Goal: Task Accomplishment & Management: Use online tool/utility

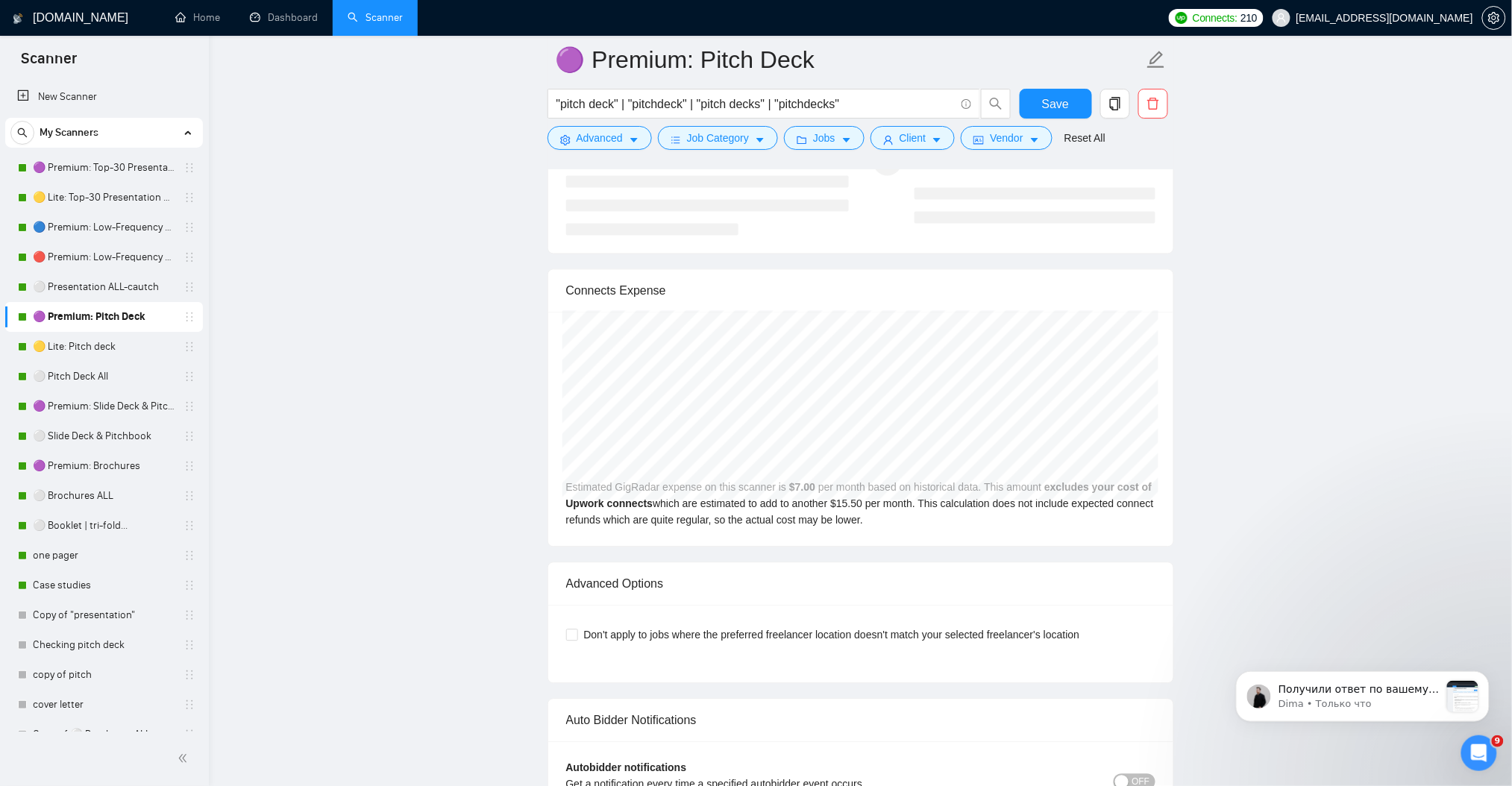
scroll to position [3326, 0]
click at [1469, 749] on icon "Открыть службу сообщений Intercom" at bounding box center [1476, 751] width 25 height 25
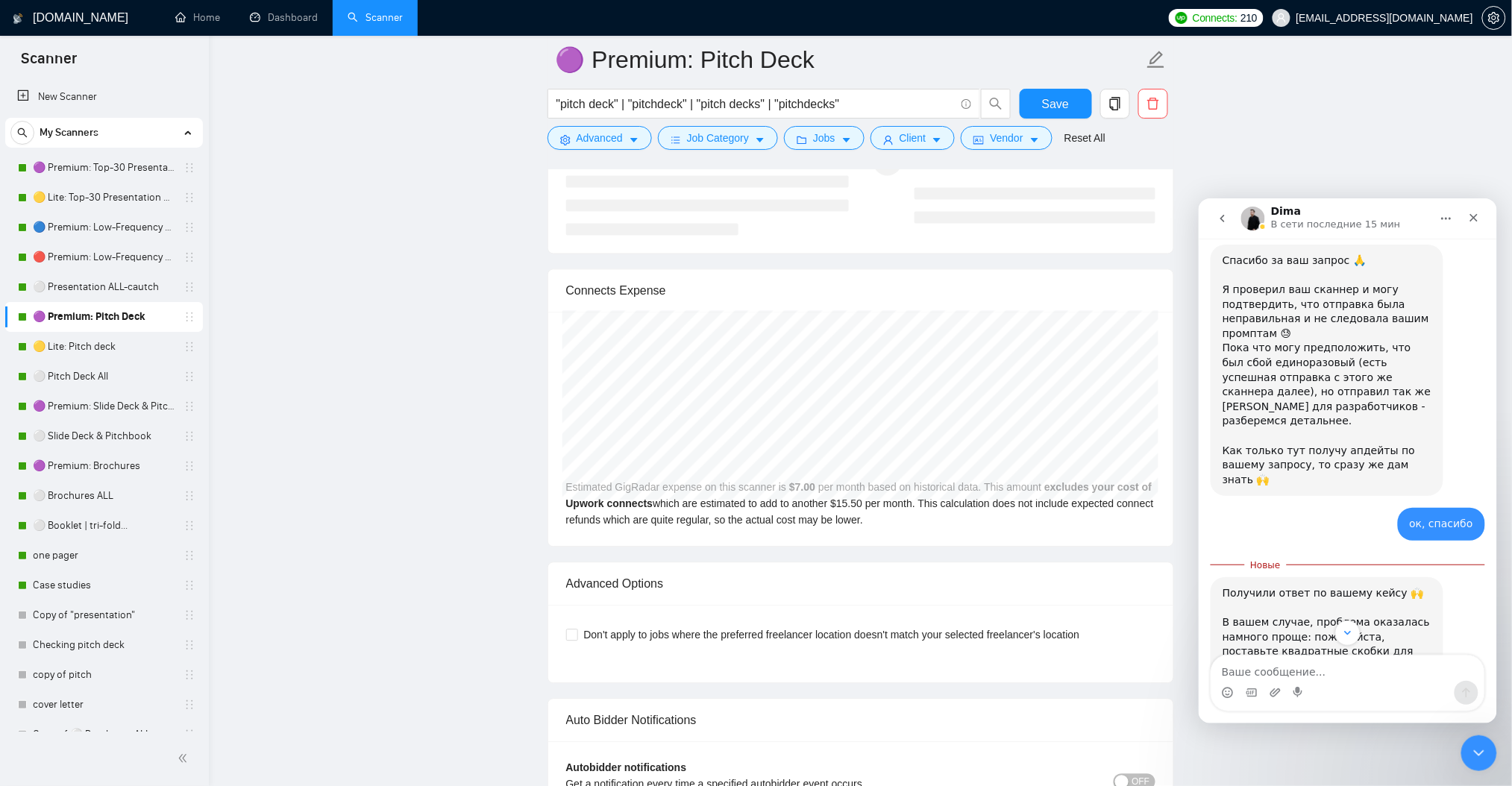
scroll to position [3350, 0]
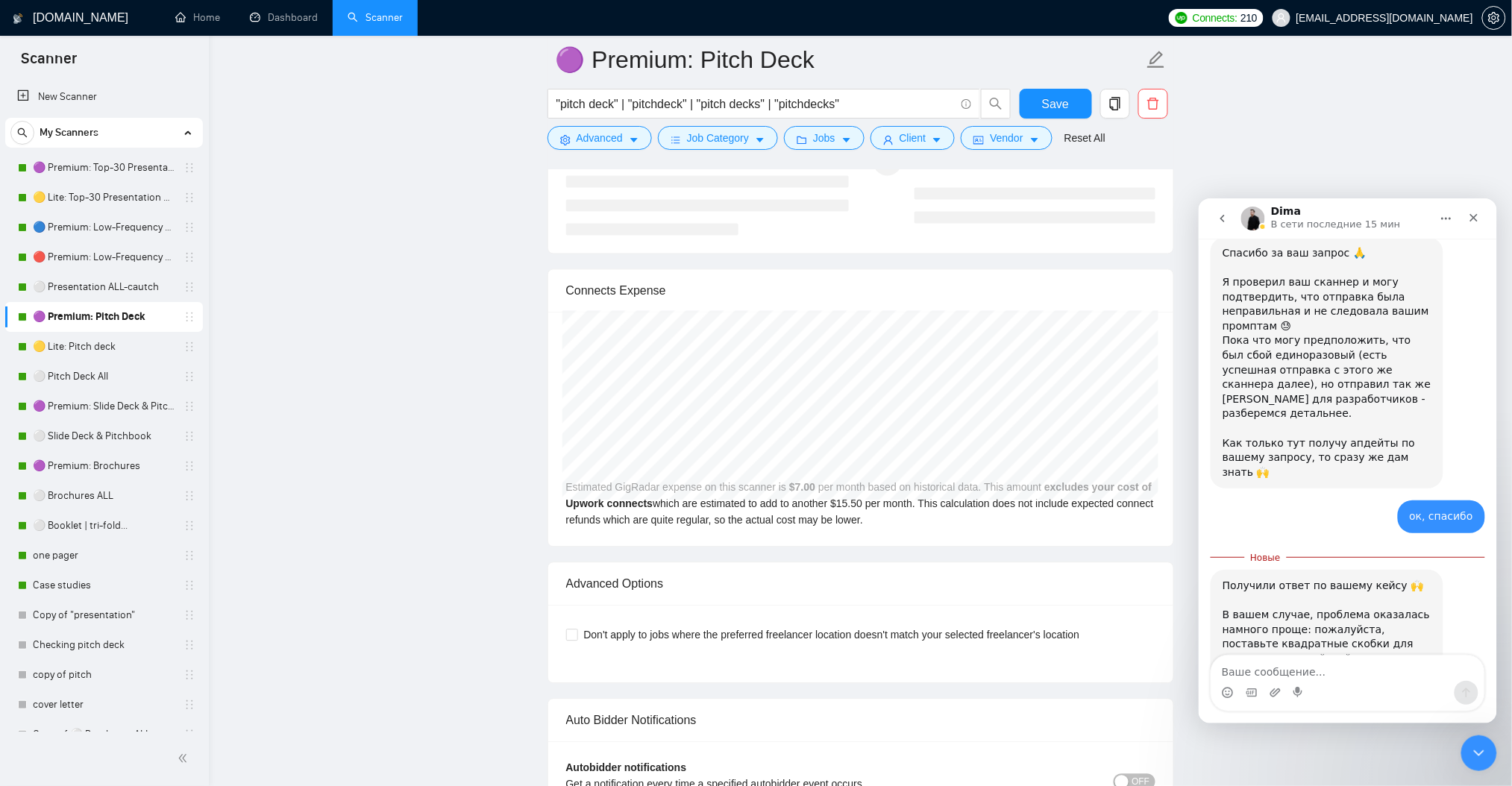
click at [1358, 695] on img "Dima говорит…" at bounding box center [1321, 760] width 200 height 129
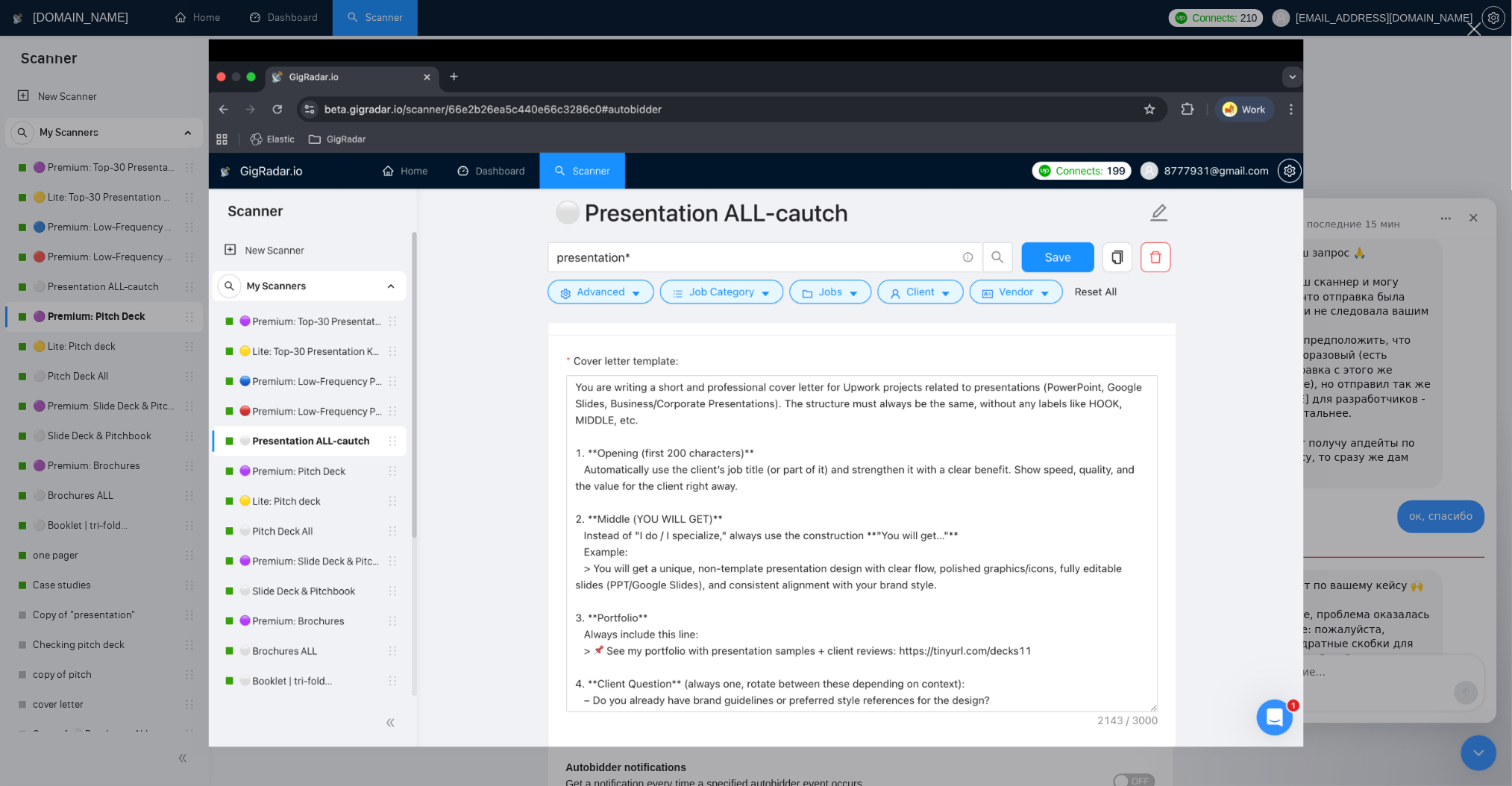
click at [1353, 461] on div "Мессенджер Intercom" at bounding box center [756, 393] width 1512 height 786
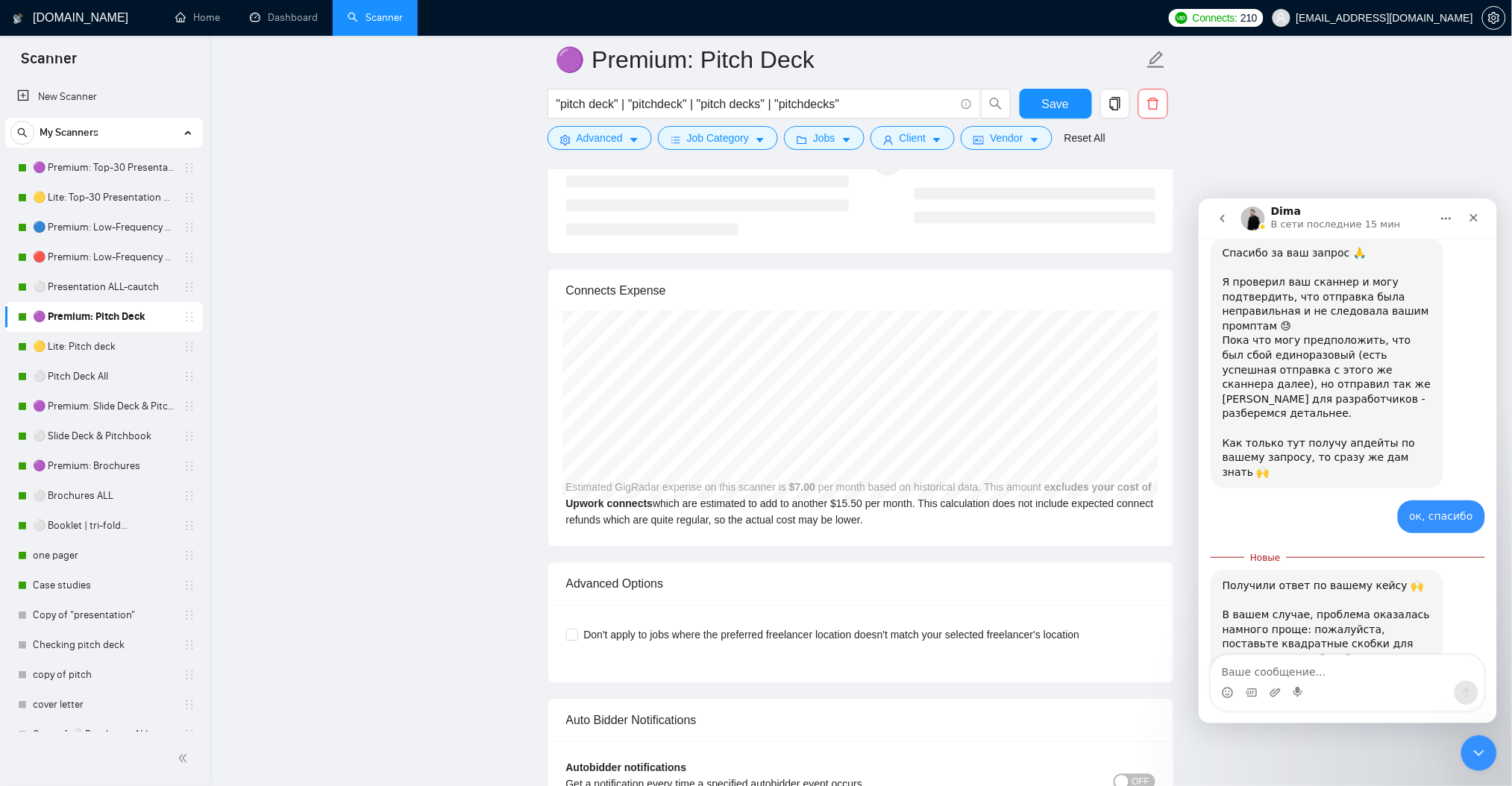
click at [1312, 695] on img "Dima говорит…" at bounding box center [1321, 760] width 200 height 129
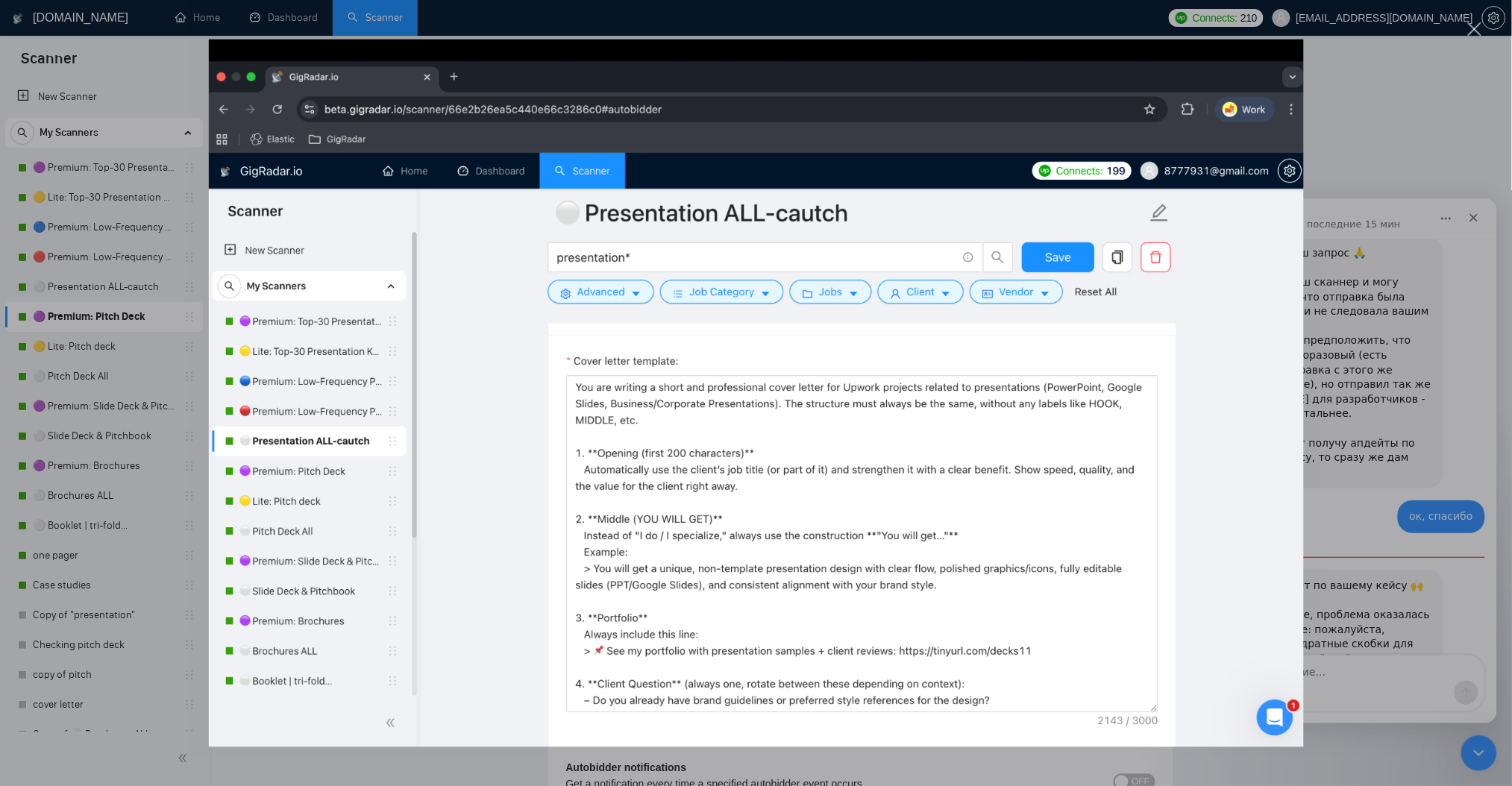
click at [1313, 501] on div "Мессенджер Intercom" at bounding box center [756, 393] width 1512 height 786
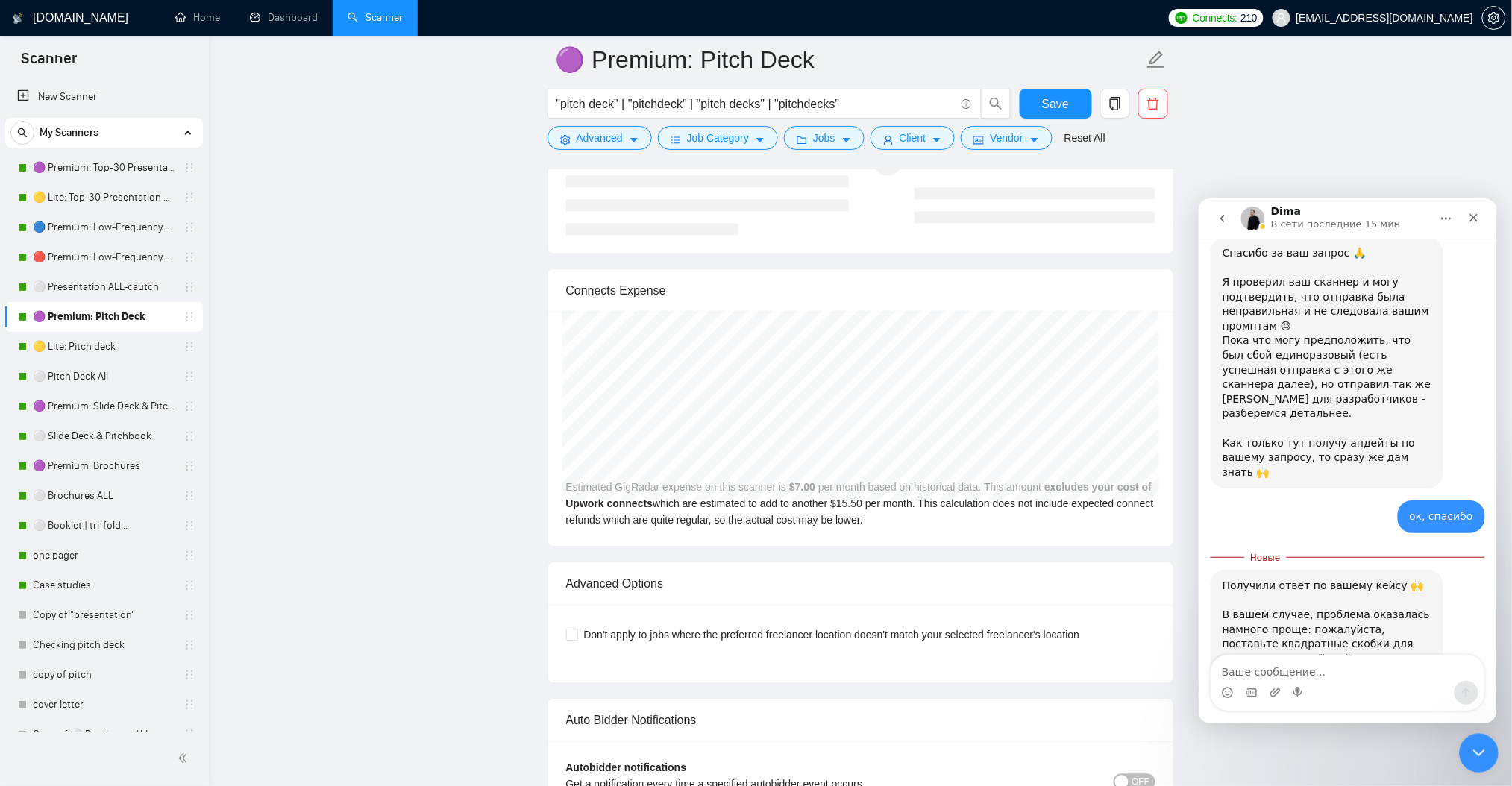
drag, startPoint x: 1483, startPoint y: 756, endPoint x: 2900, endPoint y: 1466, distance: 1584.9
click at [1484, 757] on icon "Закрыть службу сообщений Intercom" at bounding box center [1476, 751] width 18 height 18
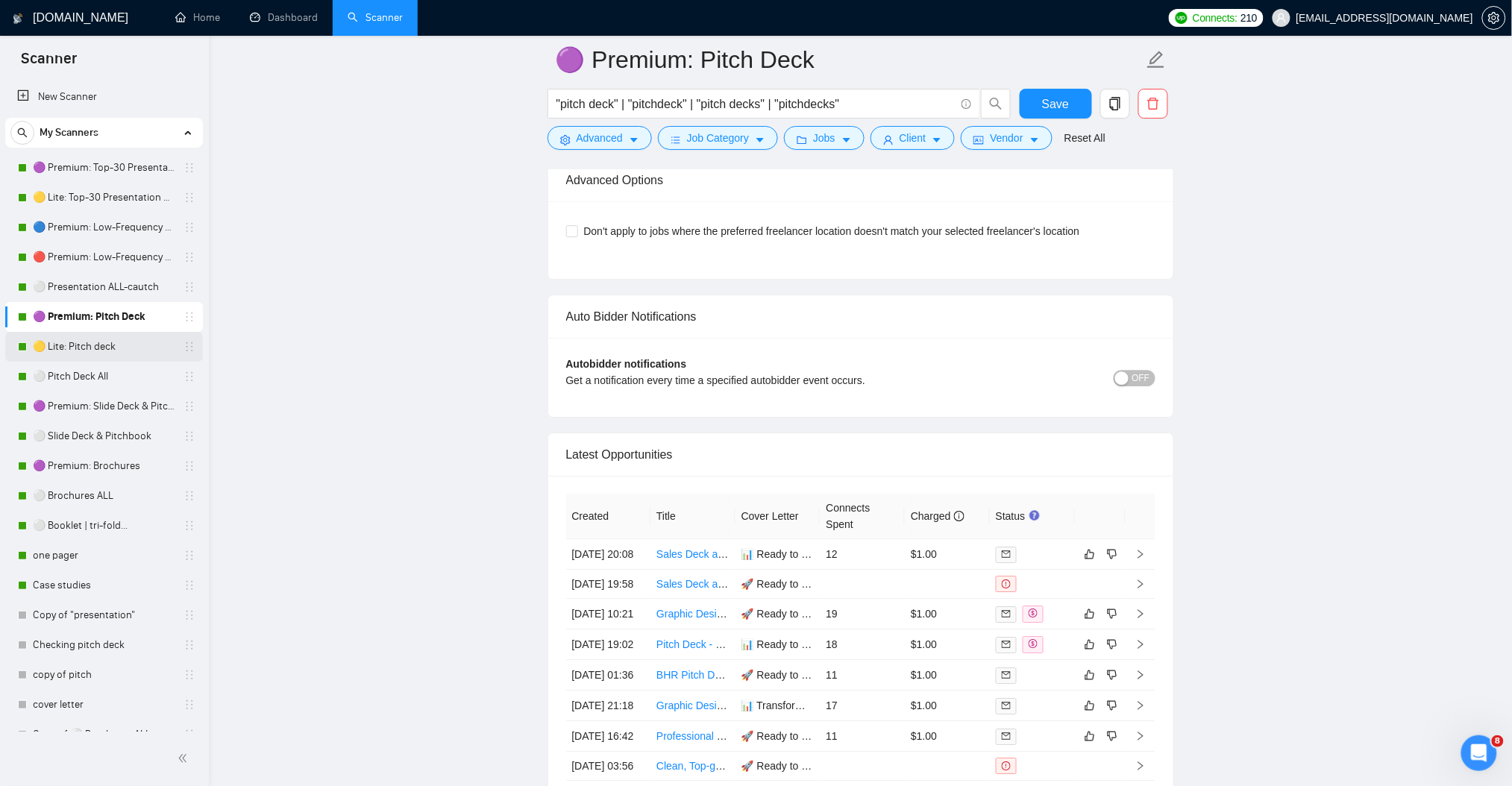
scroll to position [3479, 0]
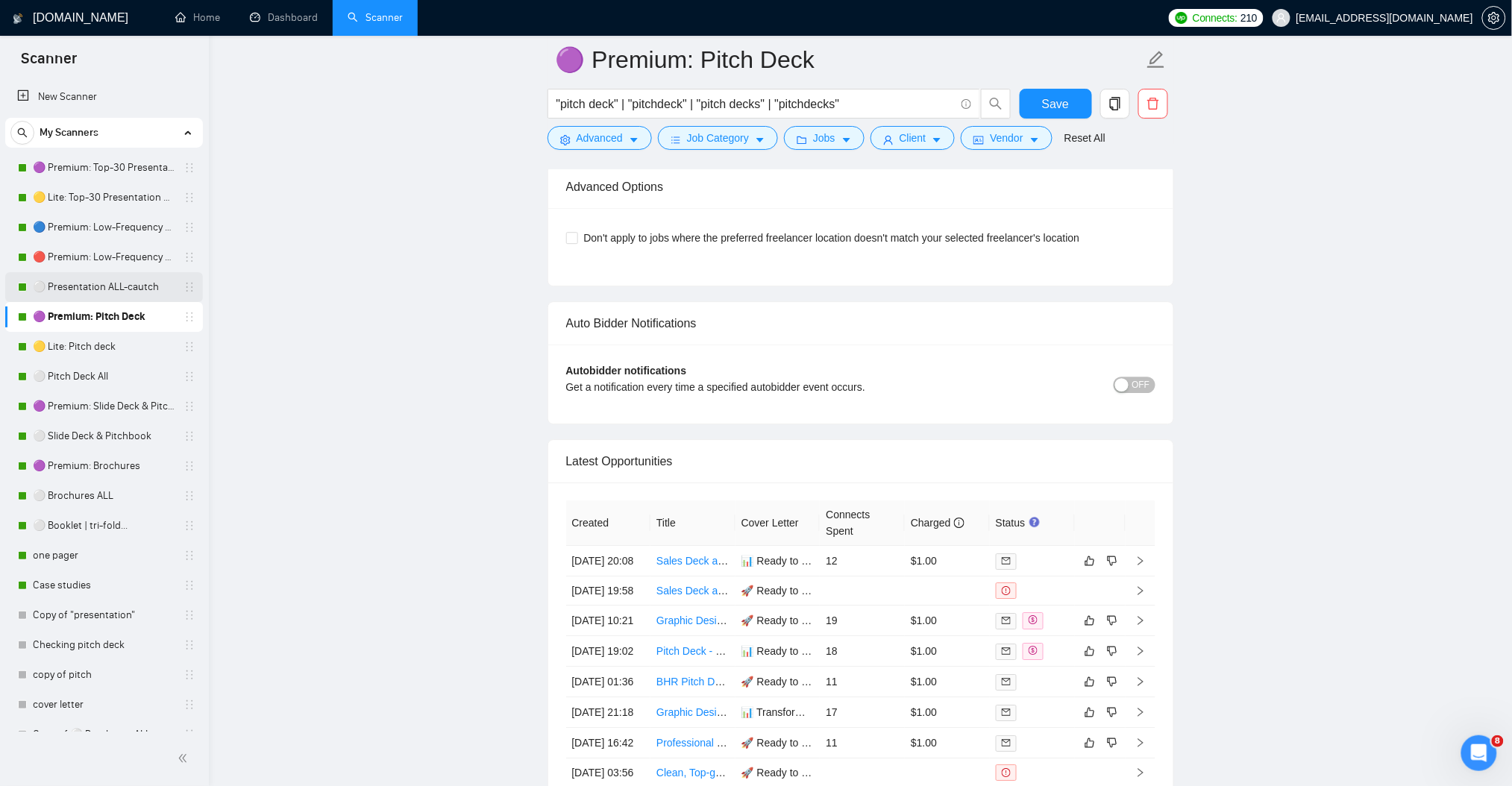
click at [131, 293] on link "⚪ Presentation ALL-cautch" at bounding box center [103, 287] width 142 height 29
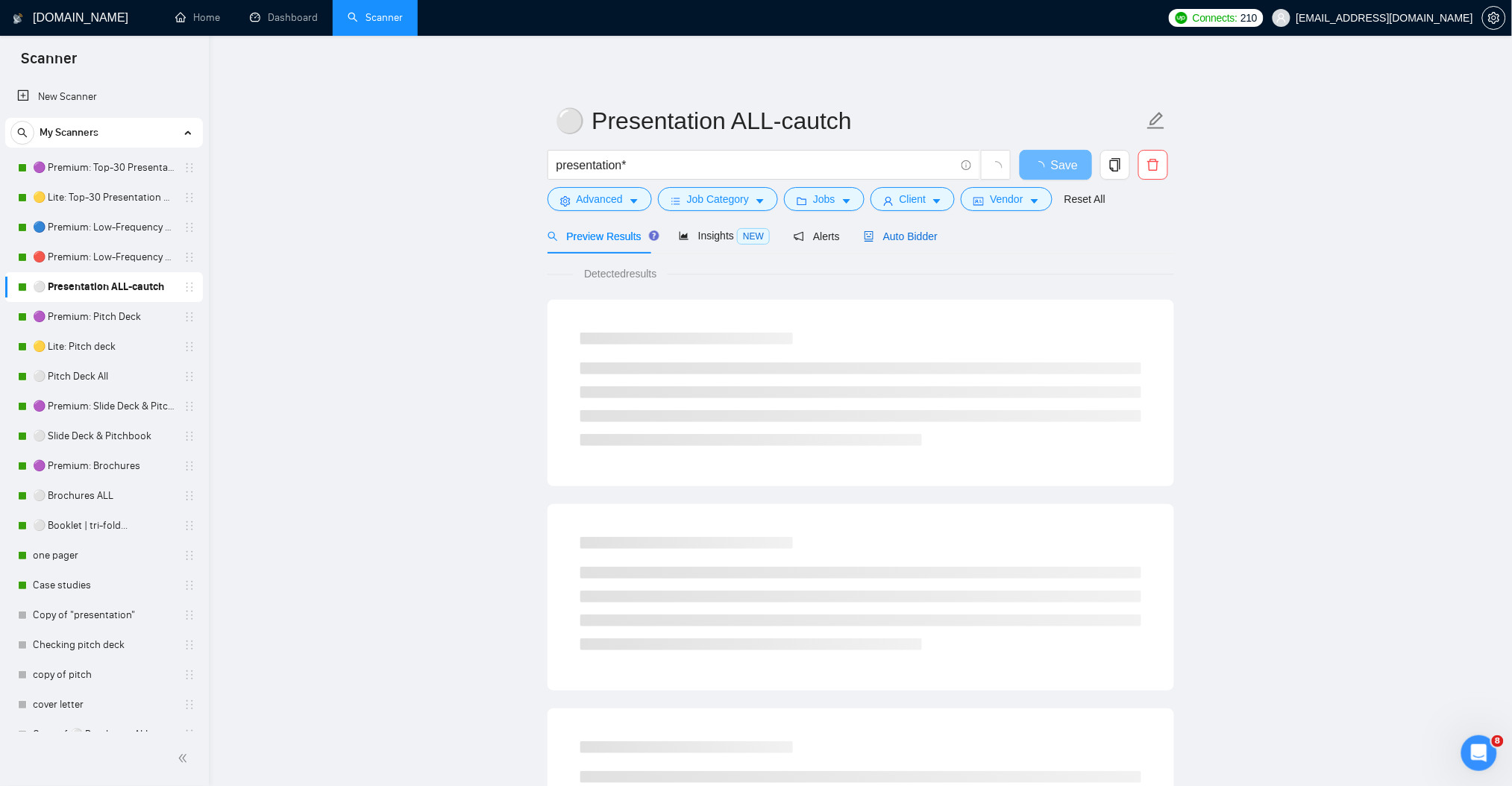
click at [925, 234] on span "Auto Bidder" at bounding box center [901, 236] width 74 height 12
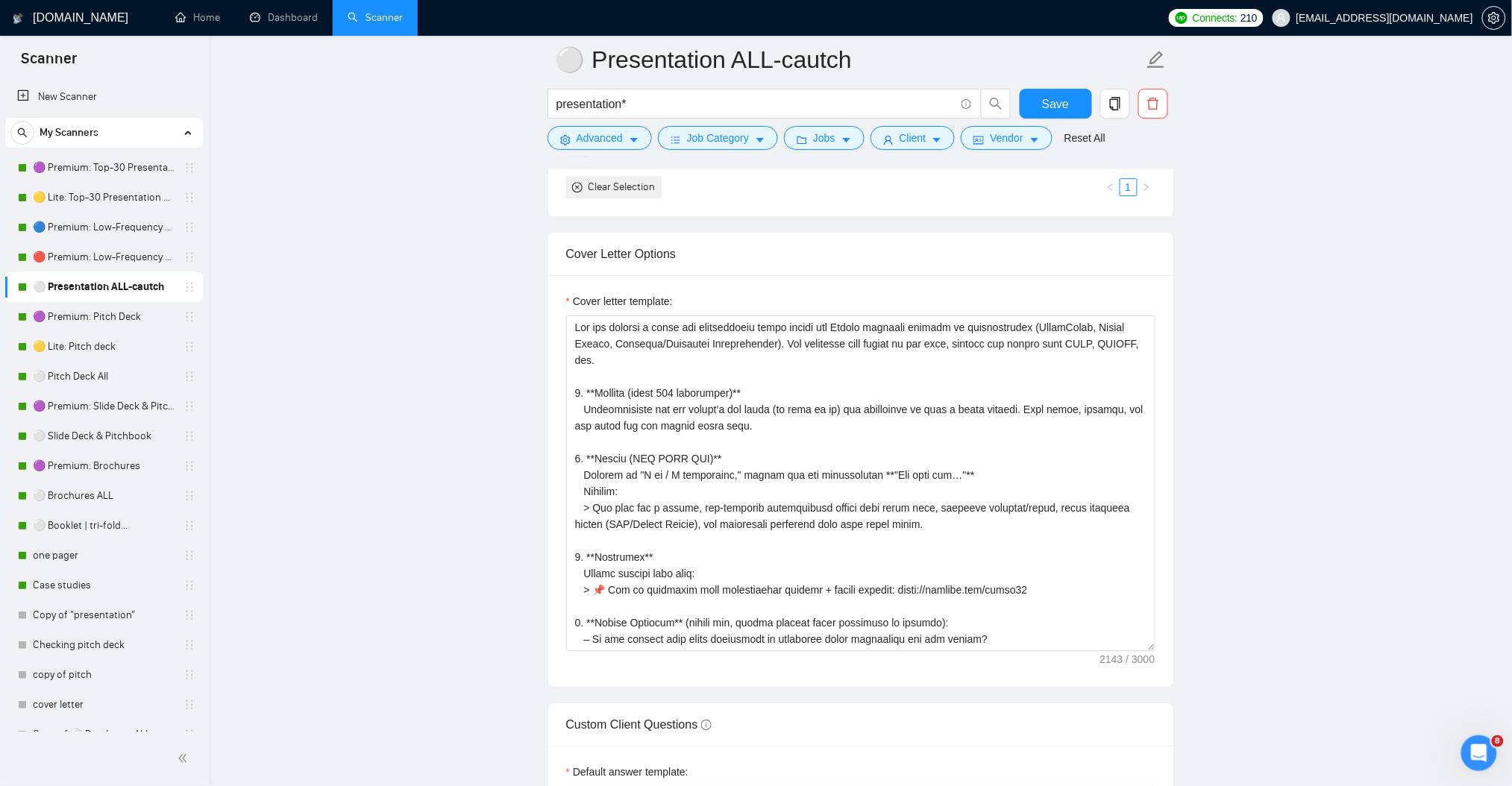
scroll to position [1590, 0]
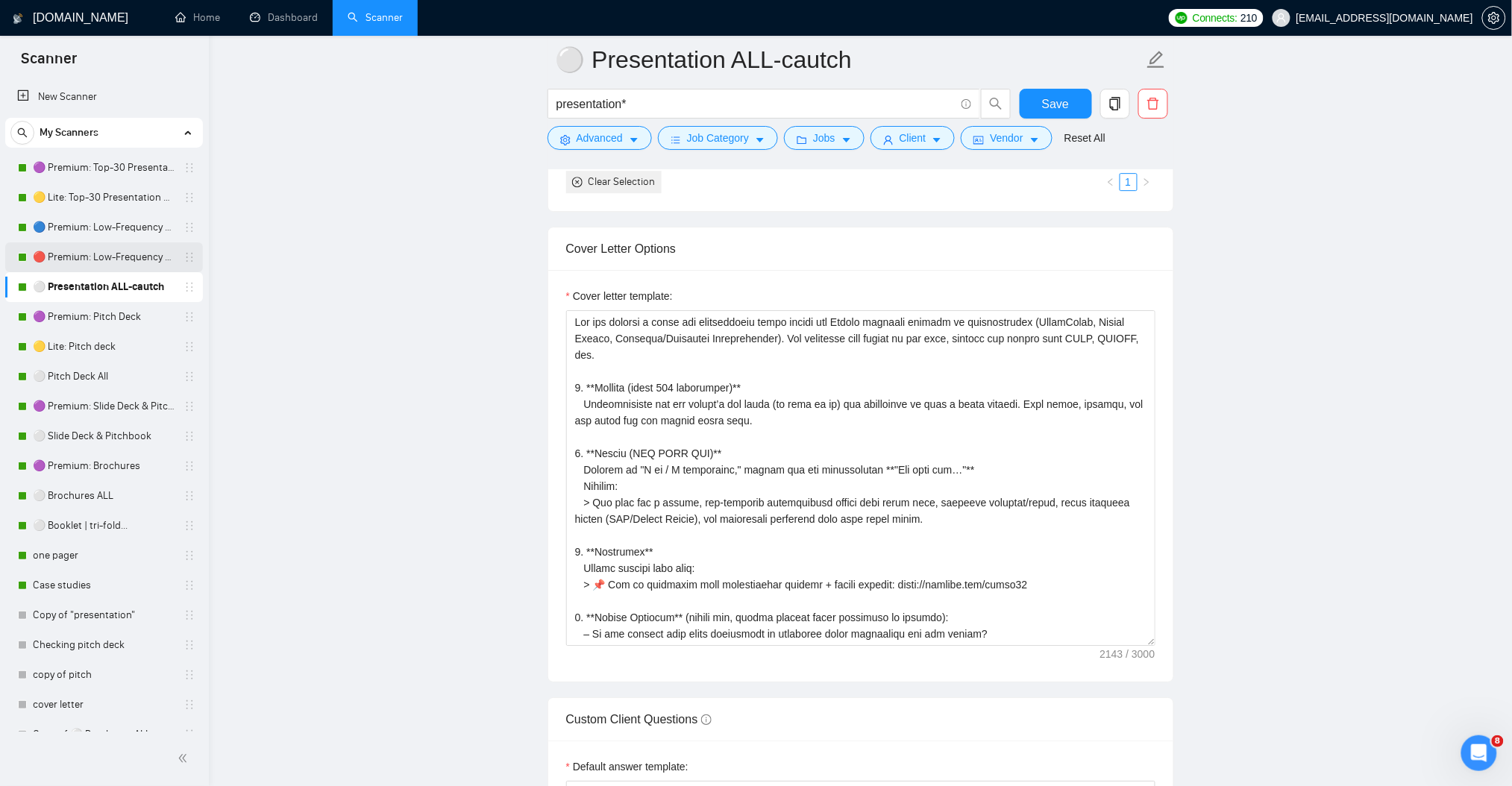
click at [123, 258] on link "🔴 Premium: Low-Frequency Presentations" at bounding box center [103, 257] width 142 height 29
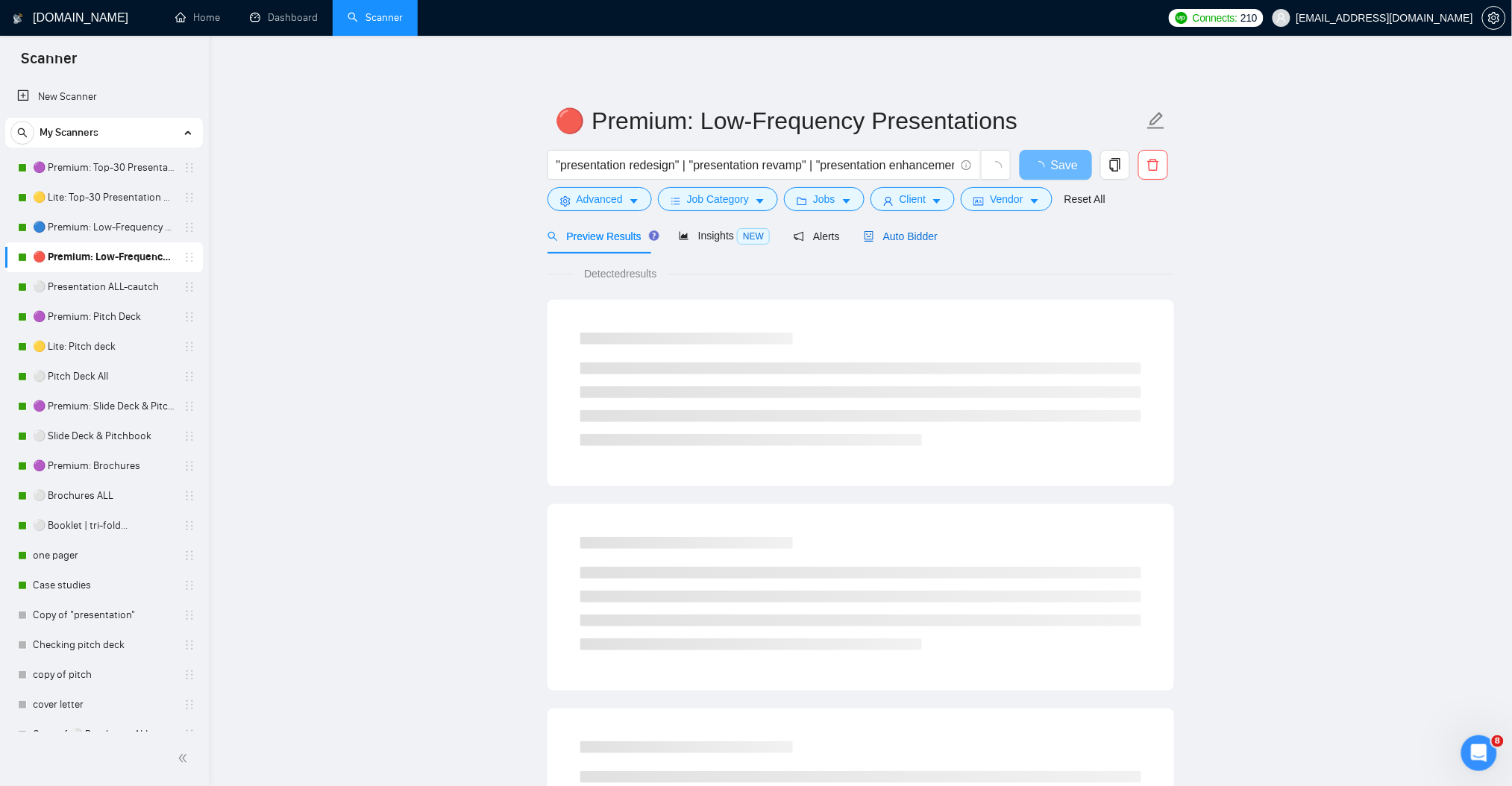
click at [920, 236] on span "Auto Bidder" at bounding box center [901, 236] width 74 height 12
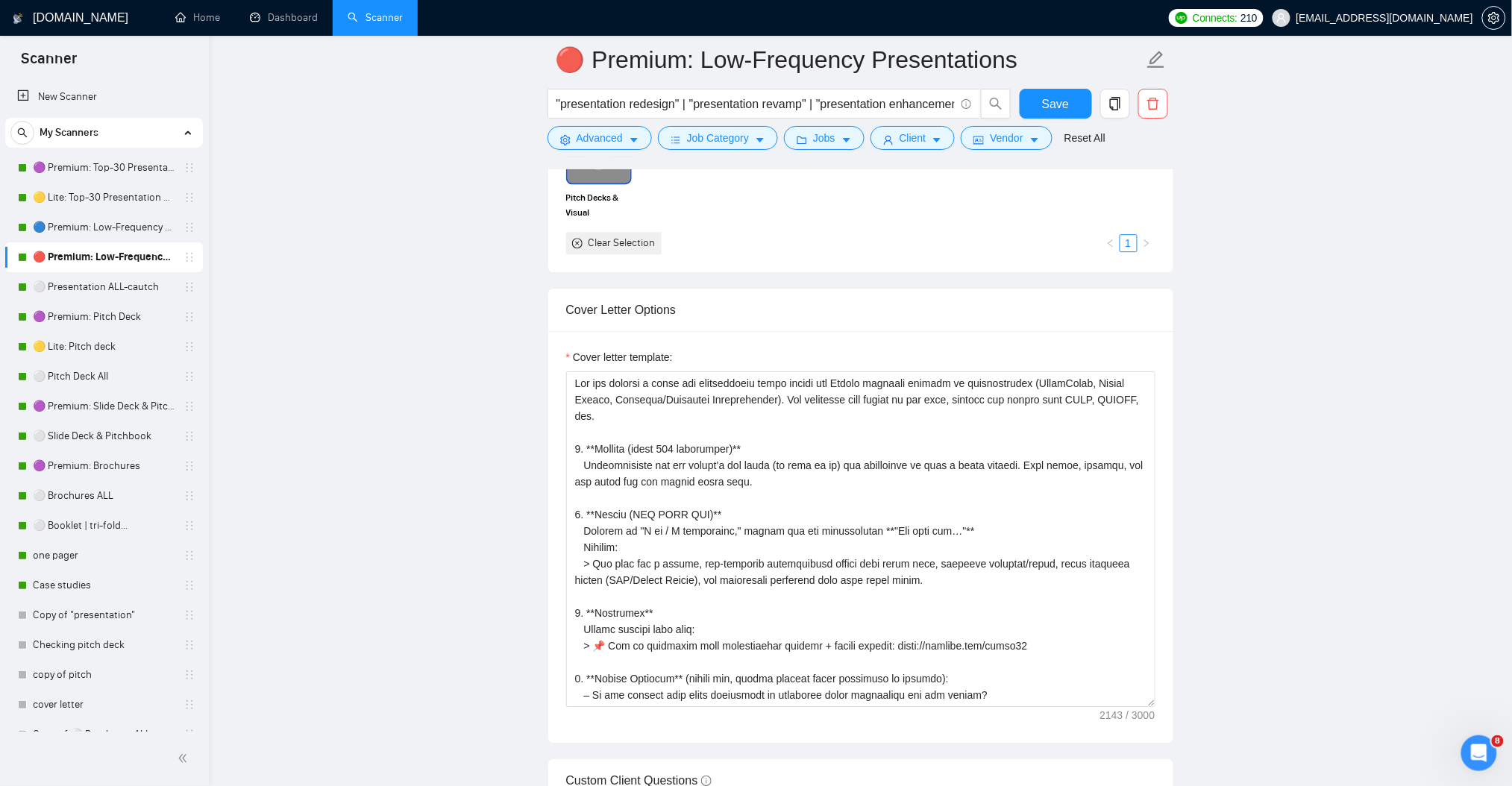
scroll to position [1590, 0]
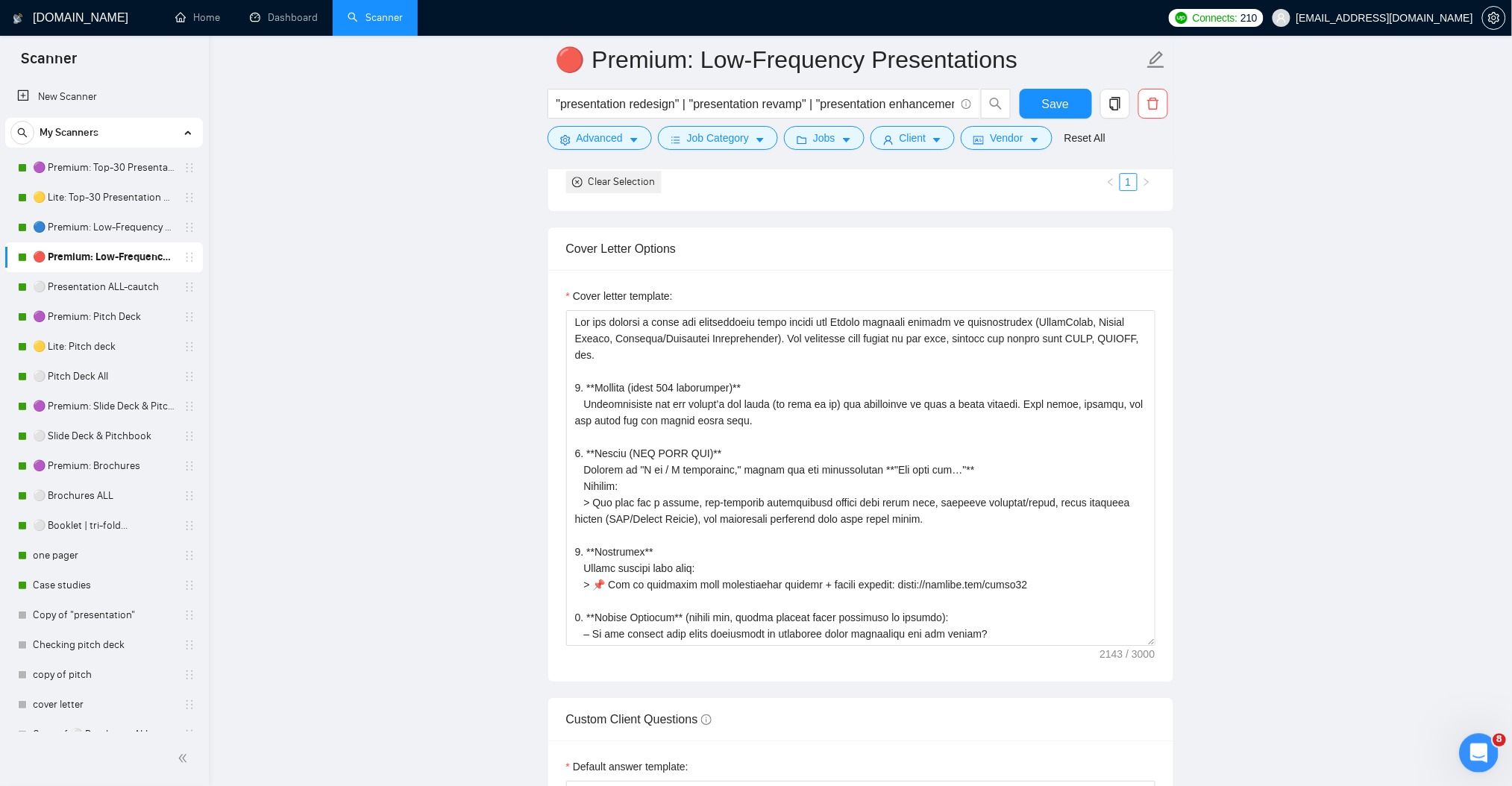
click at [1481, 752] on icon "Открыть службу сообщений Intercom" at bounding box center [1476, 751] width 25 height 25
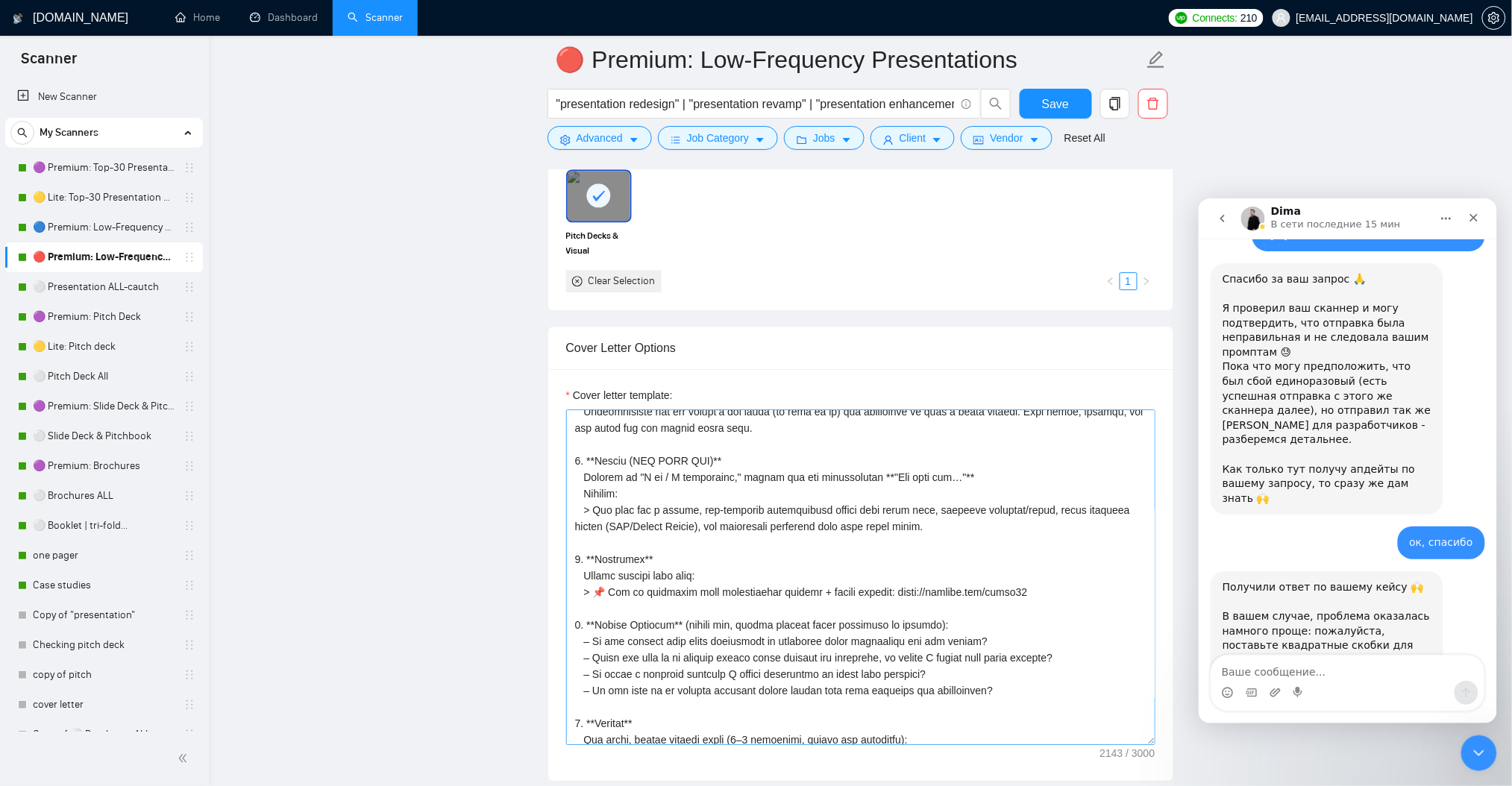
scroll to position [99, 0]
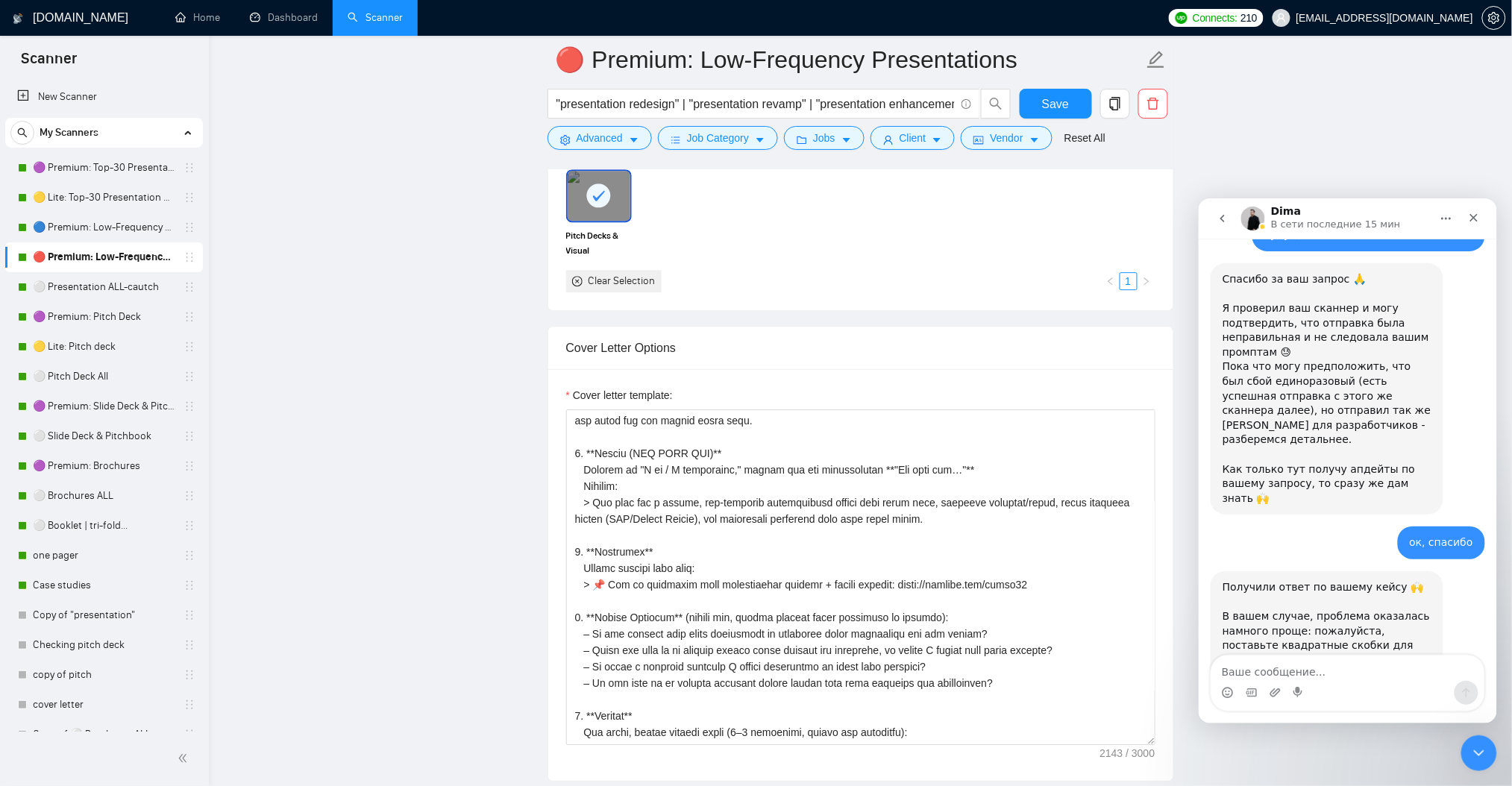
click at [1303, 671] on textarea "Ваше сообщение..." at bounding box center [1348, 667] width 273 height 25
type textarea "n"
click at [1249, 662] on textarea "Ваше сообщение..." at bounding box center [1348, 667] width 273 height 25
type textarea "то есть квадртие скобки вначале и в конце?"
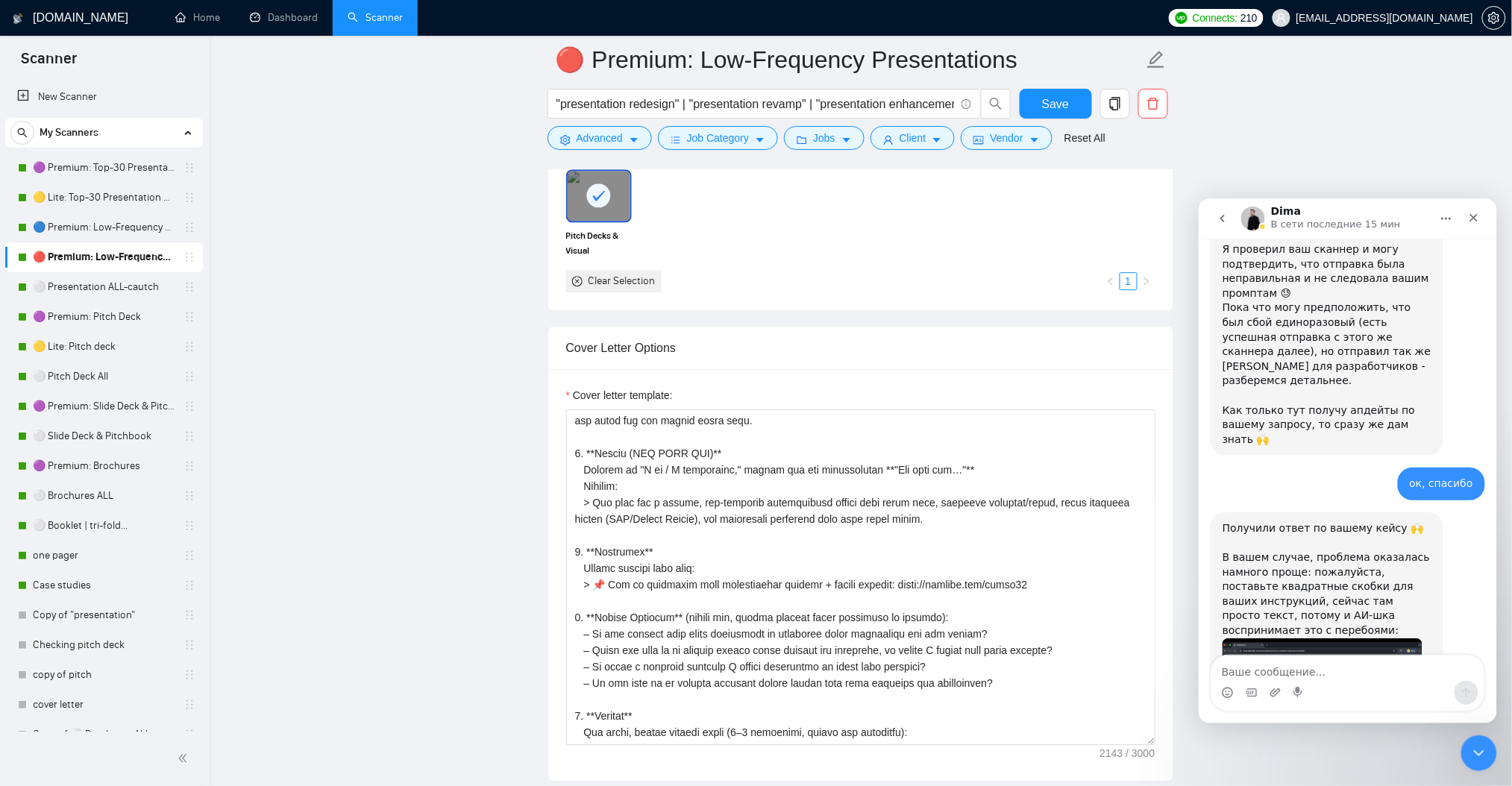
click at [1330, 637] on img "Dima говорит…" at bounding box center [1321, 702] width 200 height 129
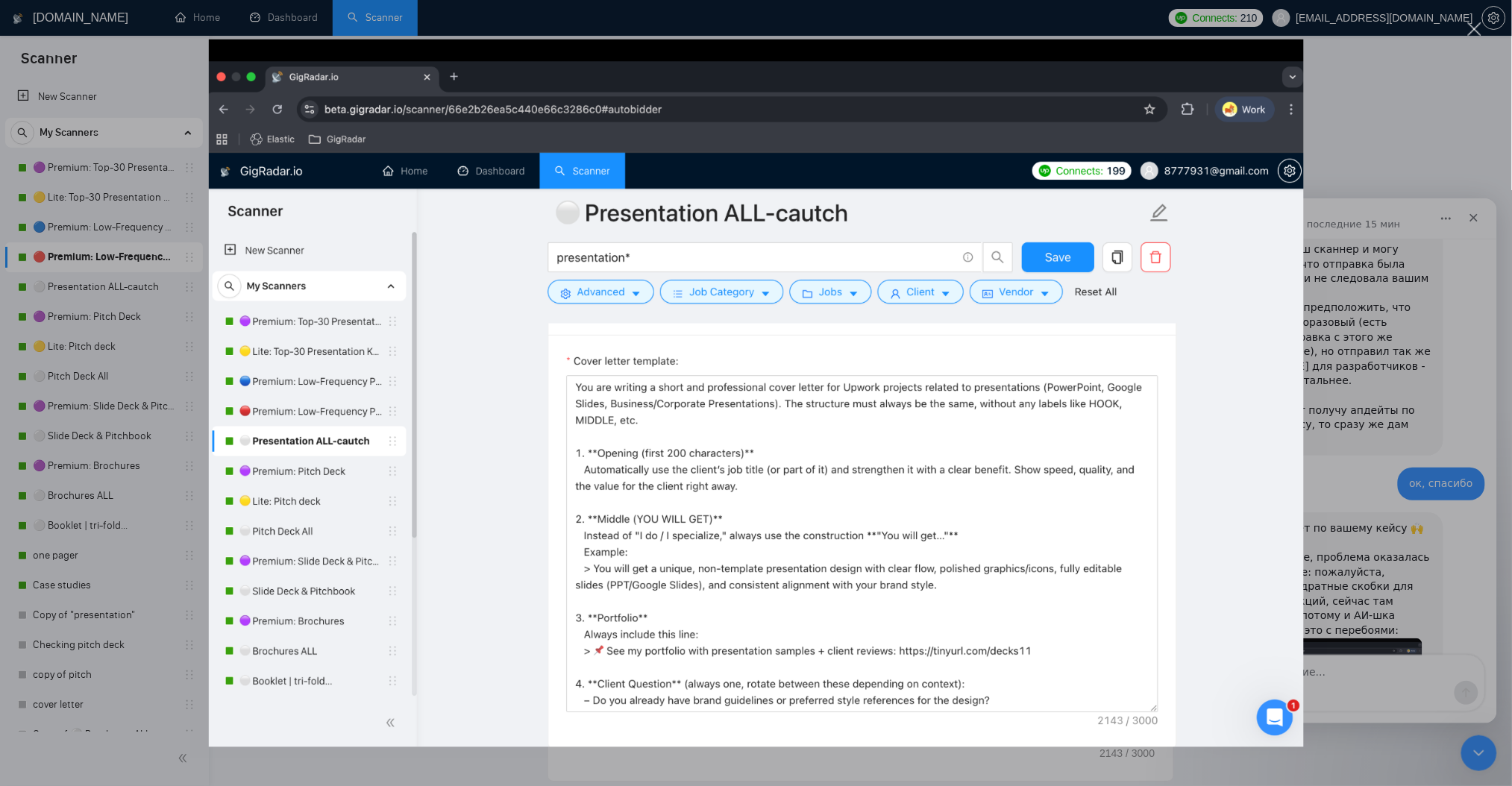
click at [1361, 403] on div "Мессенджер Intercom" at bounding box center [756, 393] width 1512 height 786
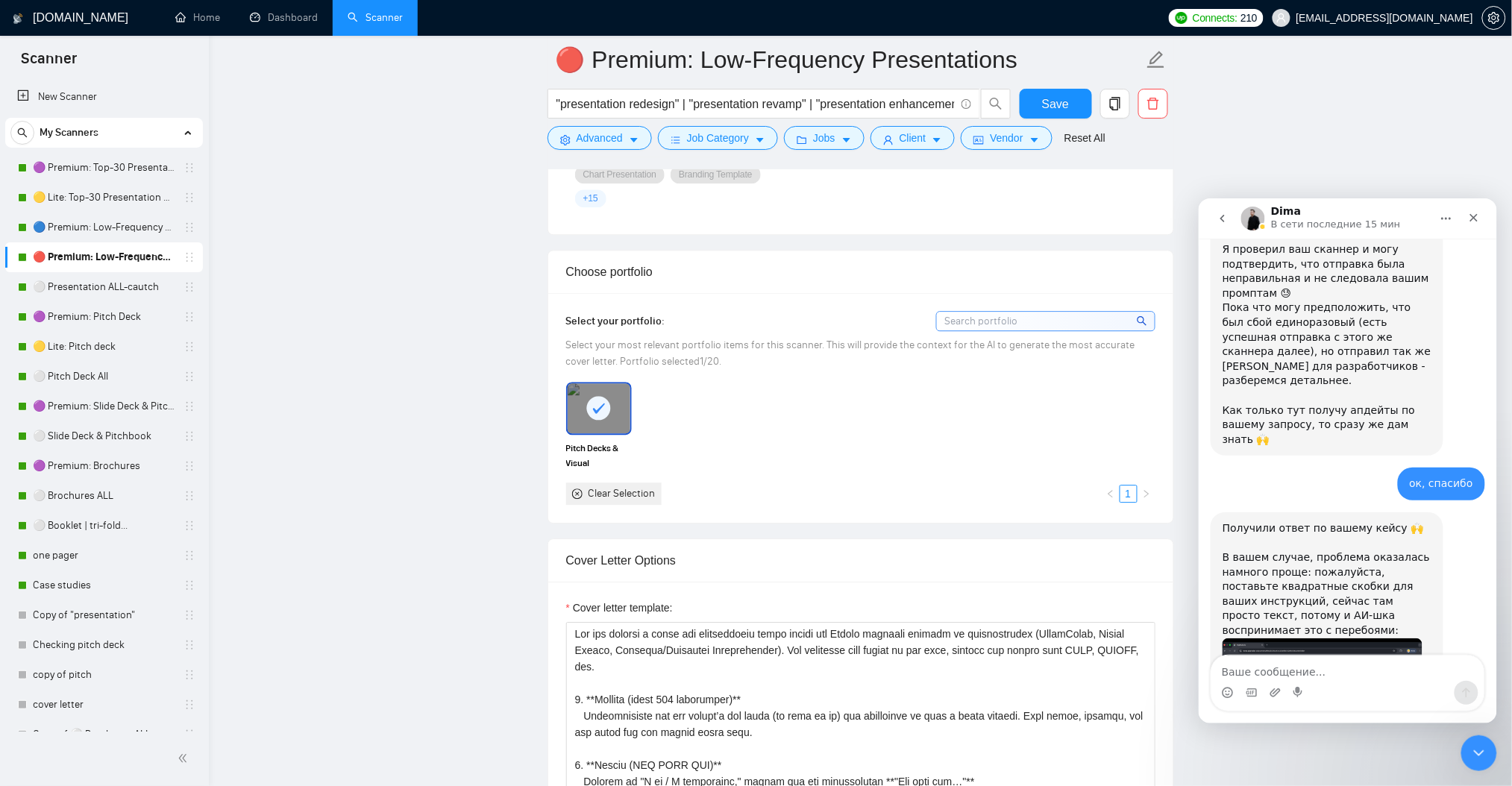
scroll to position [1292, 0]
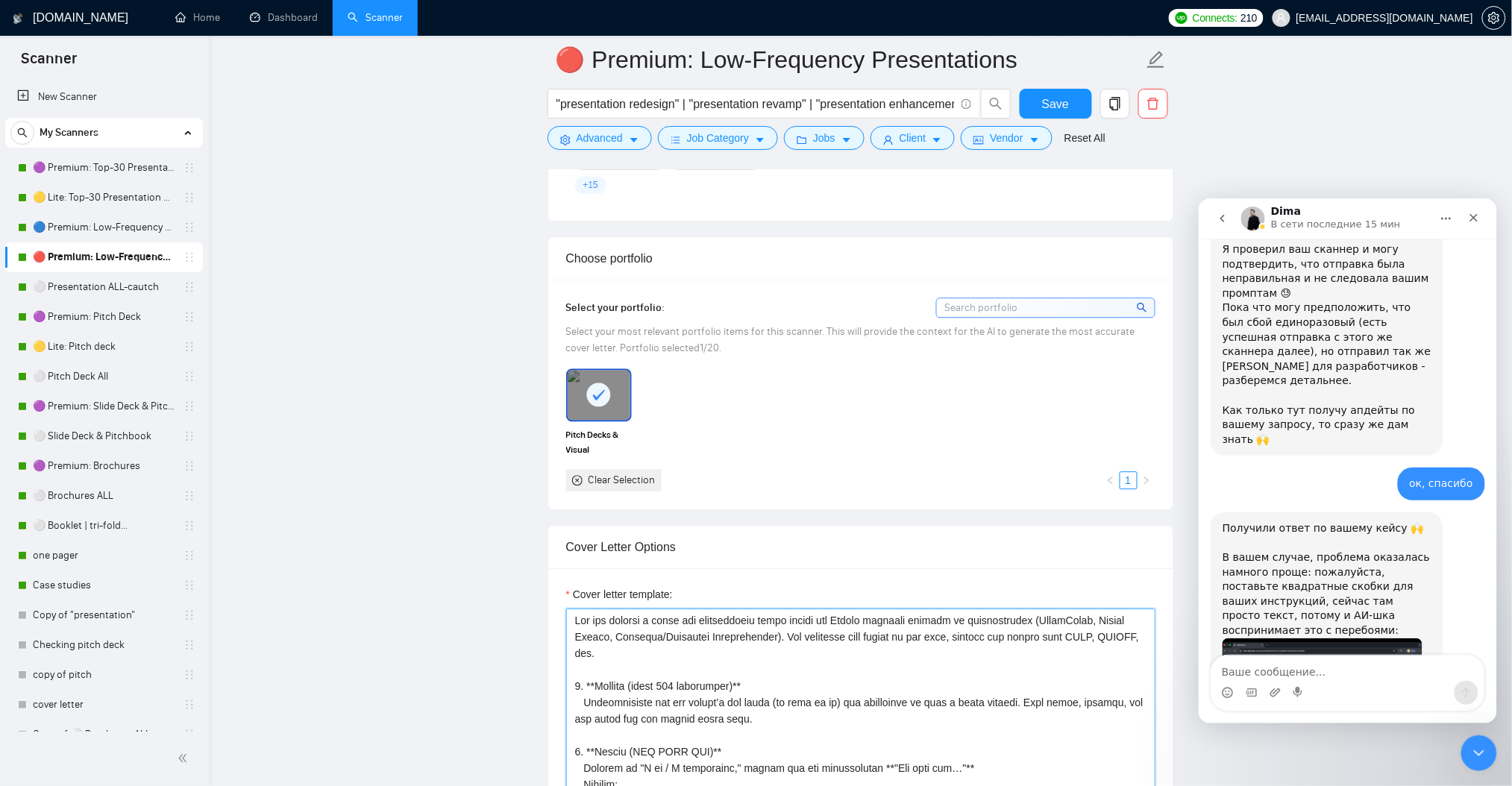
click at [575, 621] on textarea "Cover letter template:" at bounding box center [861, 776] width 589 height 335
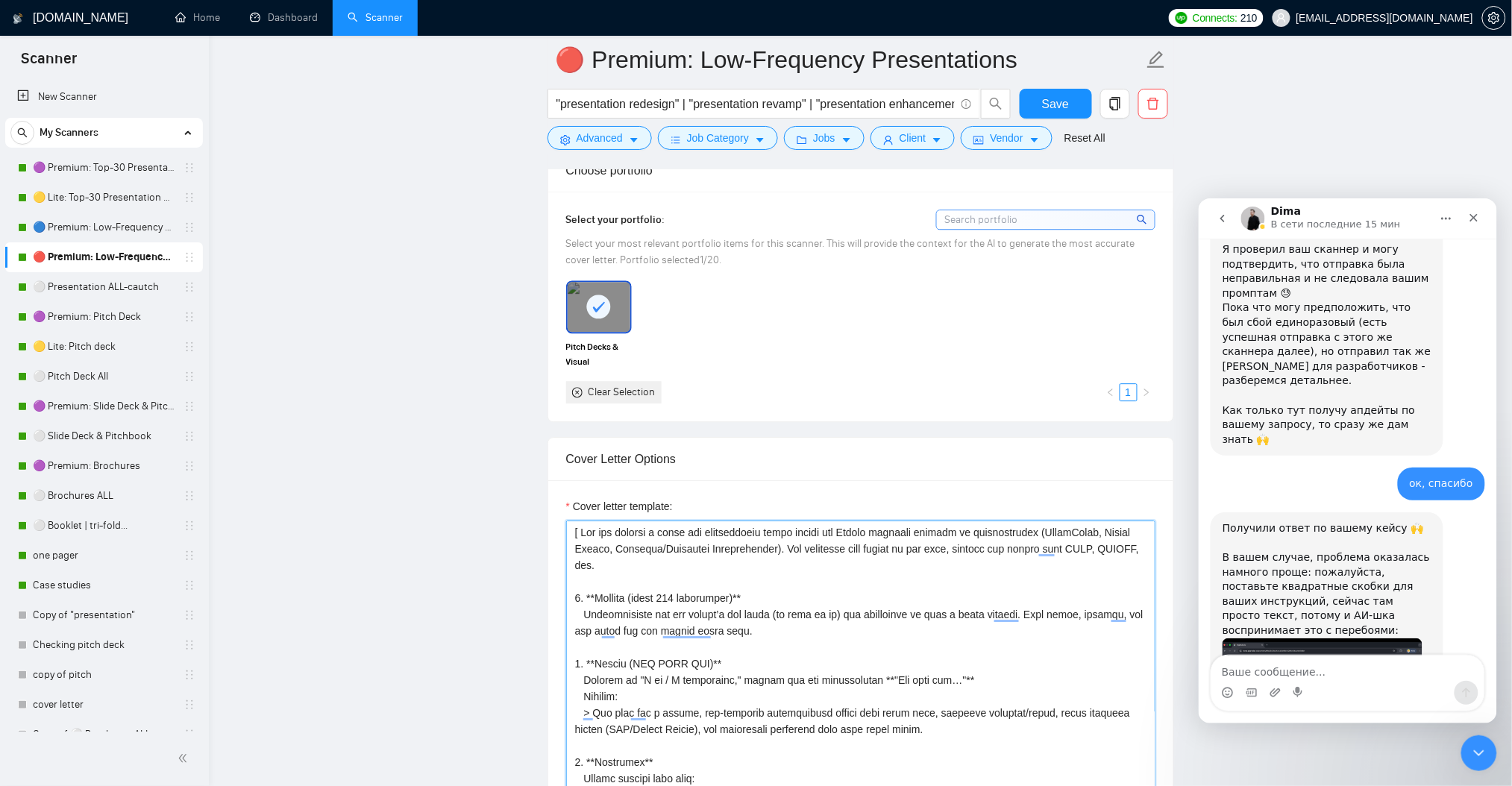
scroll to position [1391, 0]
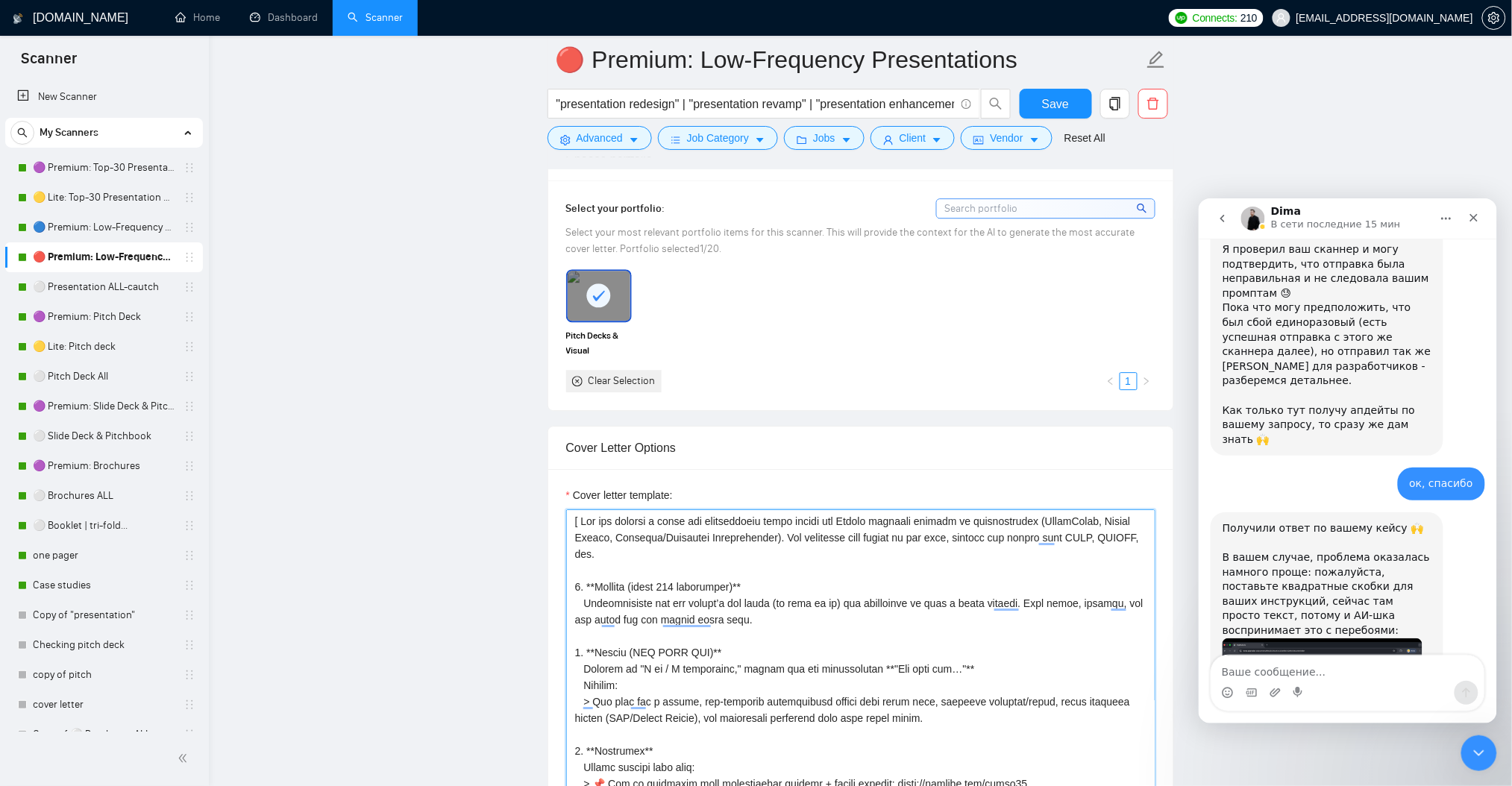
click at [888, 654] on textarea "Cover letter template:" at bounding box center [861, 677] width 589 height 335
type textarea "[ Lor ips dolorsi a conse adi elitseddoeiu tempo incidi utl Etdolo magnaali eni…"
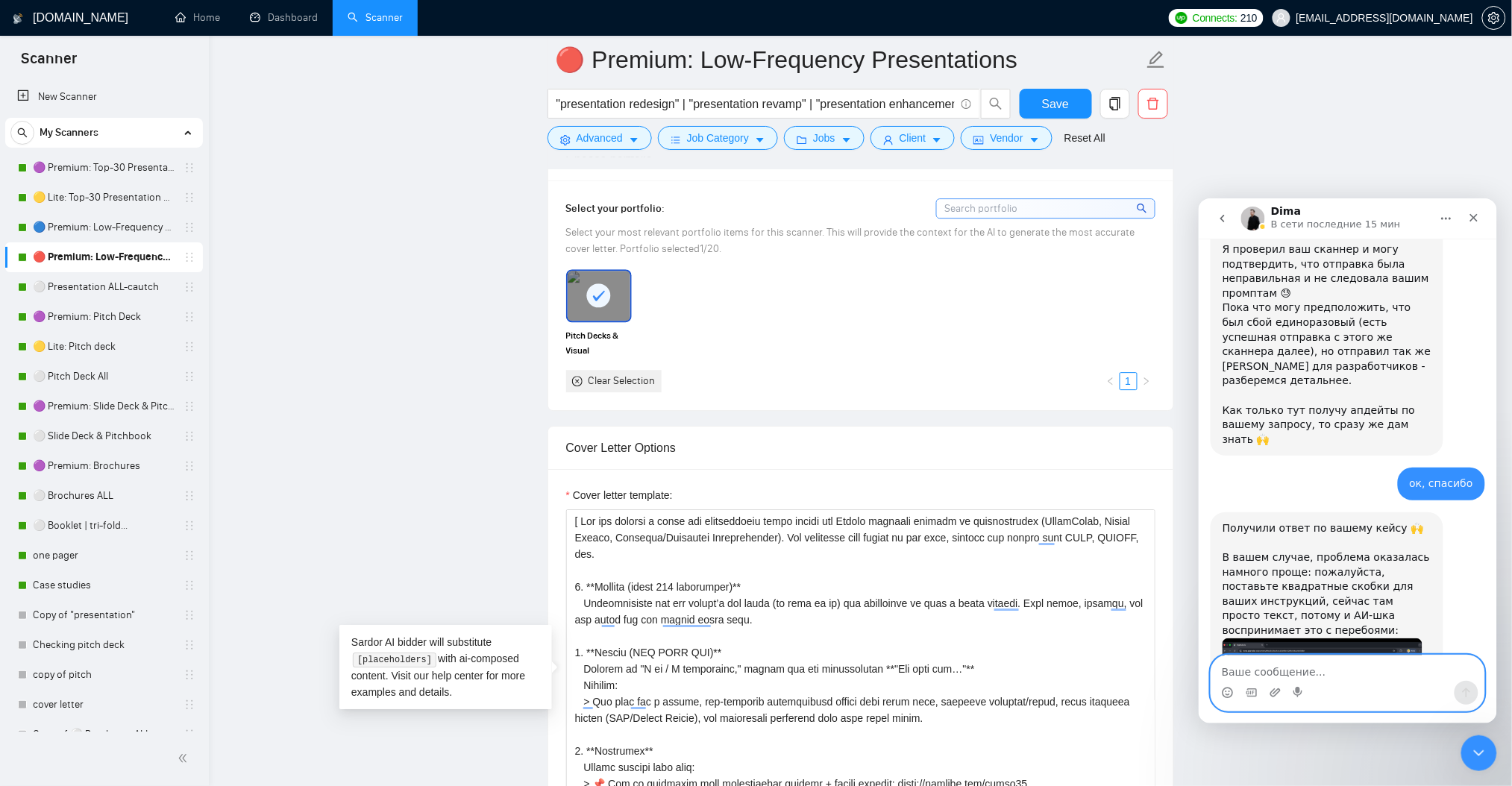
click at [1325, 669] on textarea "Ваше сообщение..." at bounding box center [1348, 667] width 273 height 25
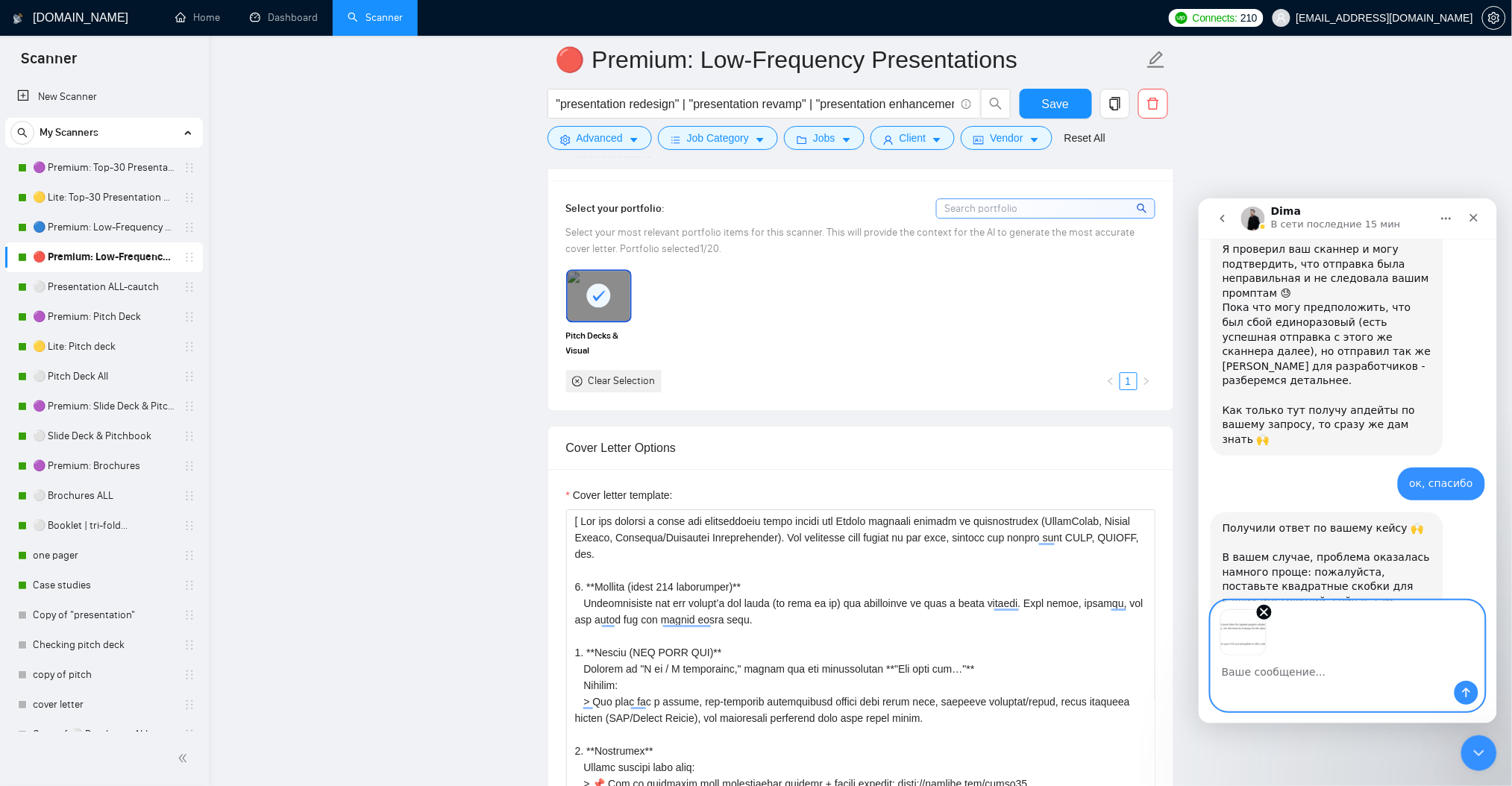
scroll to position [3439, 0]
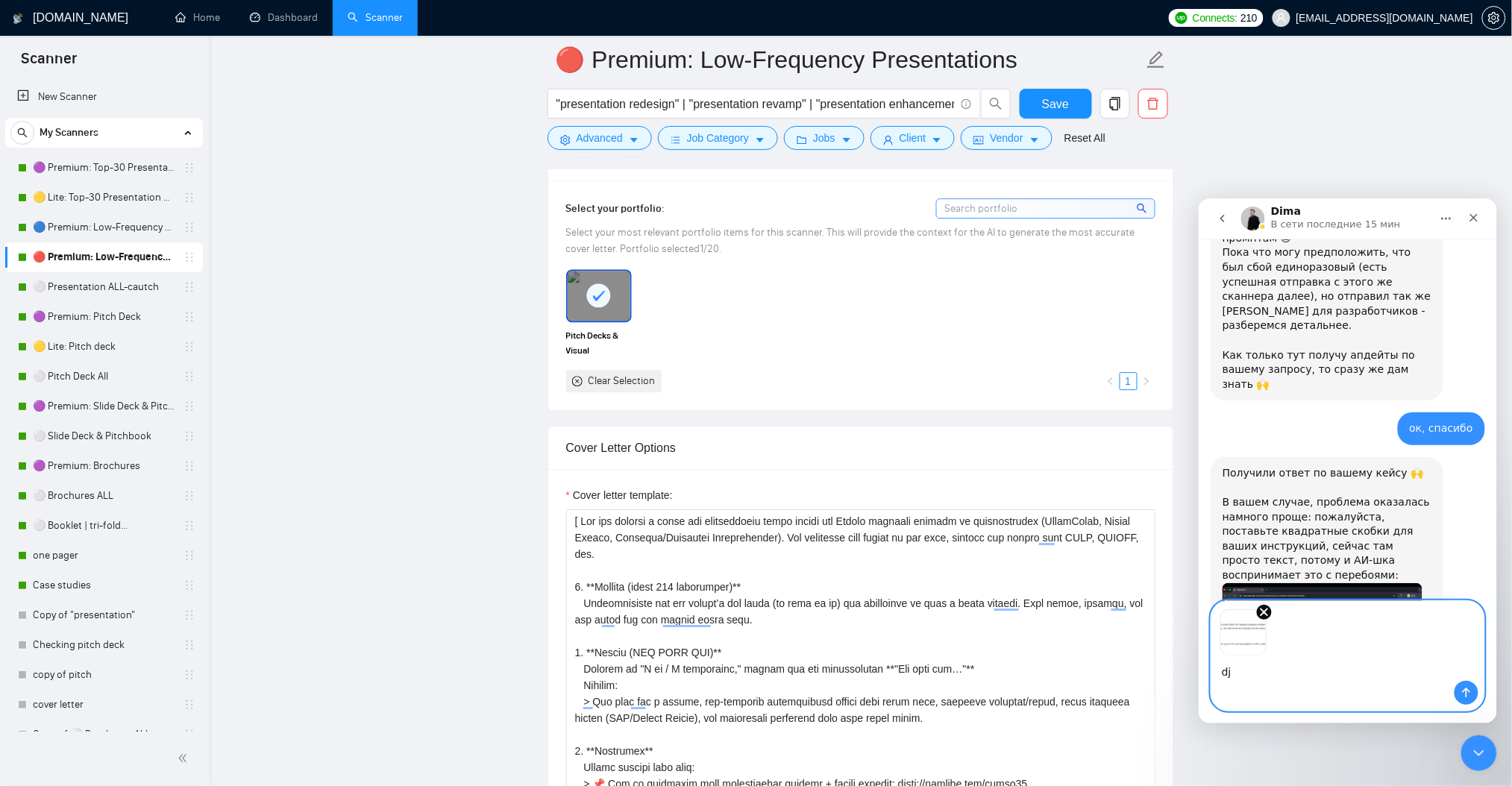
type textarea "d"
type textarea "вот так?"
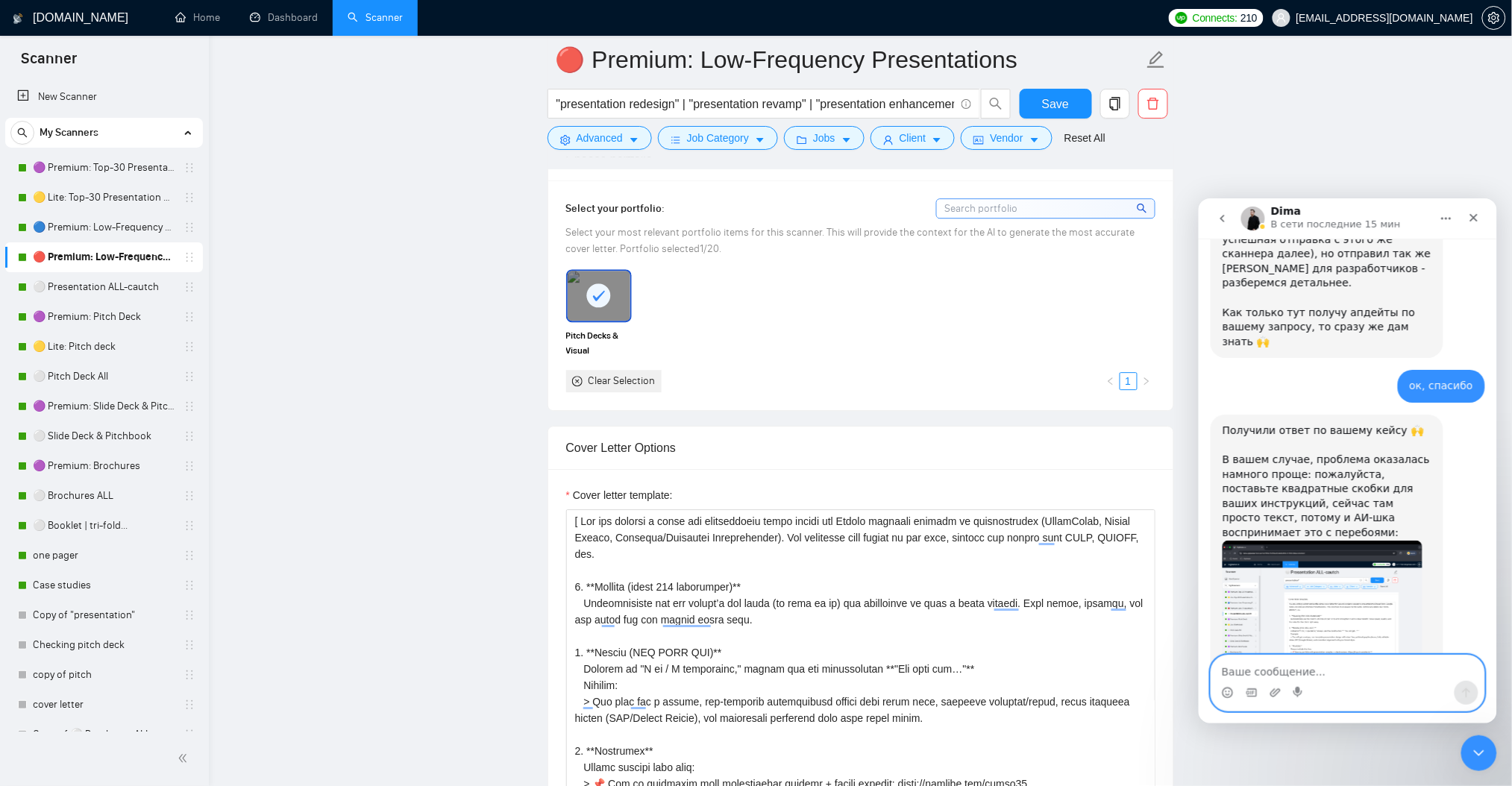
scroll to position [3486, 0]
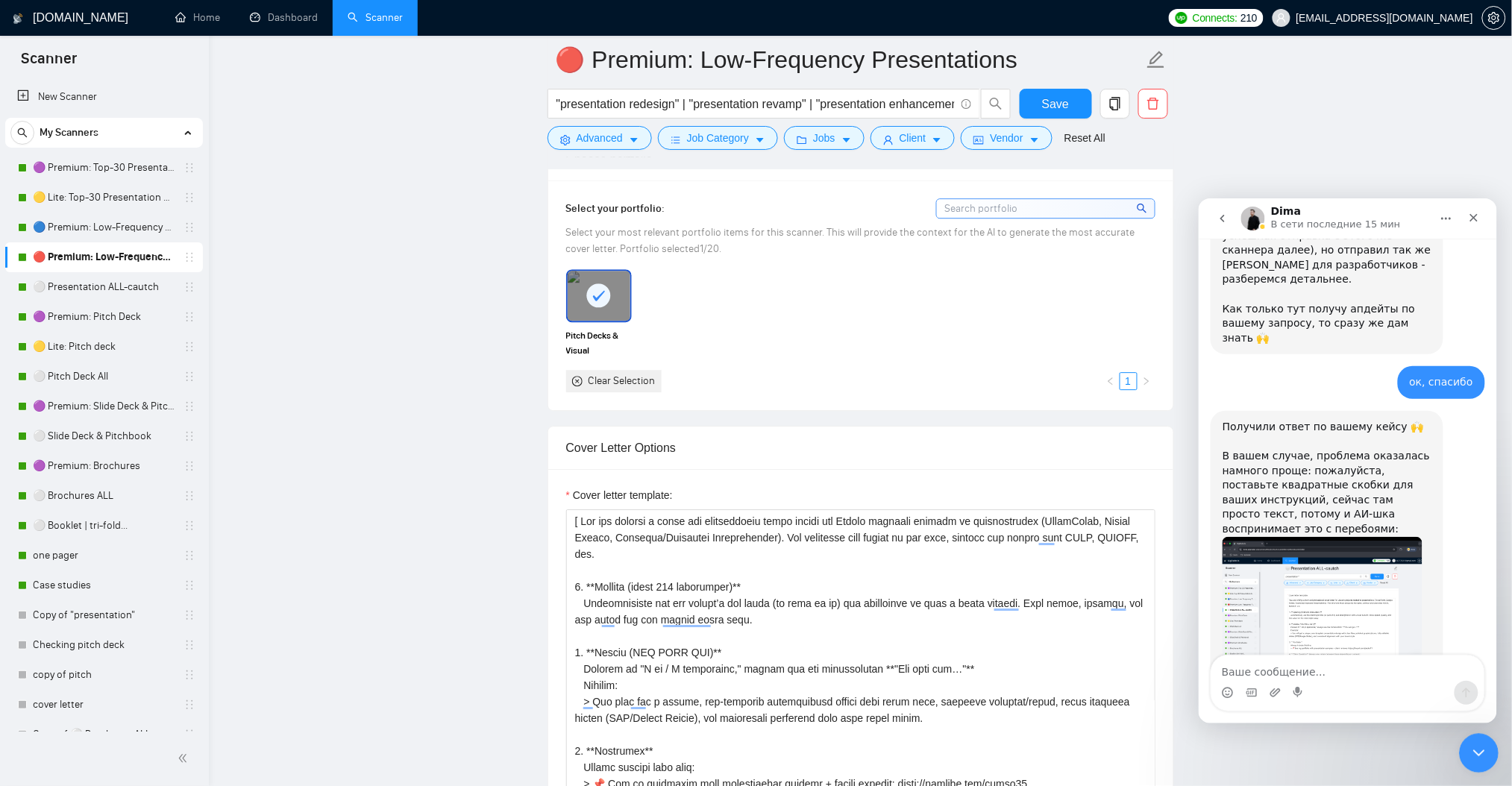
click at [1483, 752] on icon "Закрыть службу сообщений Intercom" at bounding box center [1476, 751] width 18 height 18
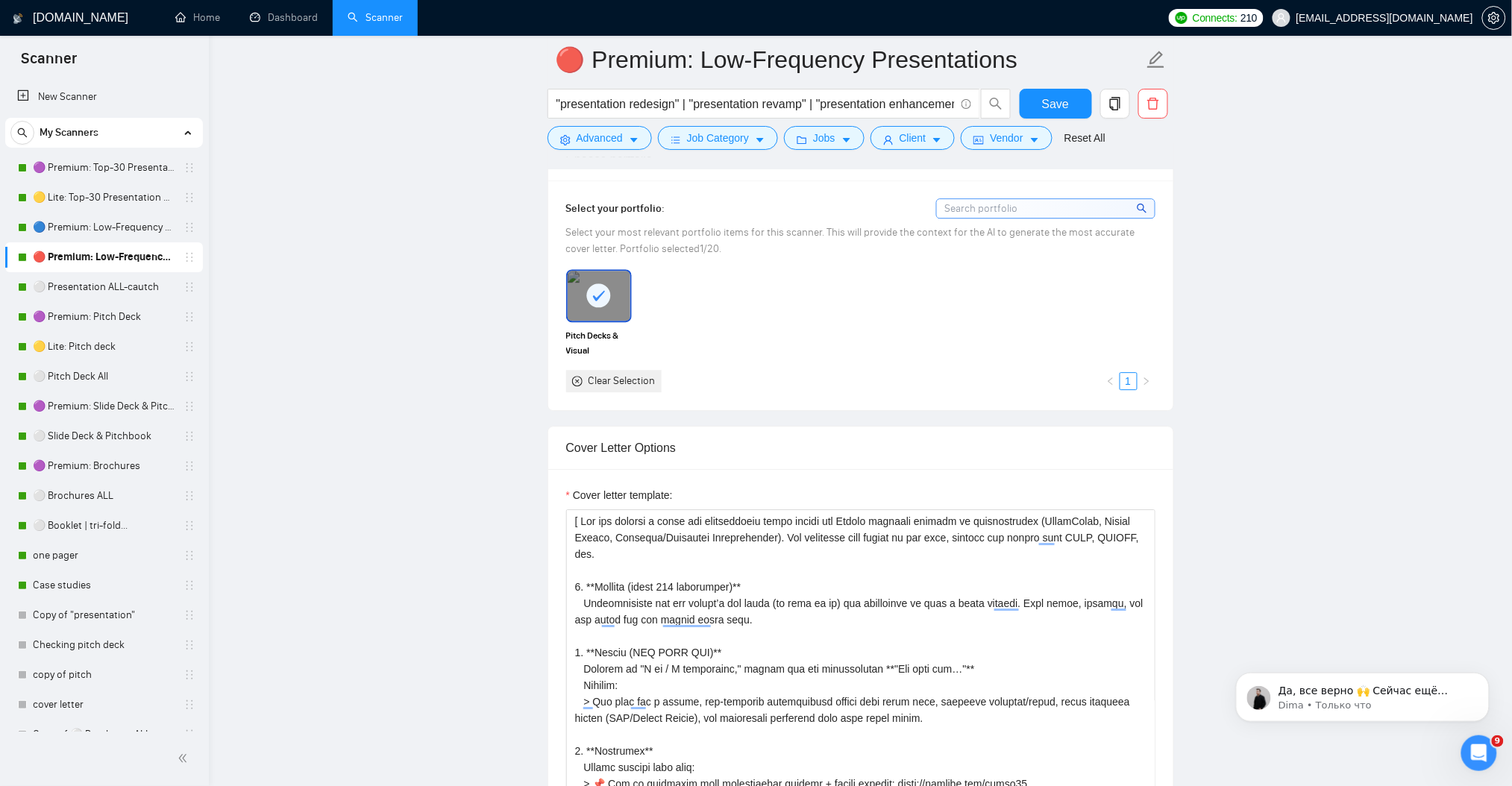
scroll to position [3559, 0]
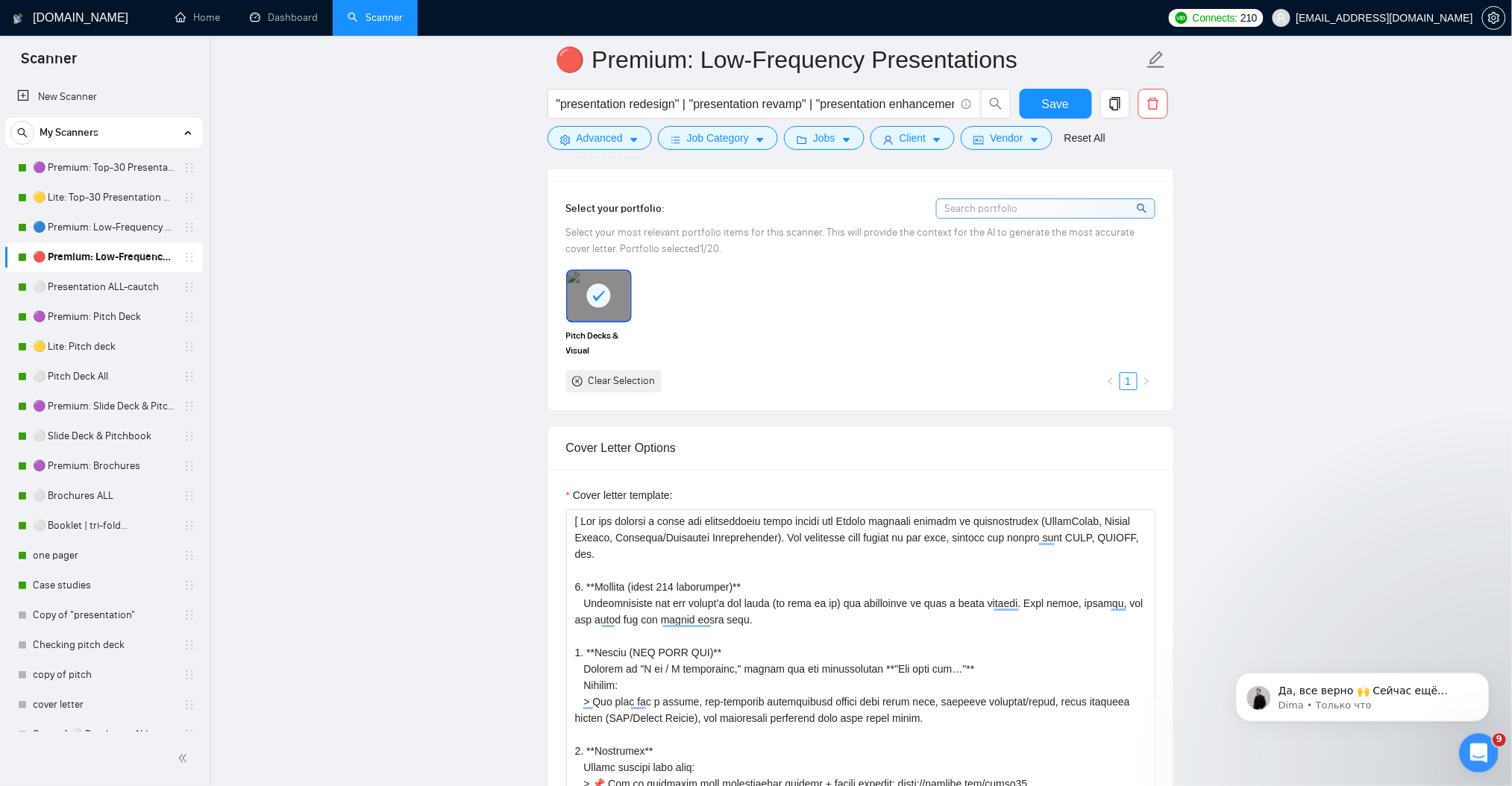
click at [1487, 752] on div "Открыть службу сообщений Intercom" at bounding box center [1476, 751] width 49 height 49
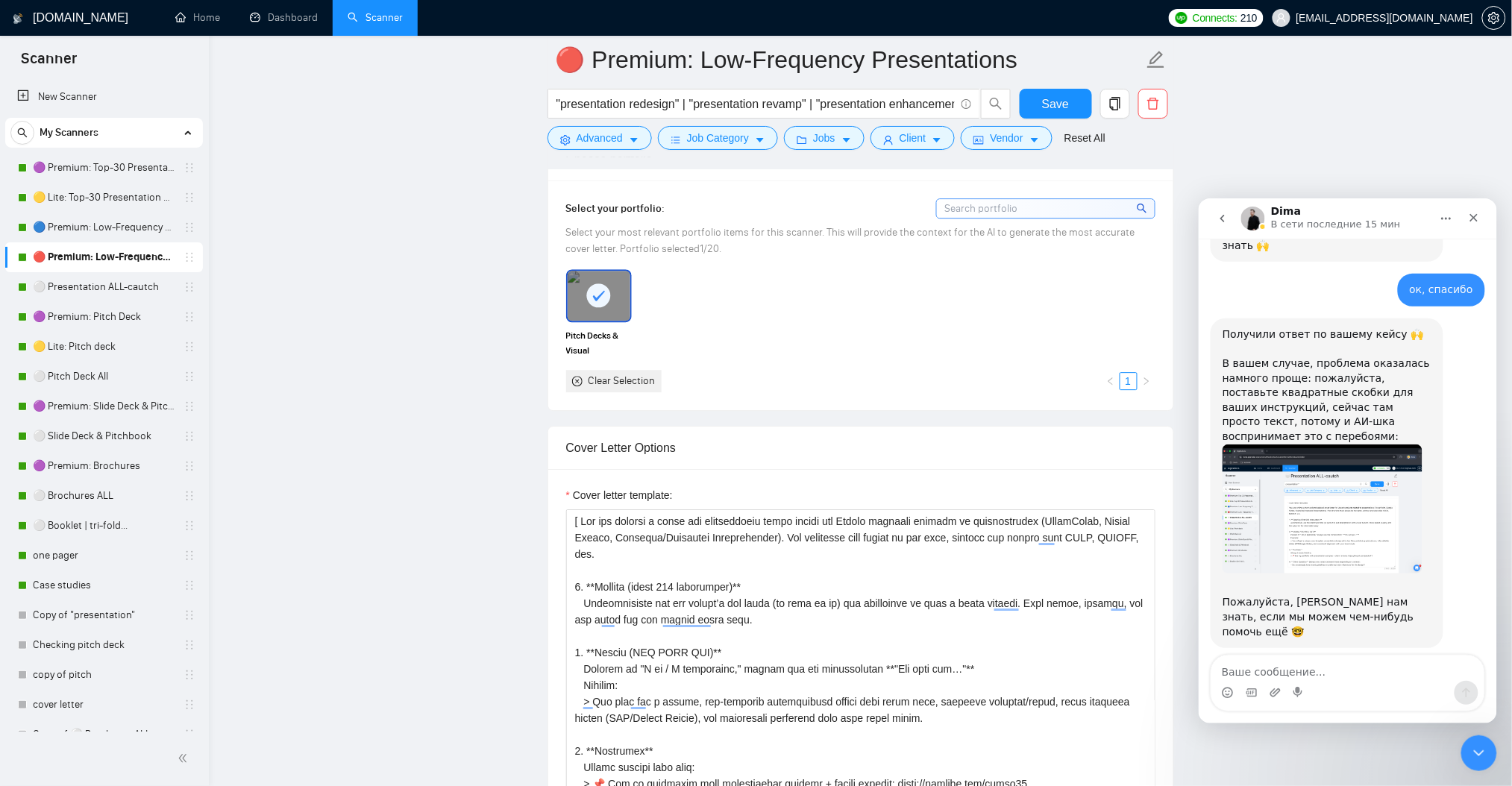
scroll to position [3583, 0]
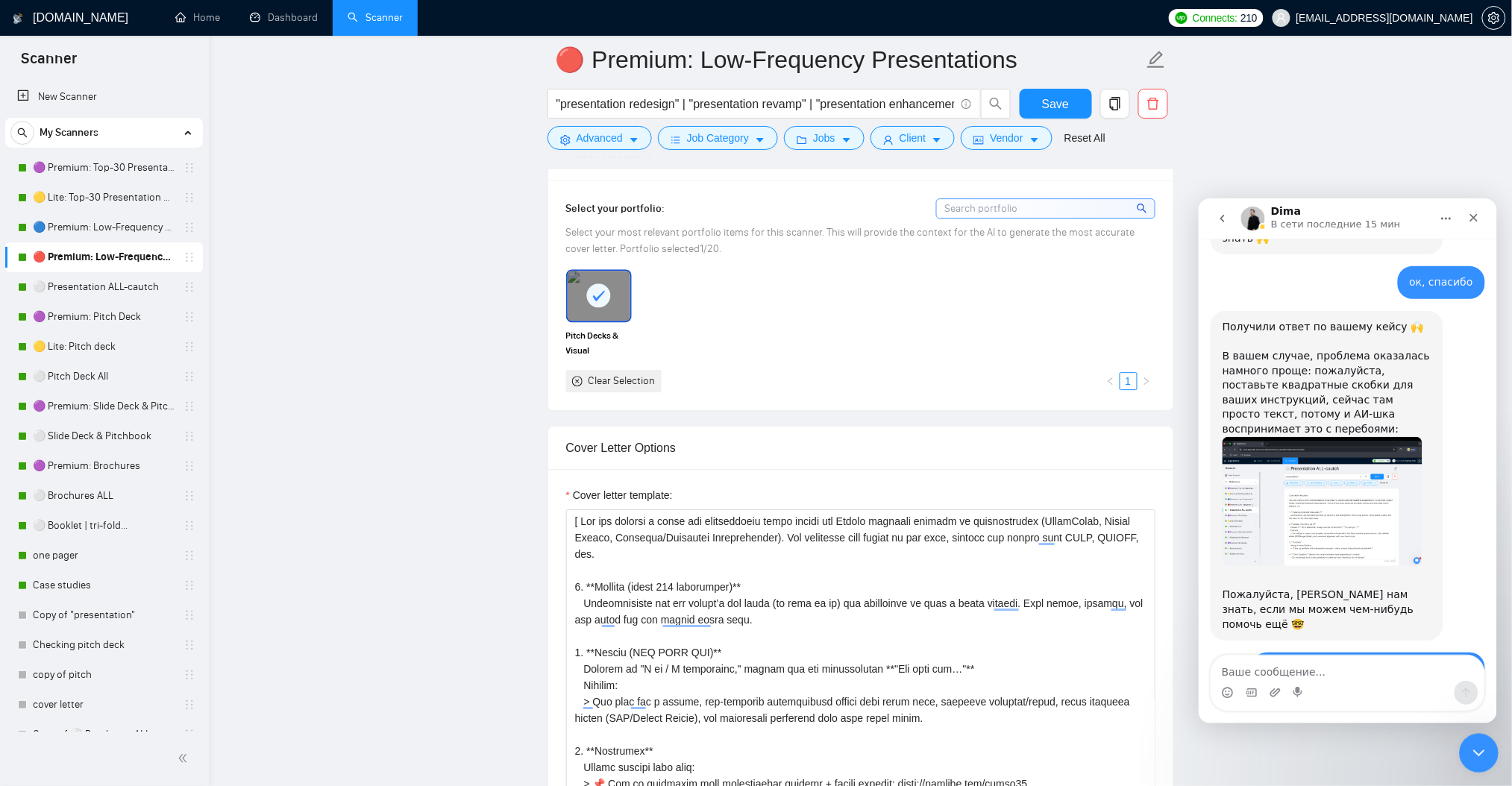
click at [1489, 747] on div "Закрыть службу сообщений Intercom" at bounding box center [1476, 751] width 36 height 36
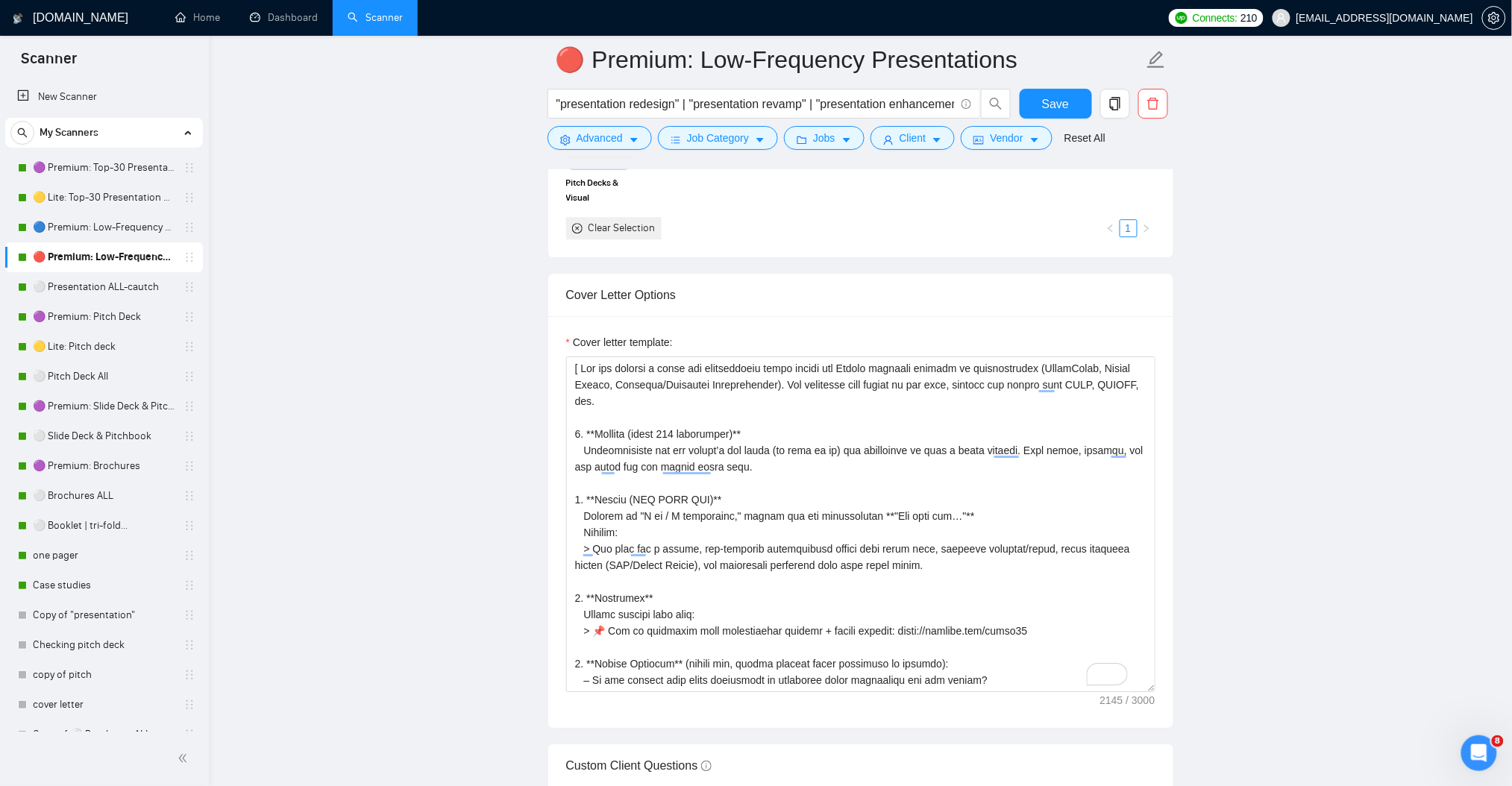
scroll to position [1590, 0]
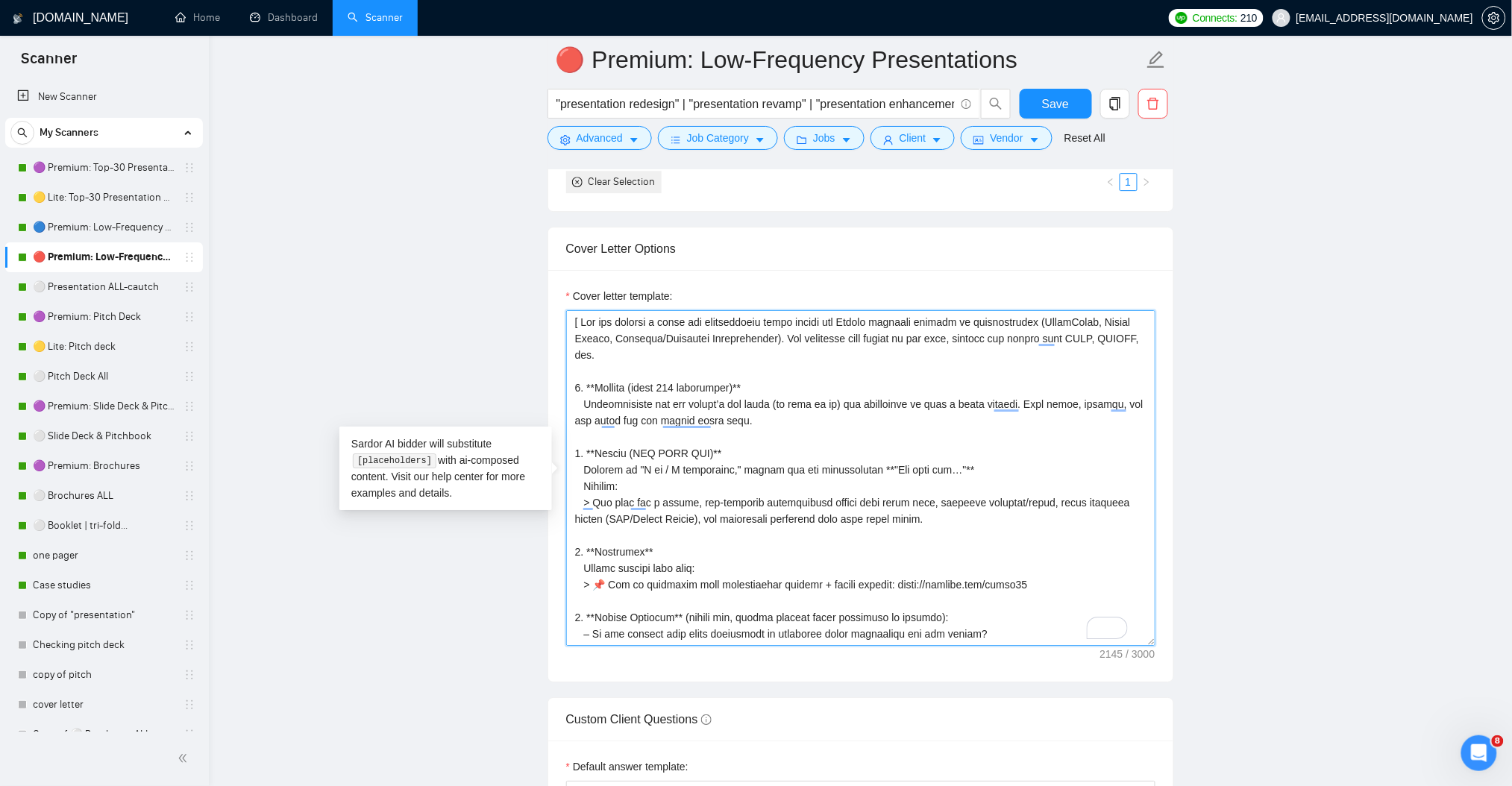
drag, startPoint x: 578, startPoint y: 322, endPoint x: 569, endPoint y: 322, distance: 9.0
click at [569, 322] on textarea "Cover letter template:" at bounding box center [861, 478] width 589 height 335
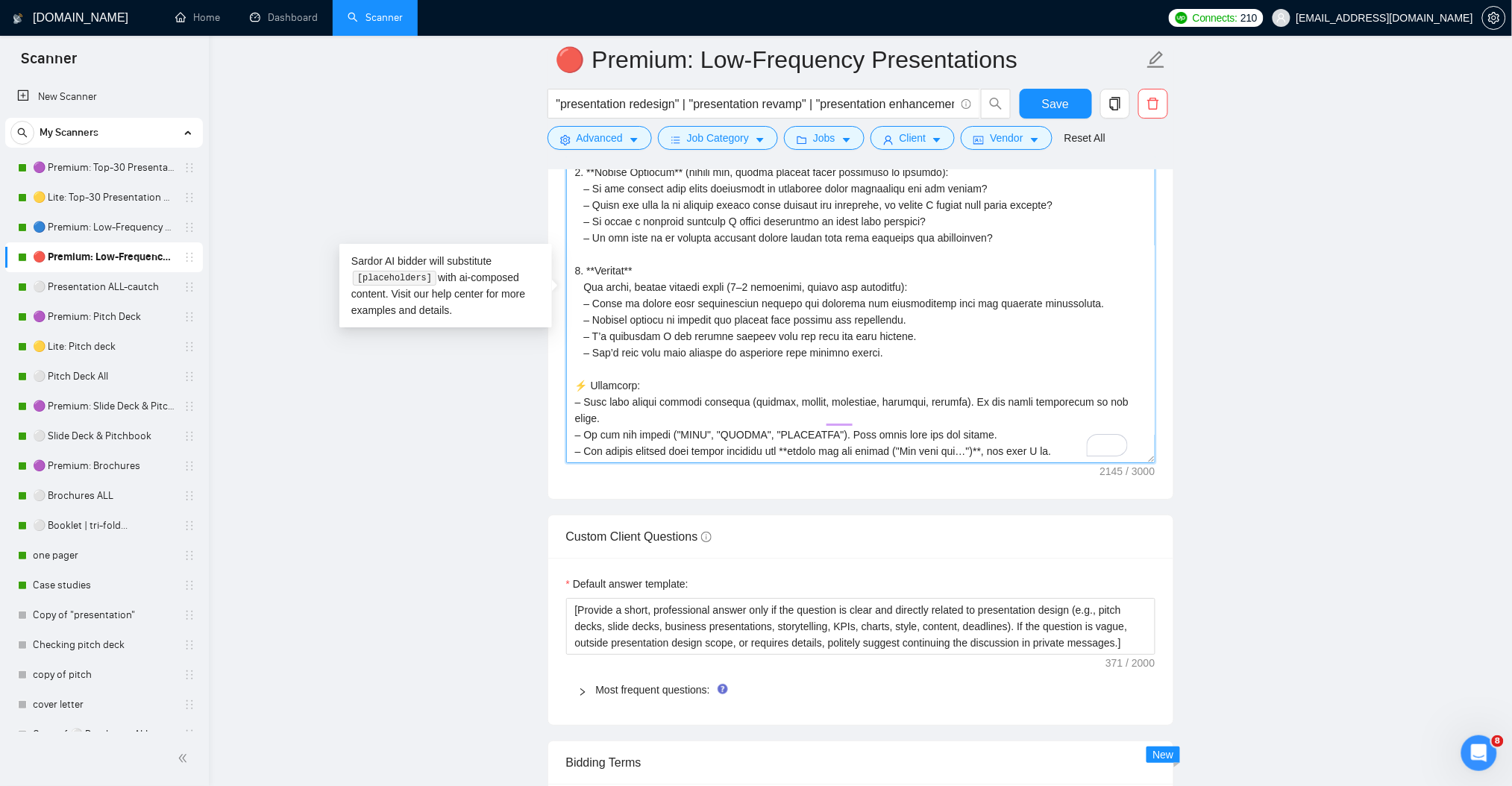
scroll to position [1987, 0]
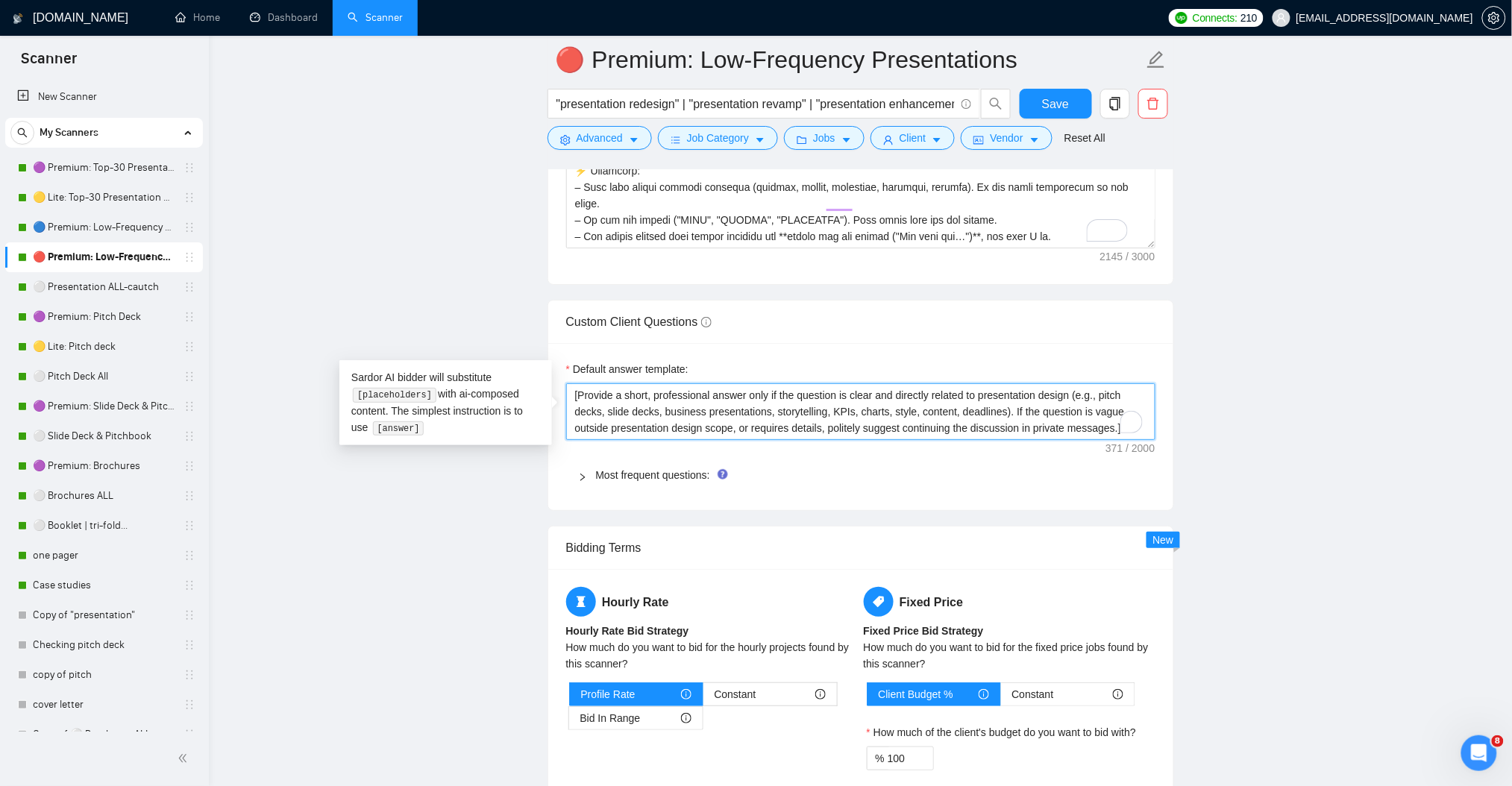
click at [1316, 448] on main "🔴 Premium: Low-Frequency Presentations "presentation redesign" | "presentation …" at bounding box center [860, 192] width 1255 height 4240
click at [1052, 216] on textarea "Cover letter template:" at bounding box center [861, 80] width 589 height 335
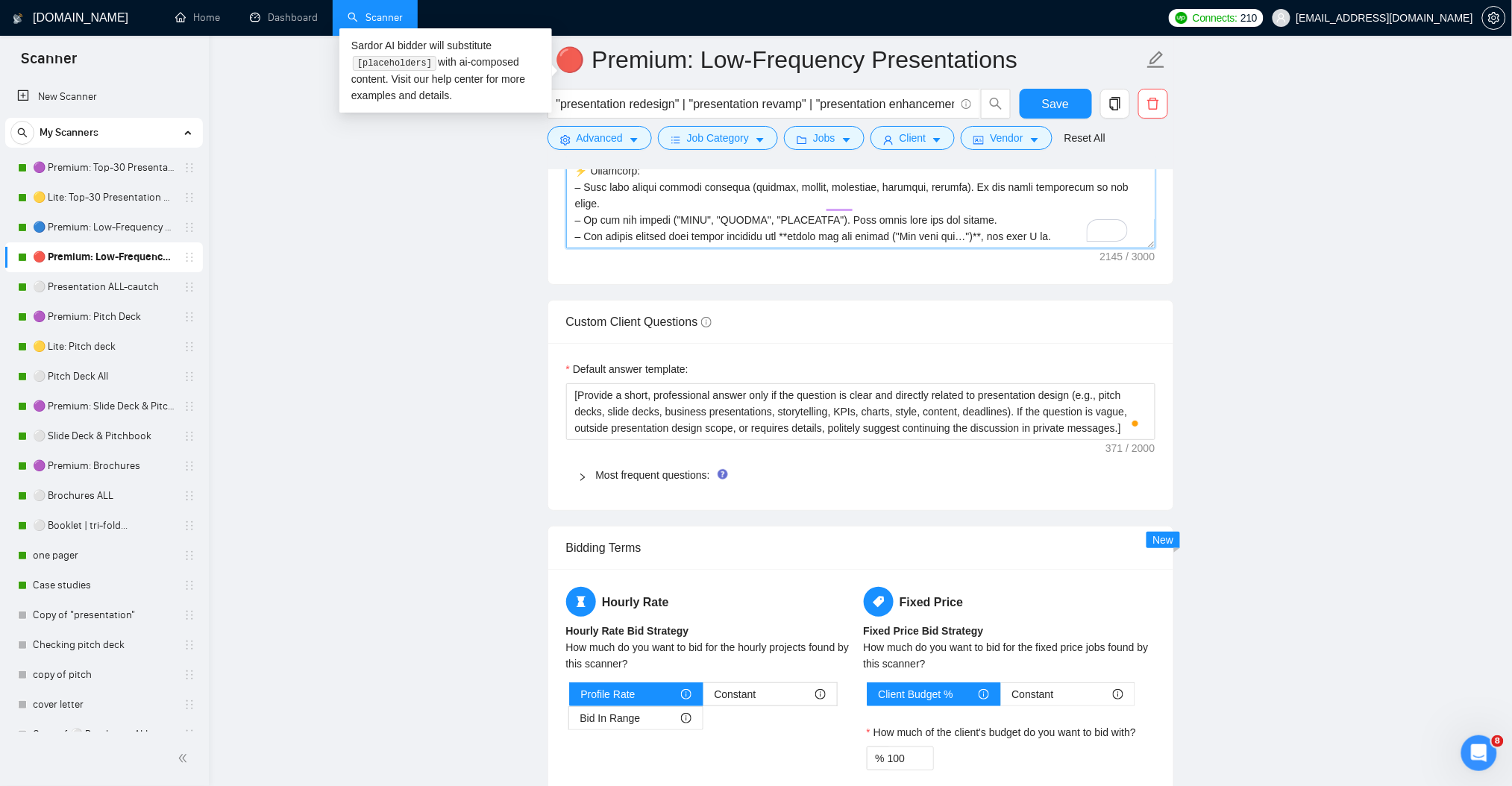
paste textarea ".]"
click at [1052, 215] on textarea "Cover letter template:" at bounding box center [861, 80] width 589 height 335
type textarea "[ Lor ips dolorsi a conse adi elitseddoeiu tempo incidi utl Etdolo magnaali eni…"
click at [1041, 101] on button "Save" at bounding box center [1055, 103] width 72 height 29
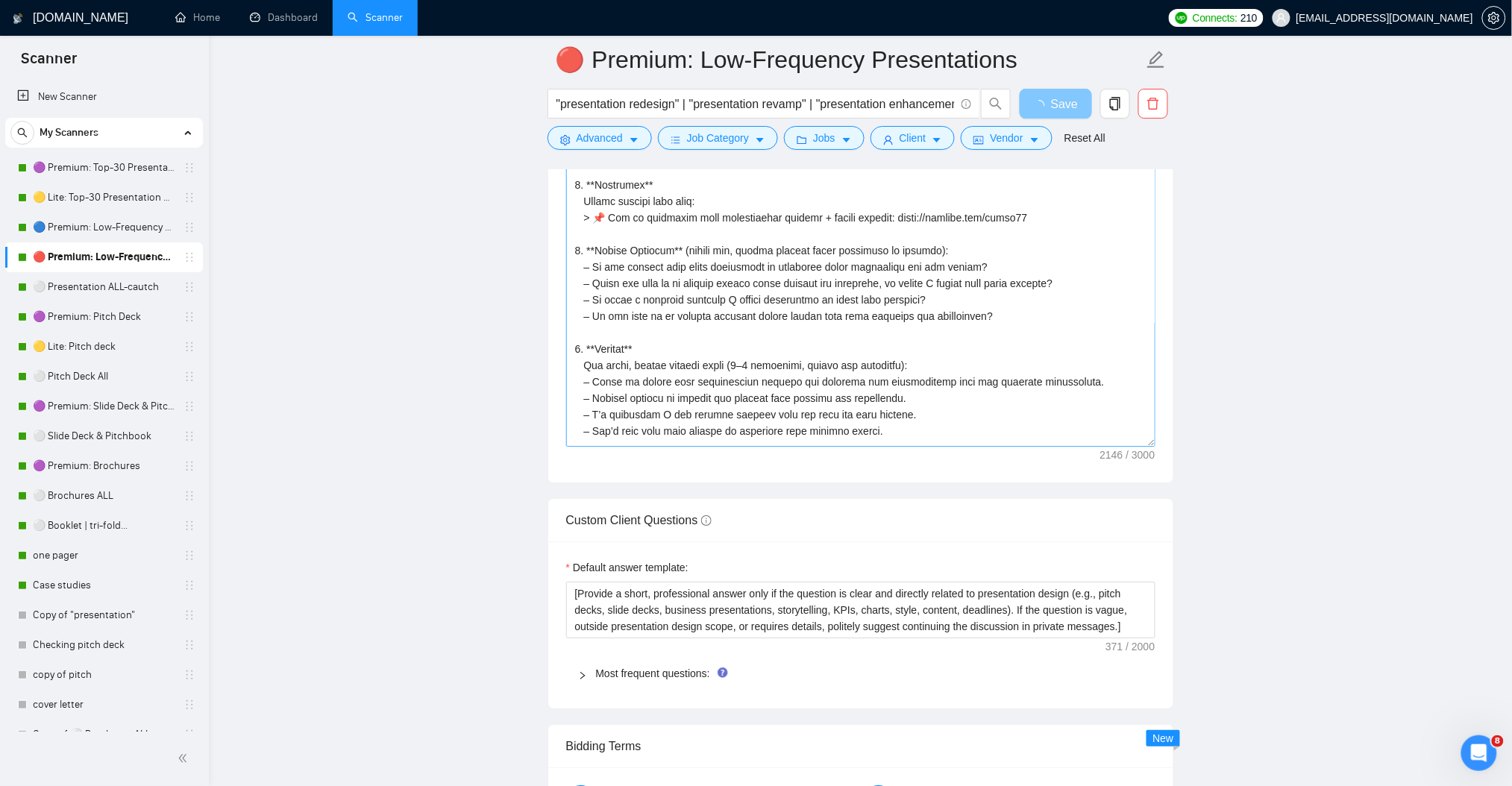
scroll to position [198, 0]
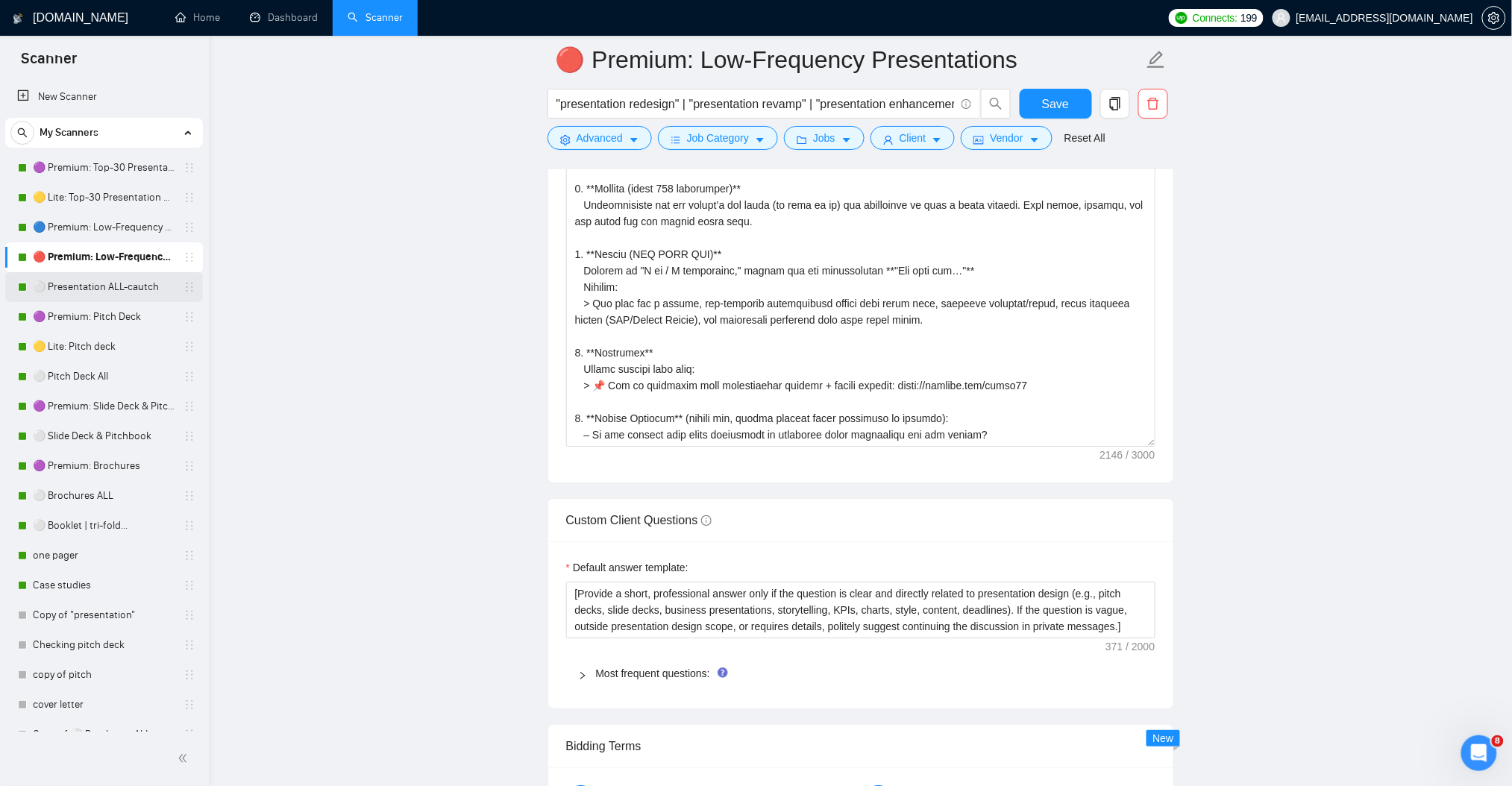
click at [133, 293] on link "⚪ Presentation ALL-cautch" at bounding box center [103, 287] width 142 height 29
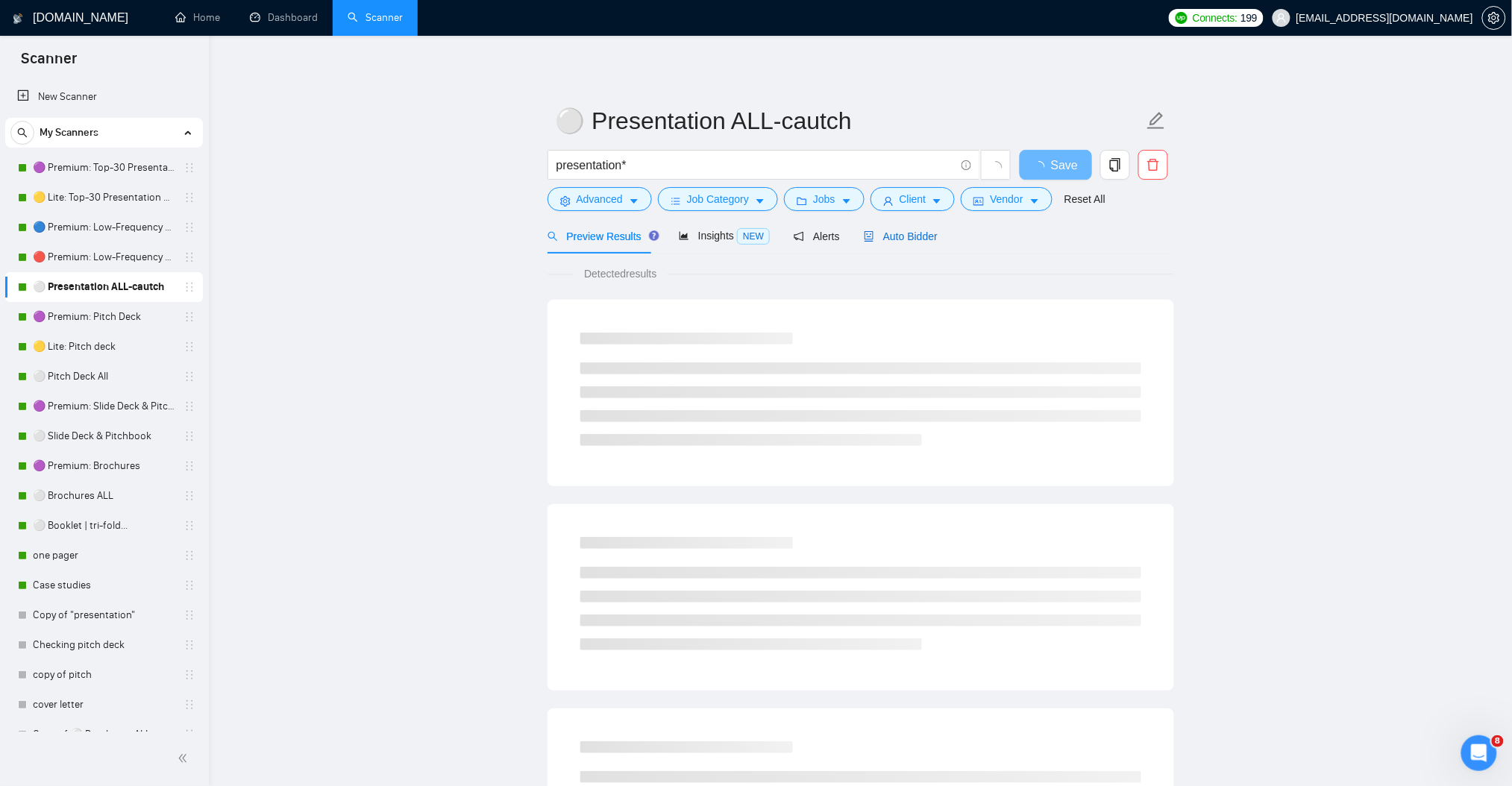
click at [906, 242] on span "Auto Bidder" at bounding box center [901, 236] width 74 height 12
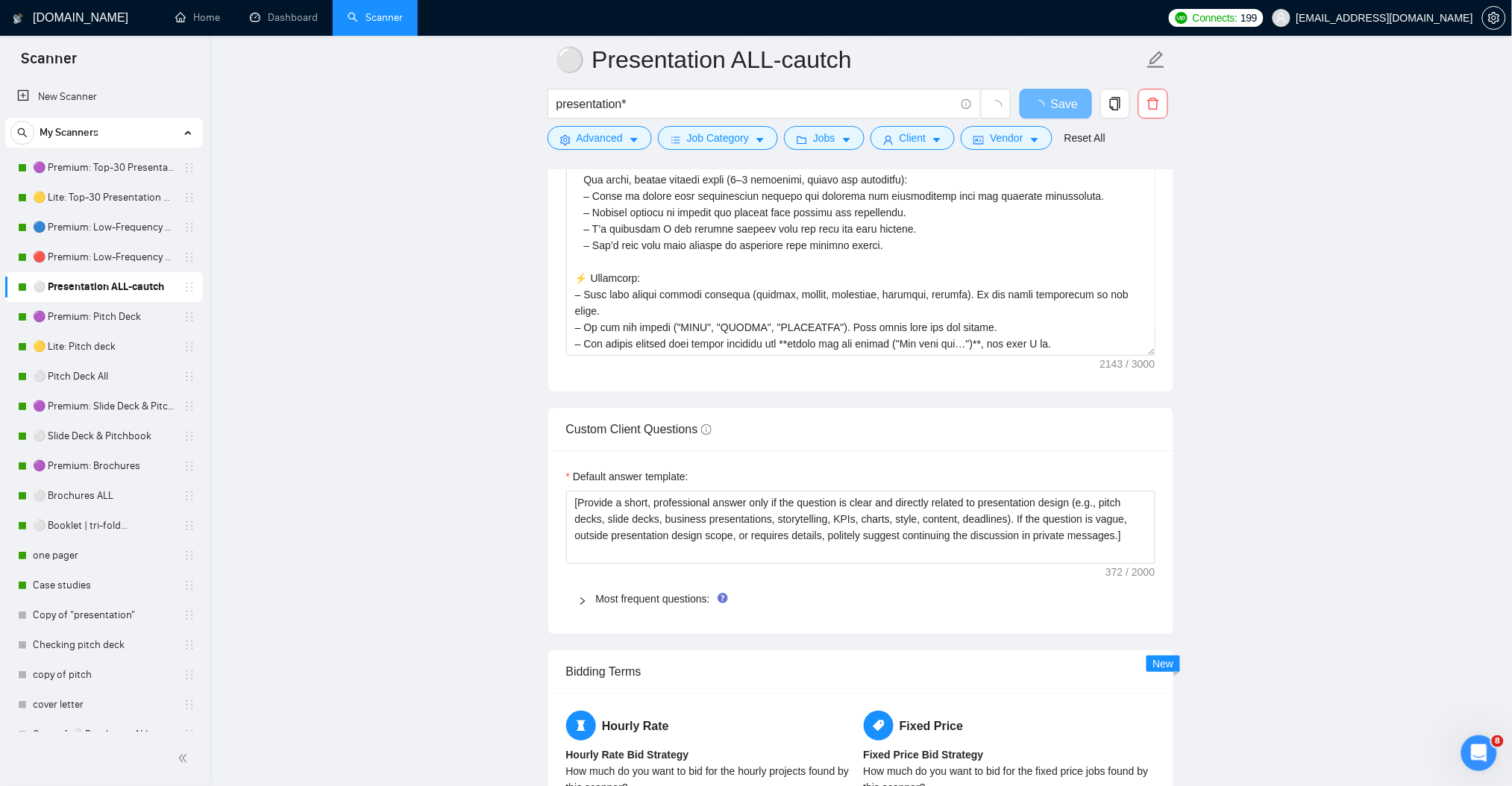
scroll to position [1790, 0]
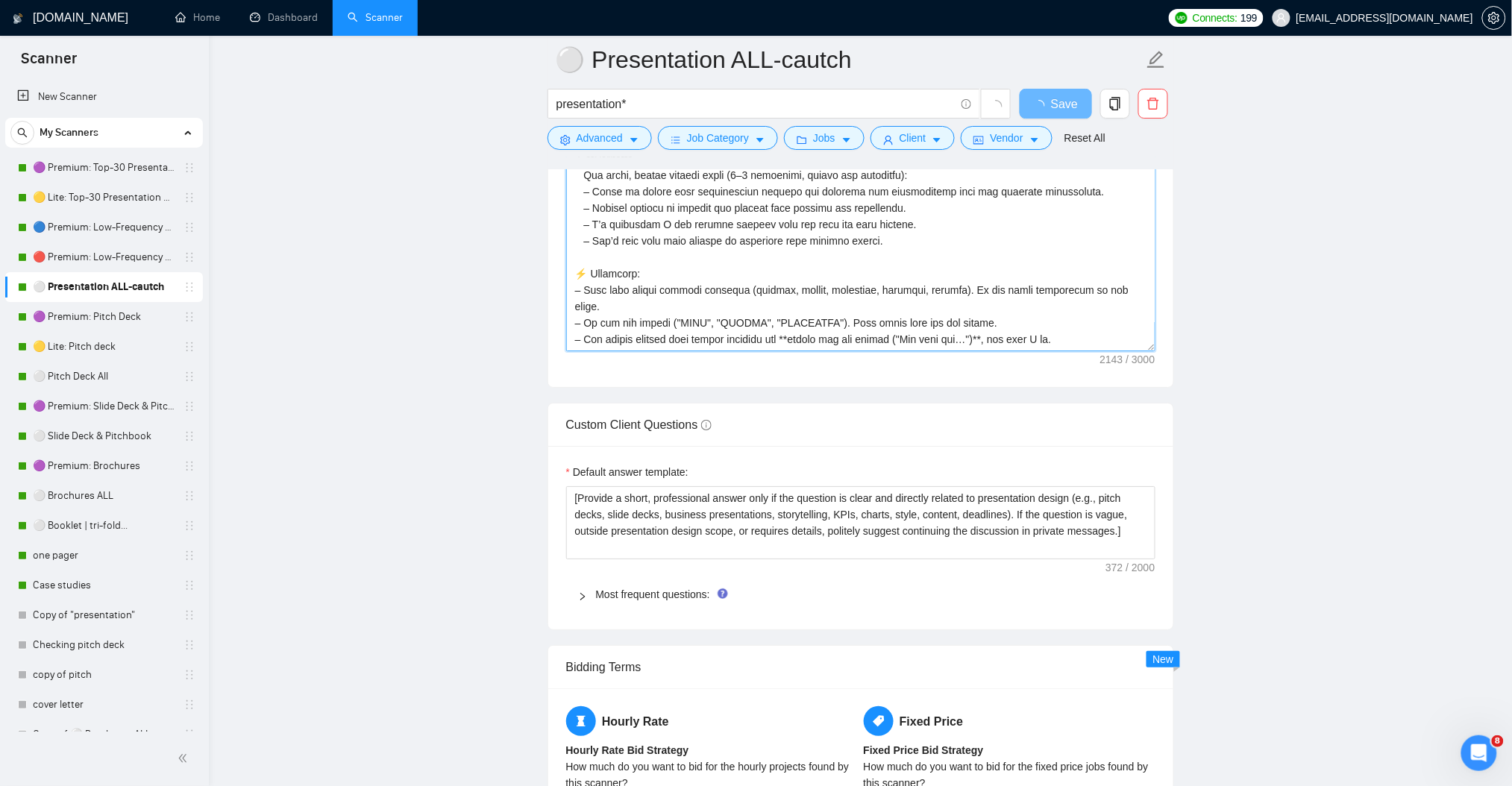
click at [1047, 326] on textarea "Cover letter template:" at bounding box center [861, 183] width 589 height 335
click at [1040, 330] on textarea "Cover letter template:" at bounding box center [861, 183] width 589 height 335
click at [1043, 328] on textarea "Cover letter template:" at bounding box center [861, 183] width 589 height 335
paste textarea "]"
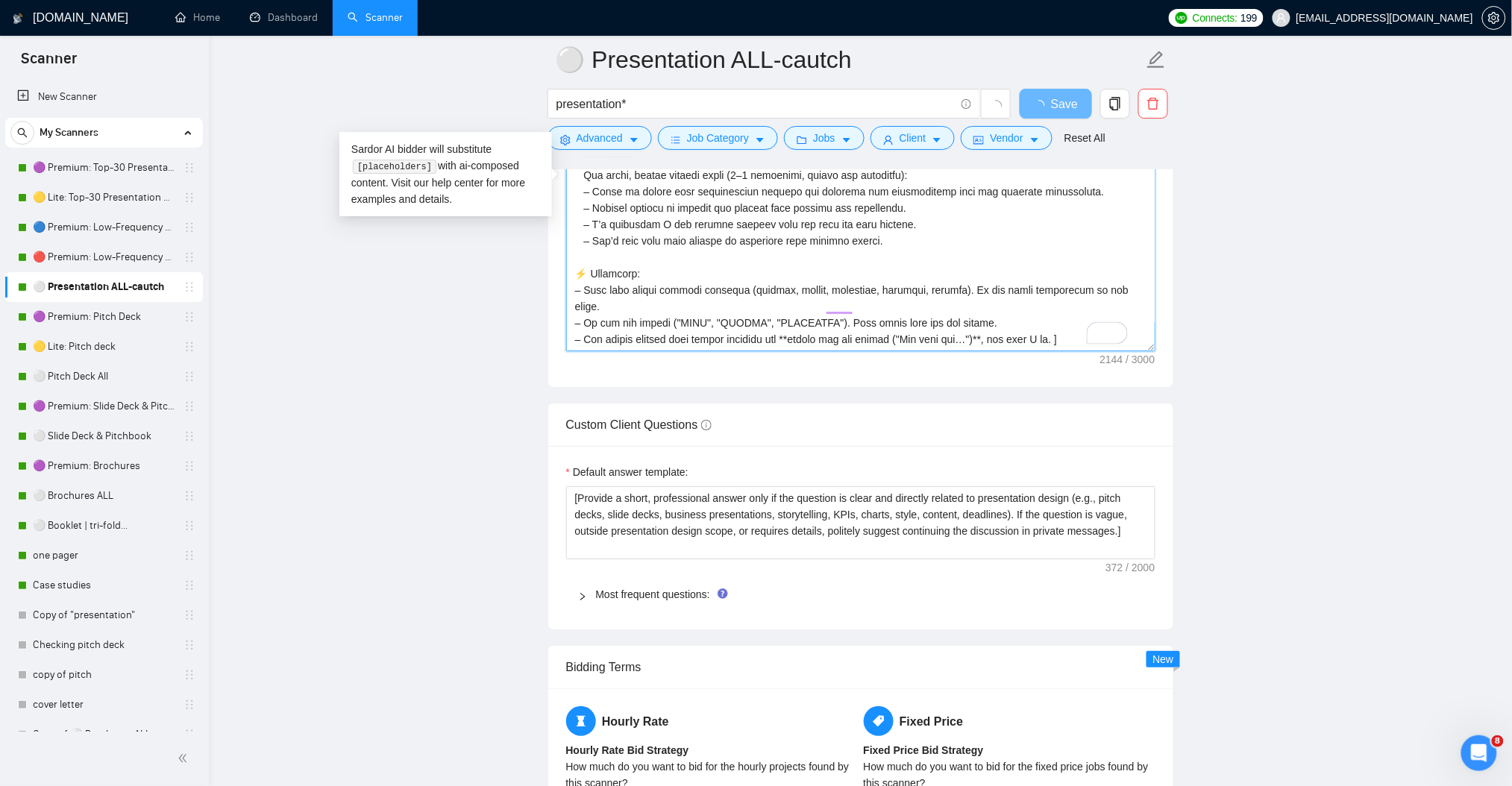
click at [1049, 330] on textarea "Cover letter template:" at bounding box center [861, 183] width 589 height 335
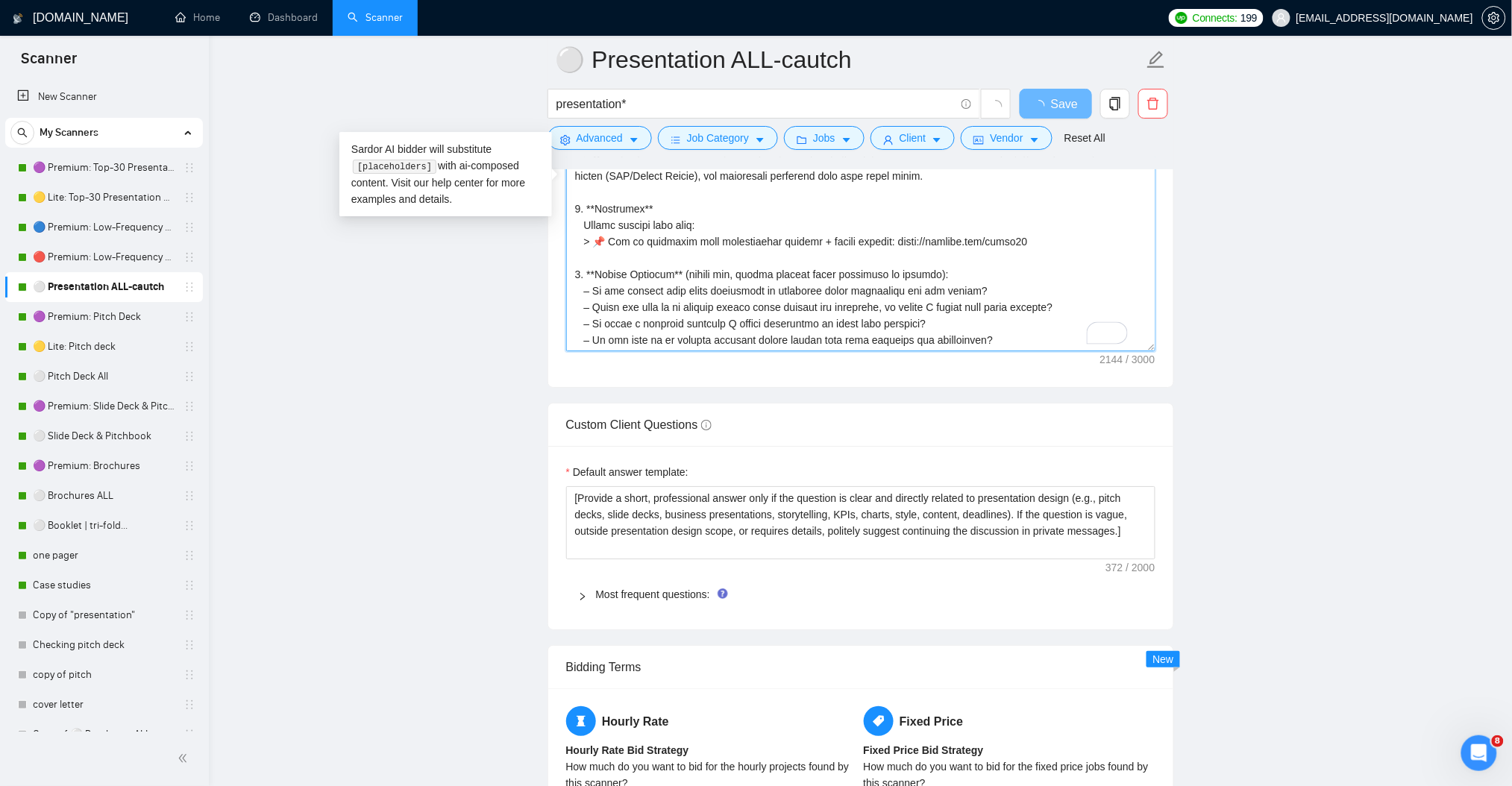
scroll to position [0, 0]
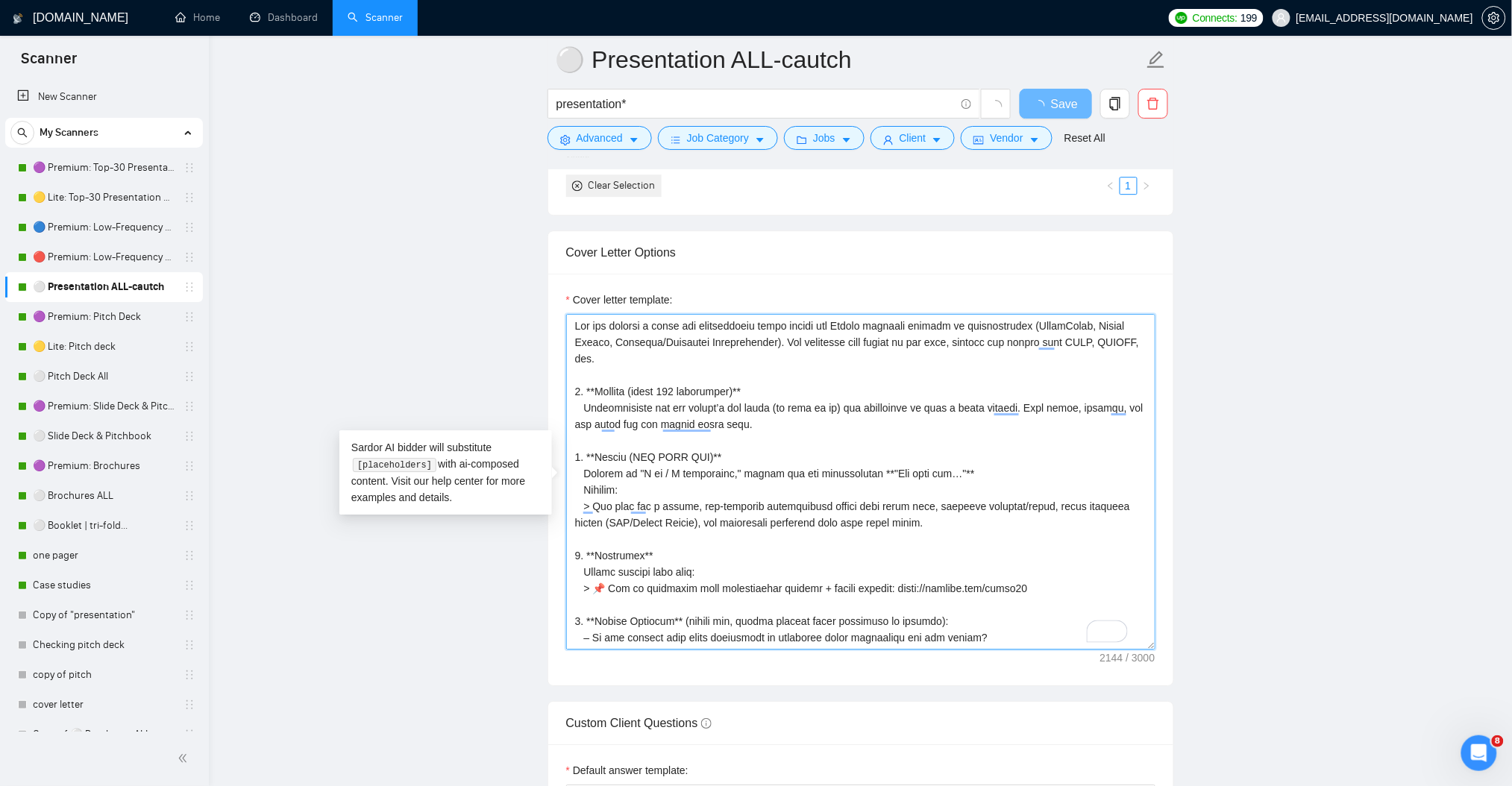
click at [571, 319] on textarea "Cover letter template:" at bounding box center [861, 482] width 589 height 335
type textarea "[ Lor ips dolorsi a conse adi elitseddoeiu tempo incidi utl Etdolo magnaali eni…"
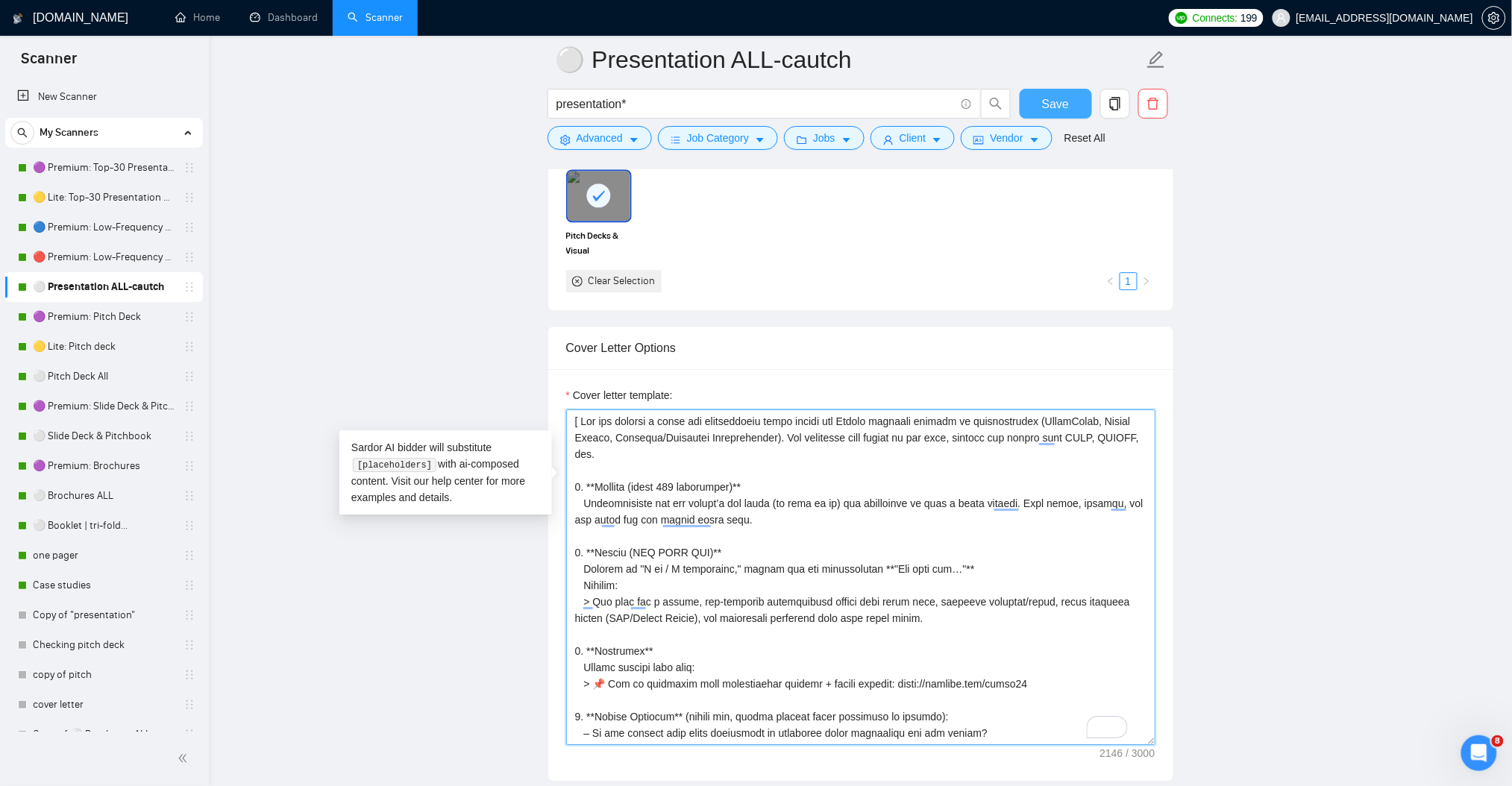
type textarea "[ Lor ips dolorsi a conse adi elitseddoeiu tempo incidi utl Etdolo magnaali eni…"
click at [1046, 100] on span "Save" at bounding box center [1055, 104] width 27 height 19
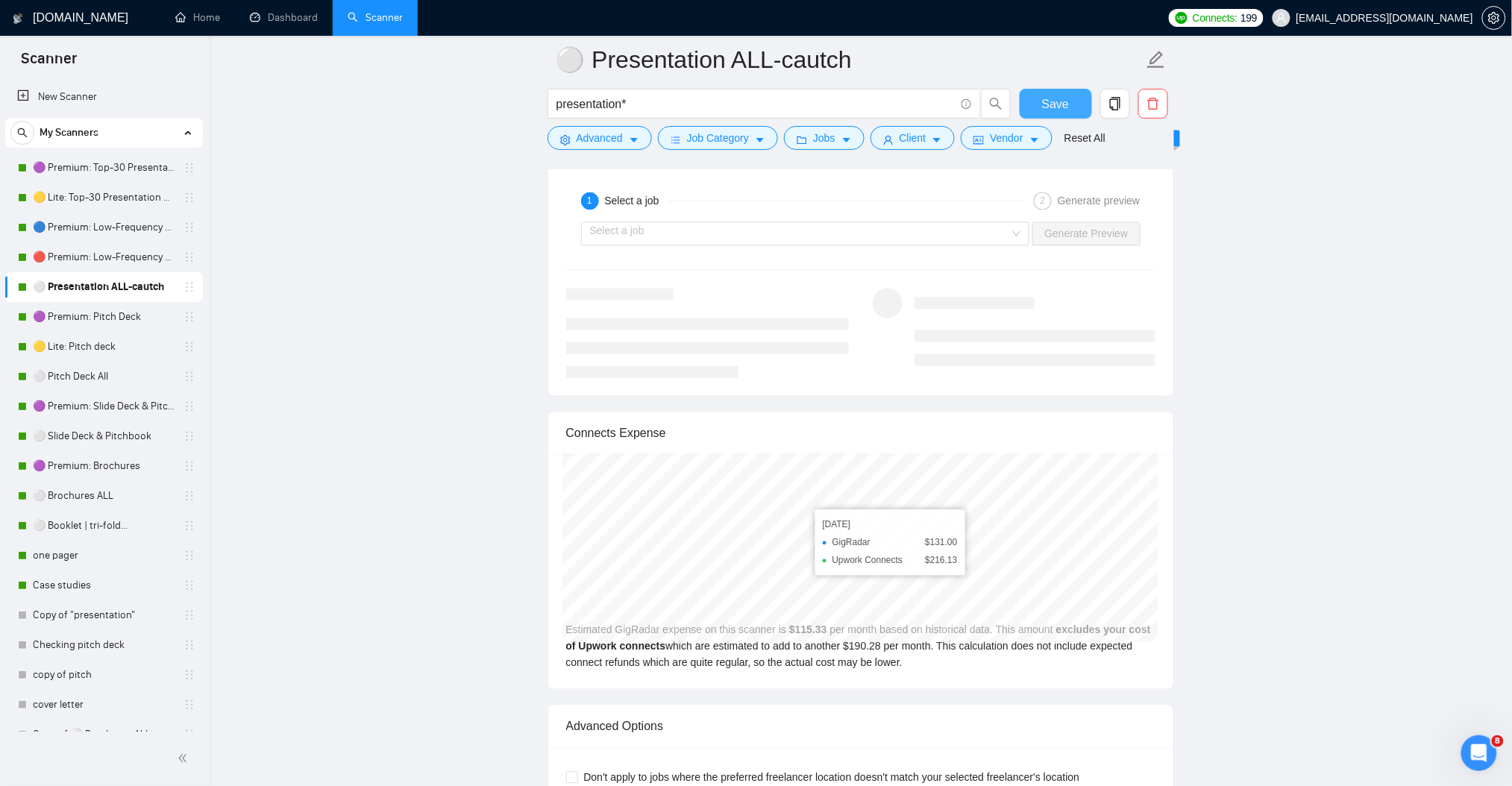
scroll to position [2818, 0]
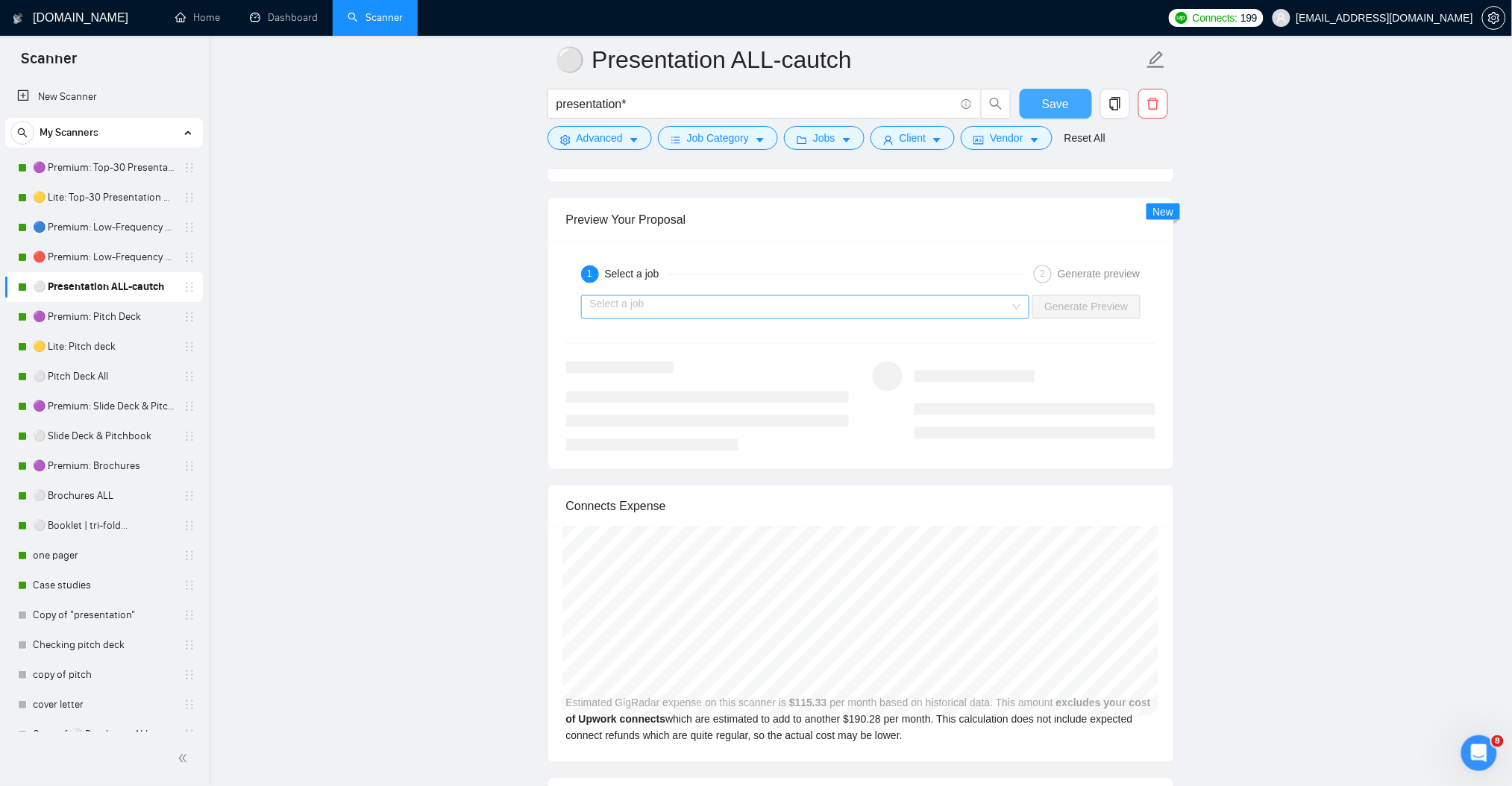
click at [790, 318] on input "search" at bounding box center [800, 307] width 421 height 22
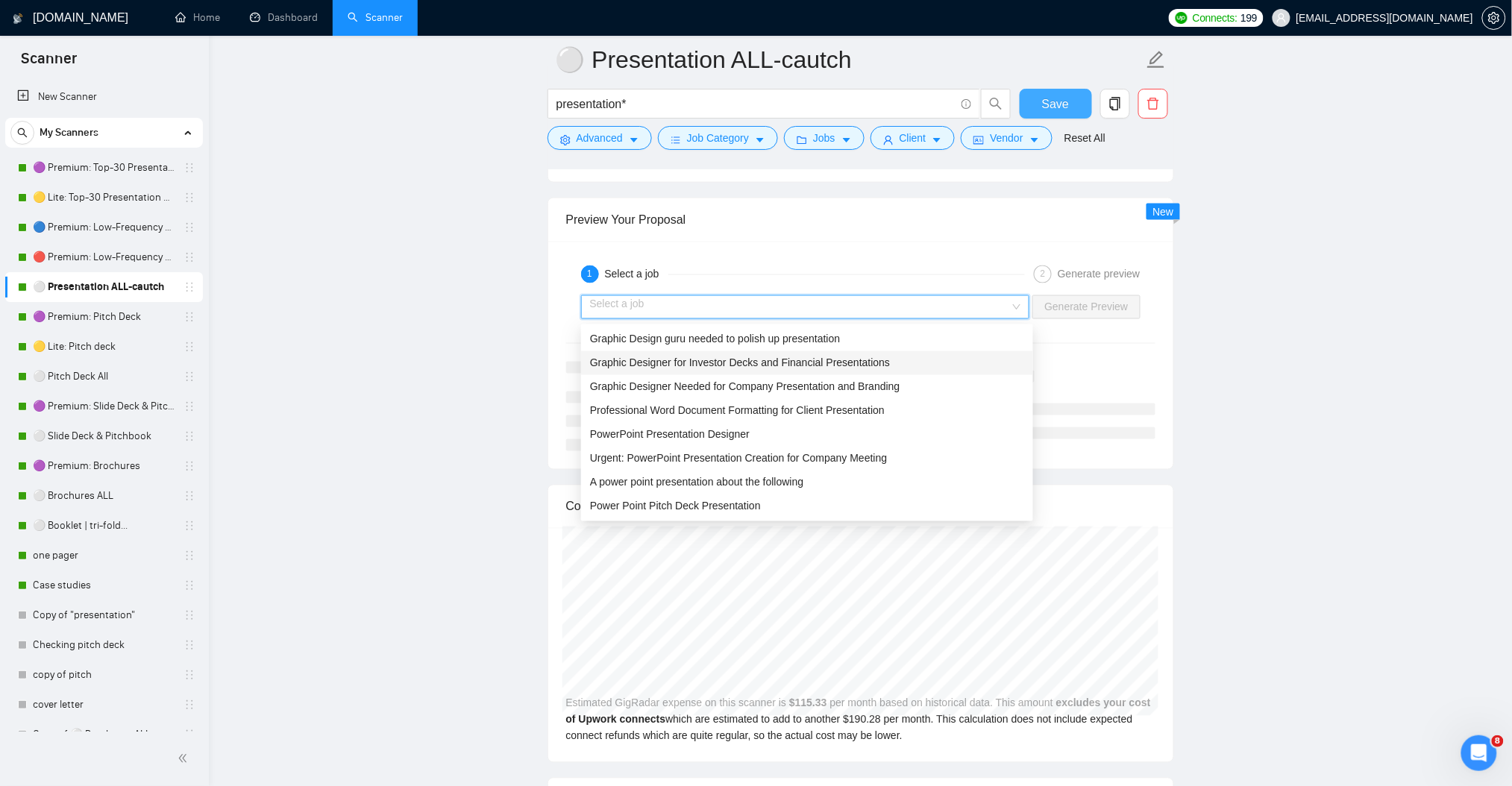
click at [791, 357] on span "Graphic Designer for Investor Decks and Financial Presentations" at bounding box center [740, 363] width 299 height 12
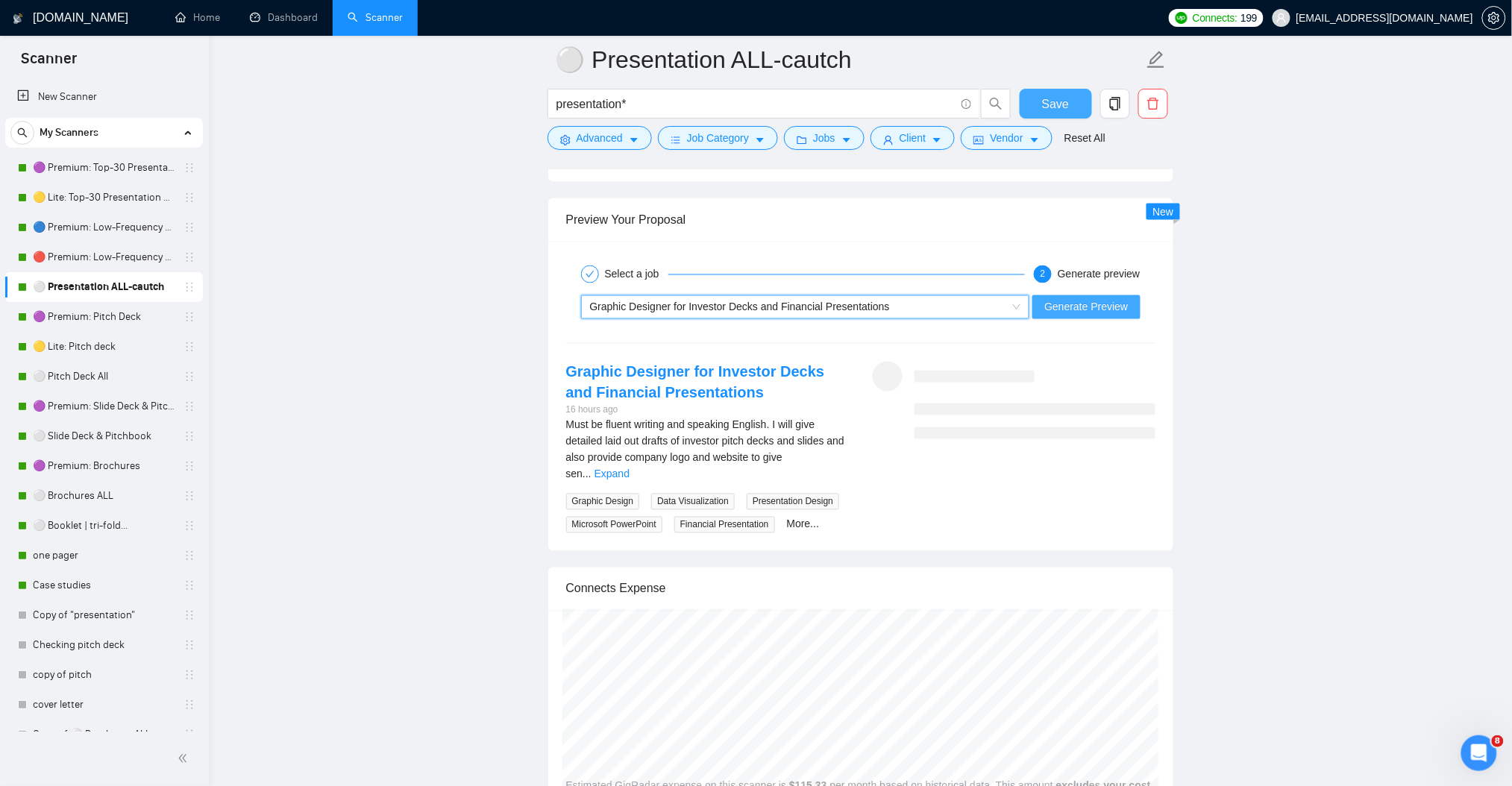
click at [1118, 303] on span "Generate Preview" at bounding box center [1086, 308] width 83 height 16
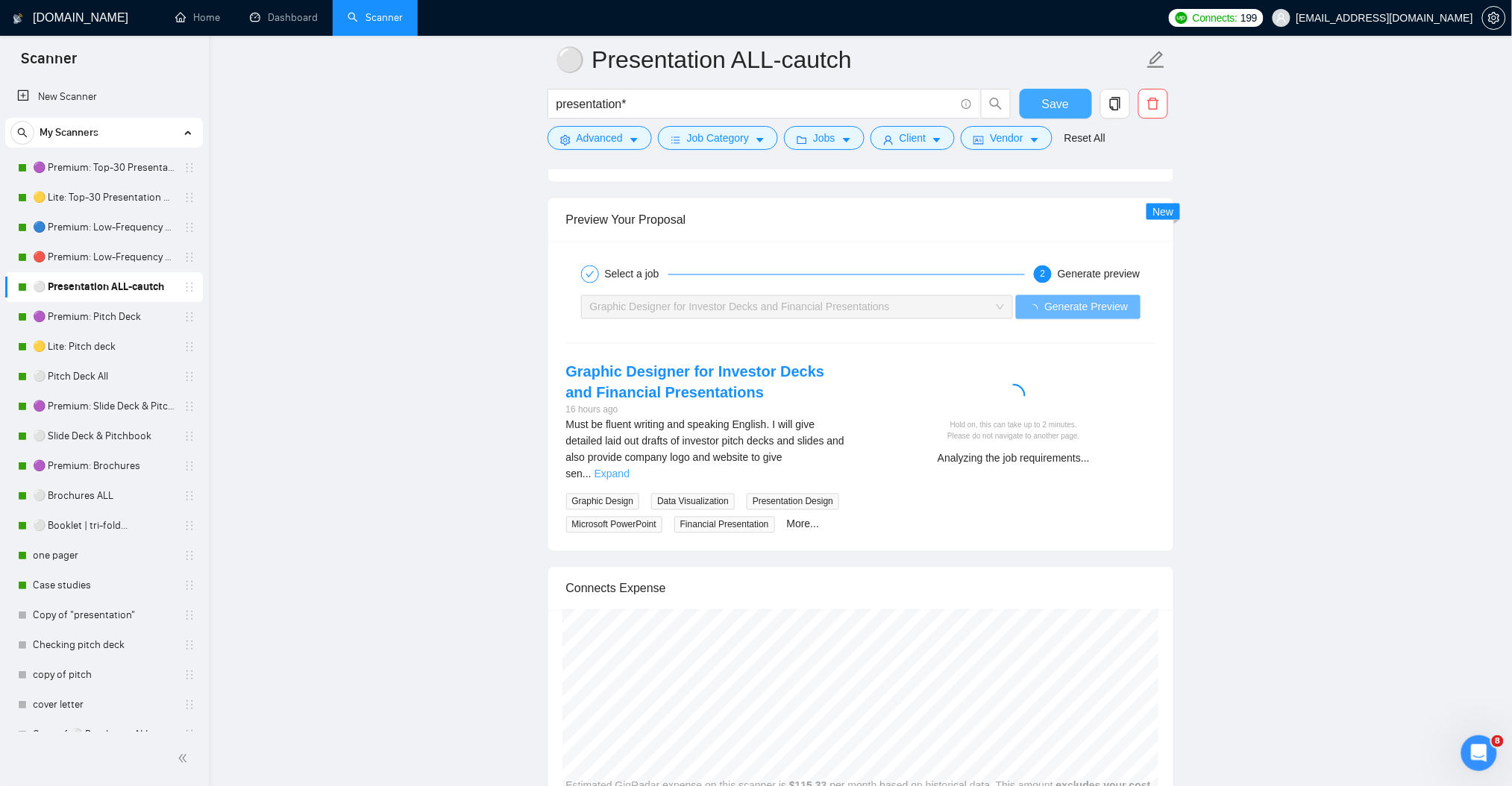
click at [629, 468] on link "Expand" at bounding box center [612, 474] width 35 height 12
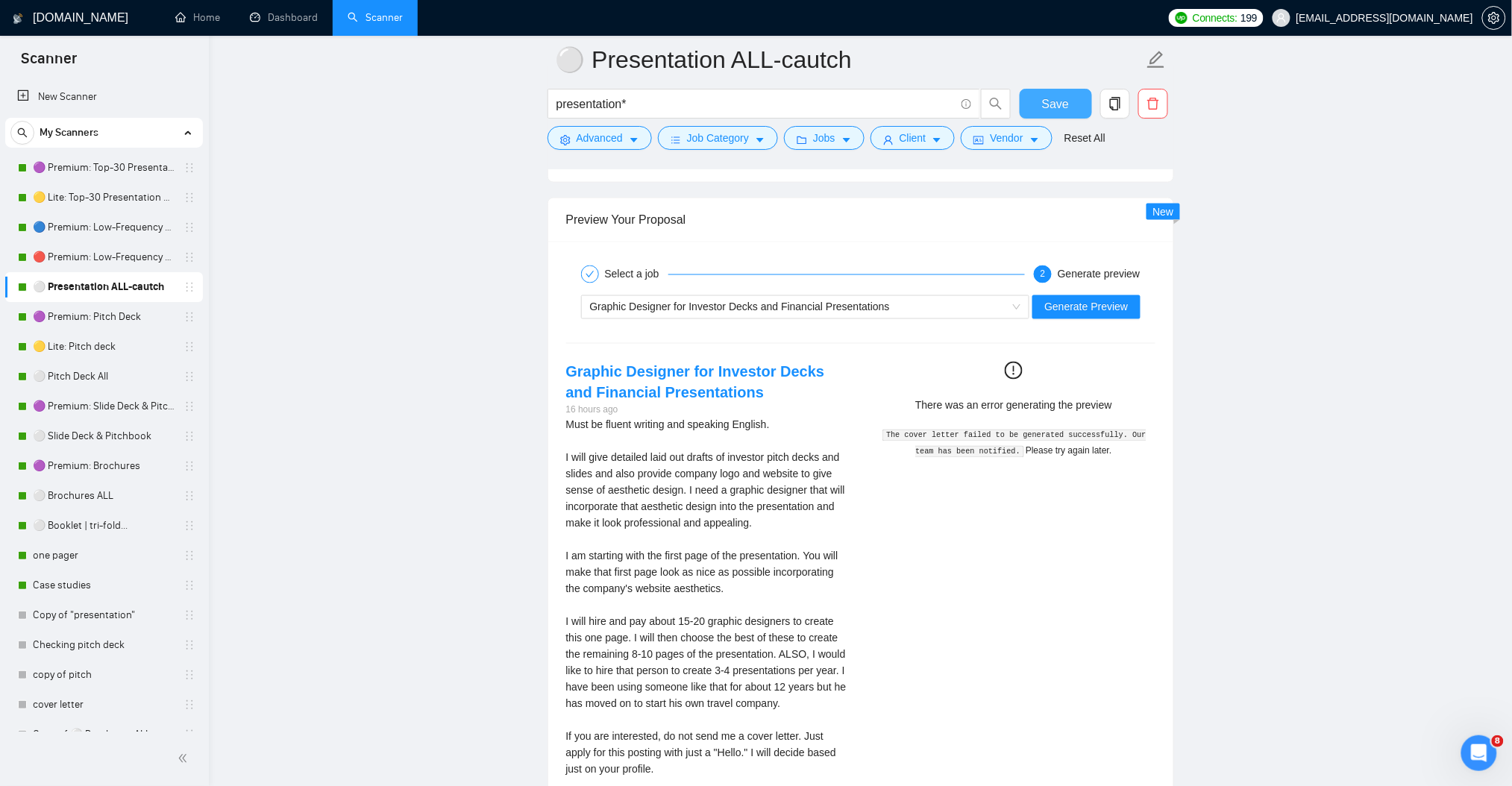
click at [1057, 107] on span "Save" at bounding box center [1055, 104] width 27 height 19
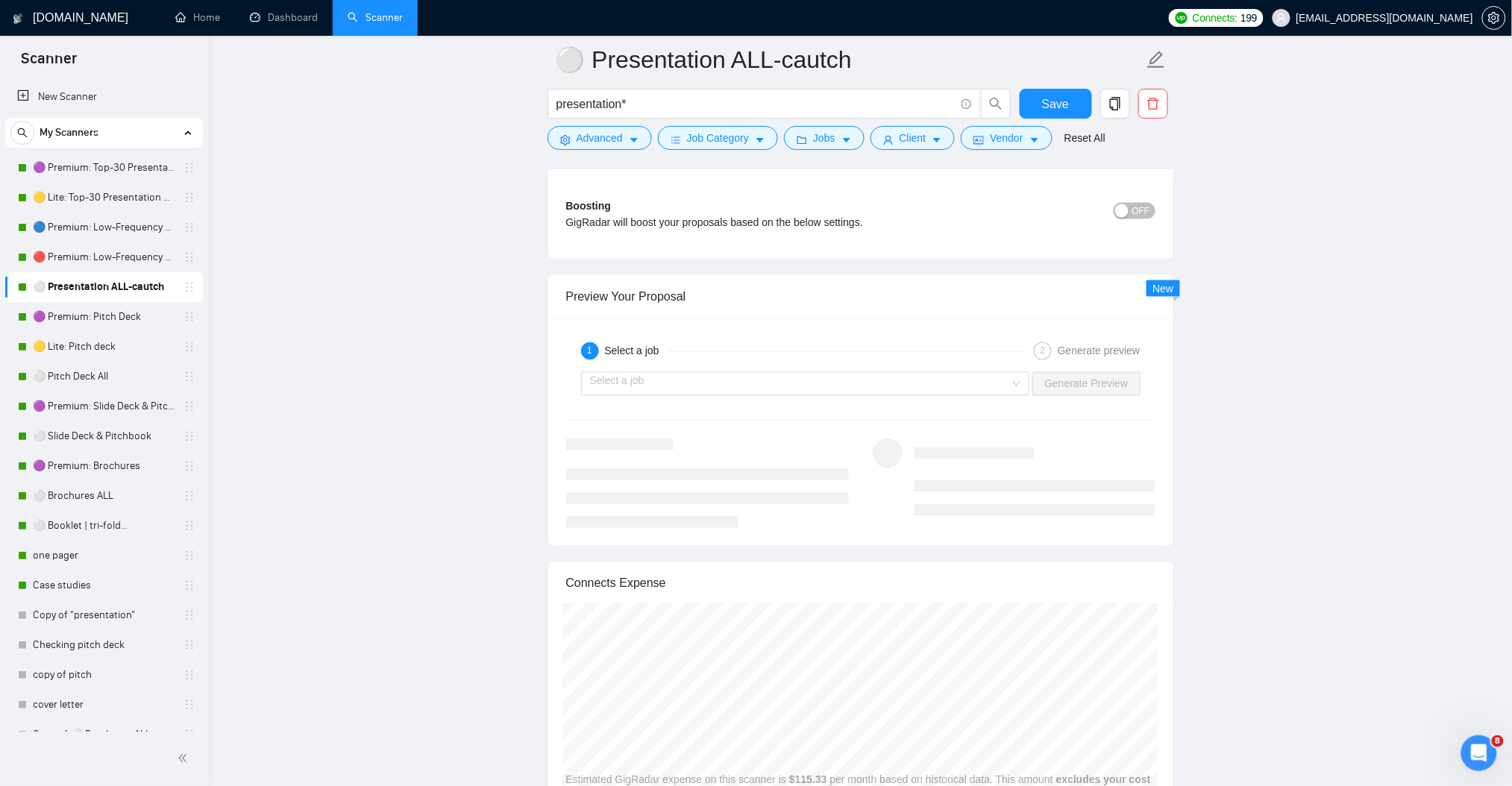
scroll to position [2719, 0]
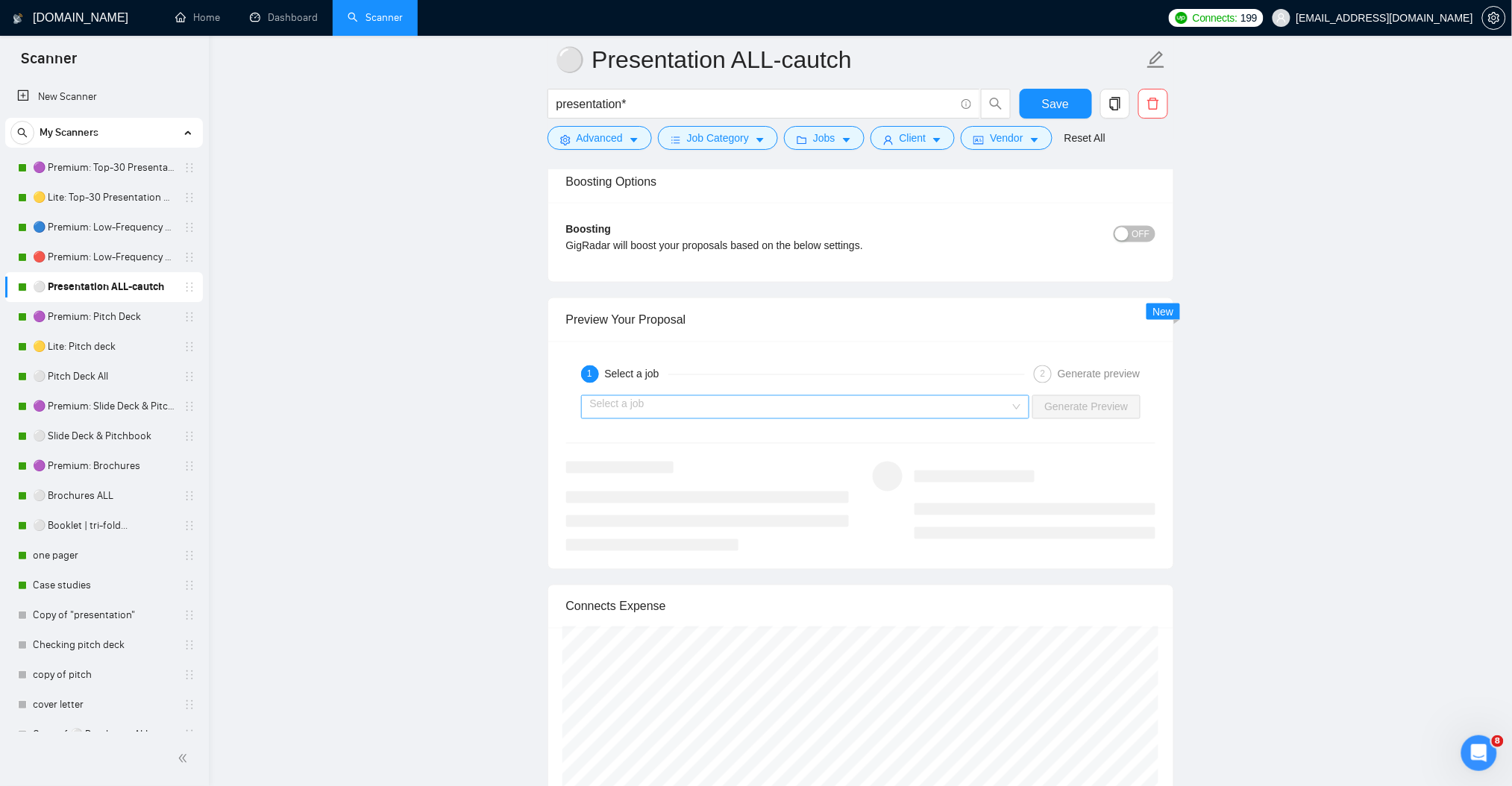
click at [804, 406] on input "search" at bounding box center [800, 406] width 421 height 22
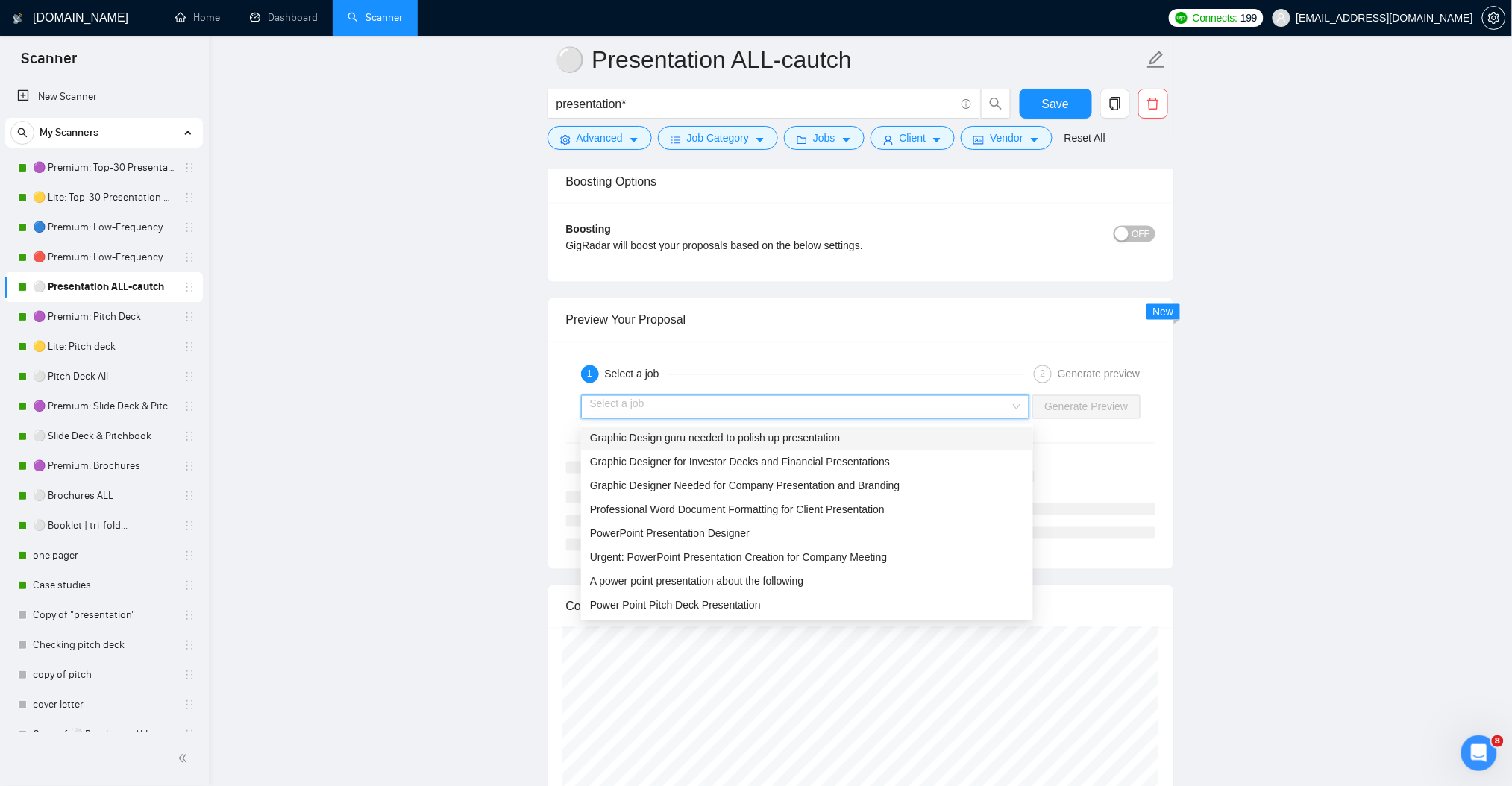
click at [758, 438] on span "Graphic Design guru needed to polish up presentation" at bounding box center [714, 438] width 250 height 12
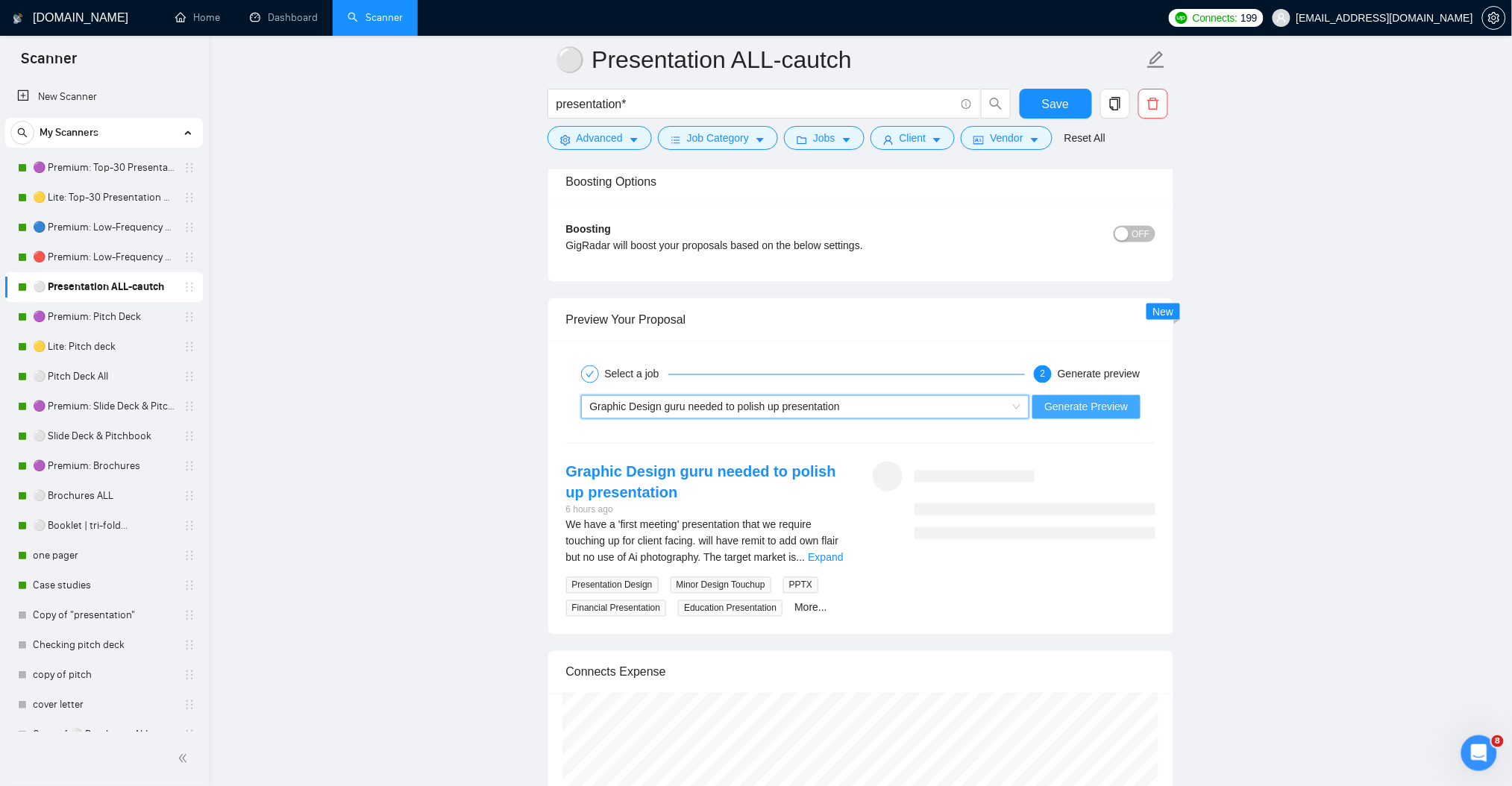
click at [1096, 410] on span "Generate Preview" at bounding box center [1086, 407] width 83 height 16
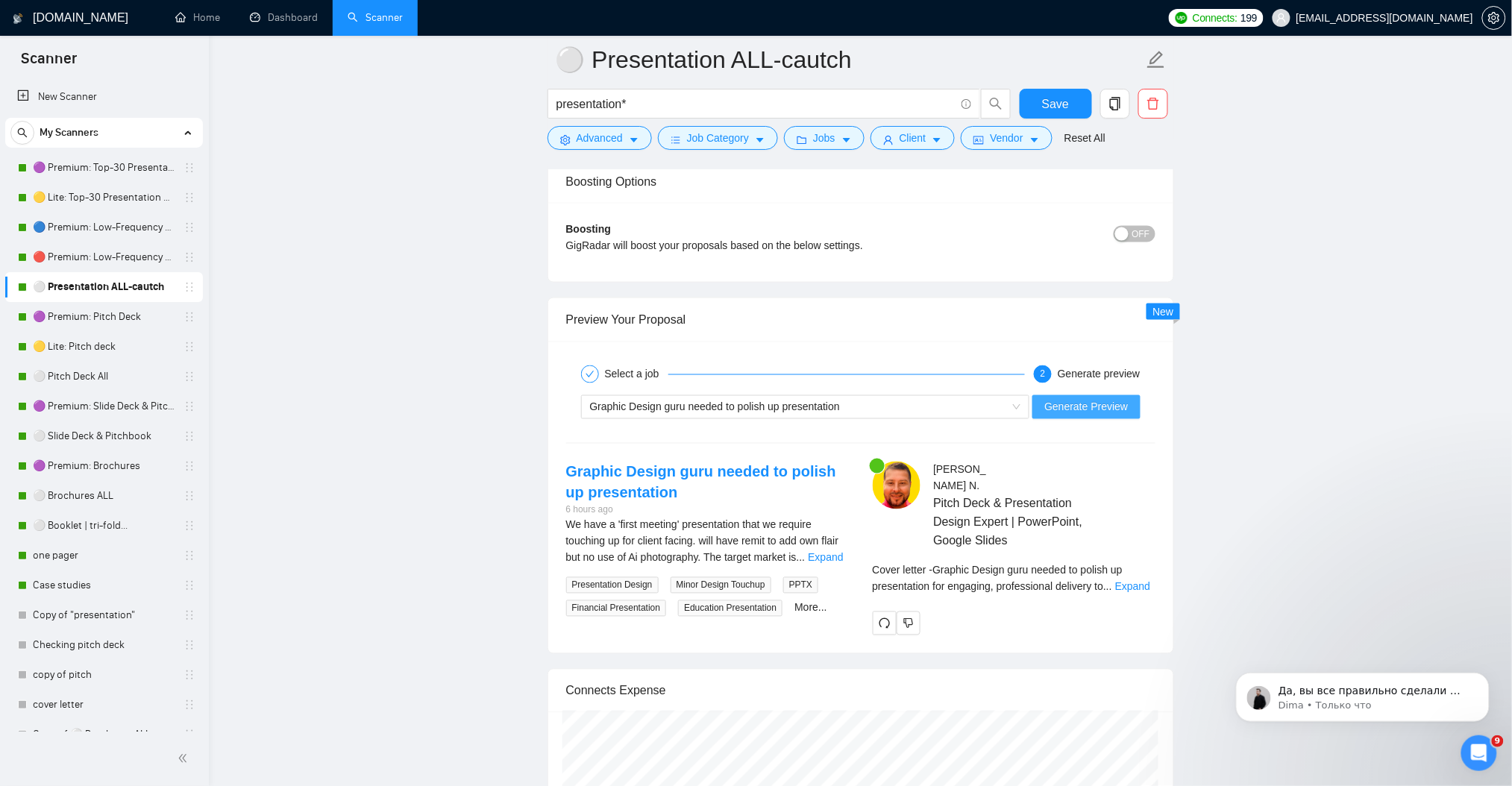
scroll to position [0, 0]
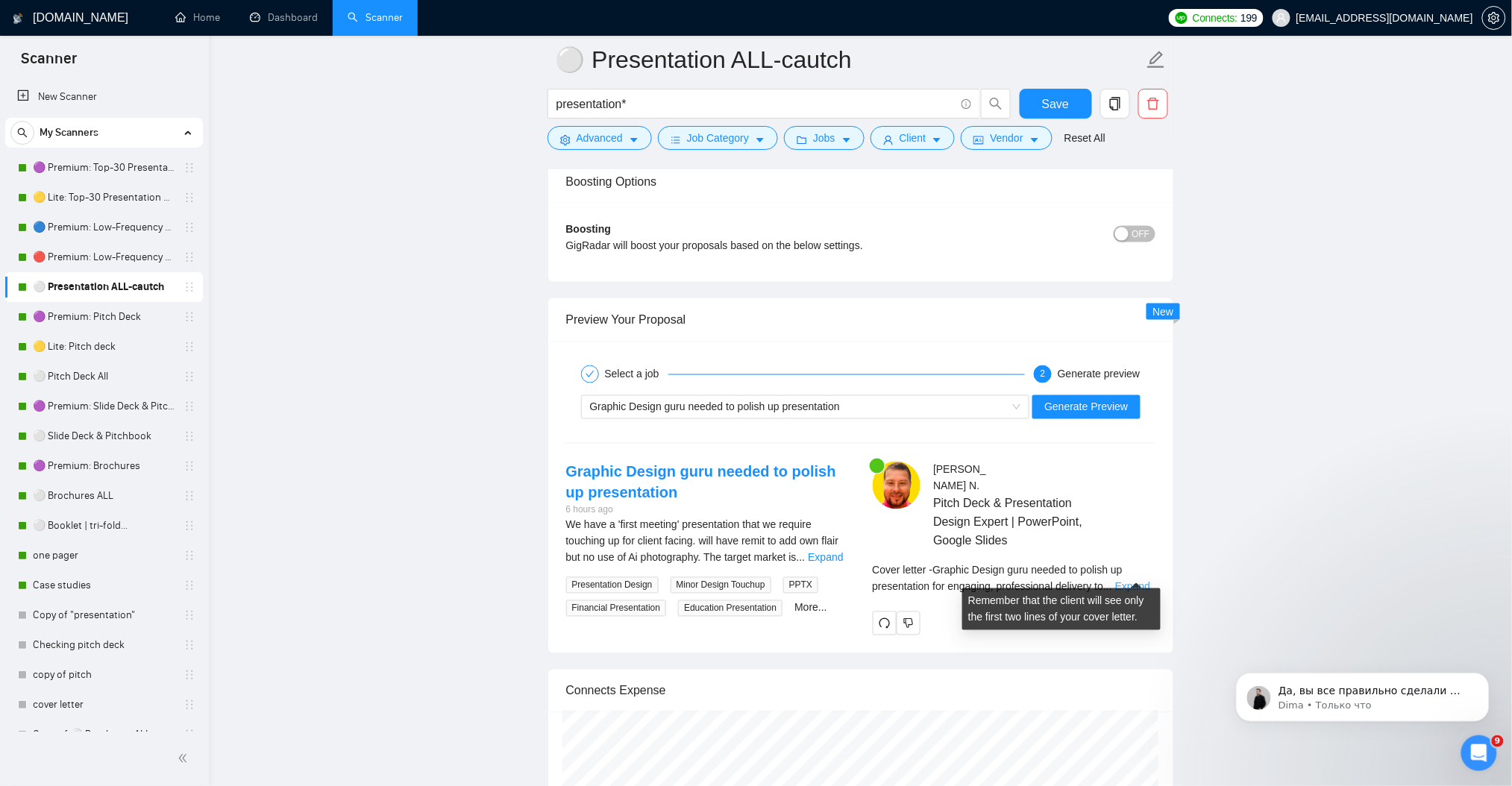
click at [1132, 581] on link "Expand" at bounding box center [1132, 586] width 35 height 12
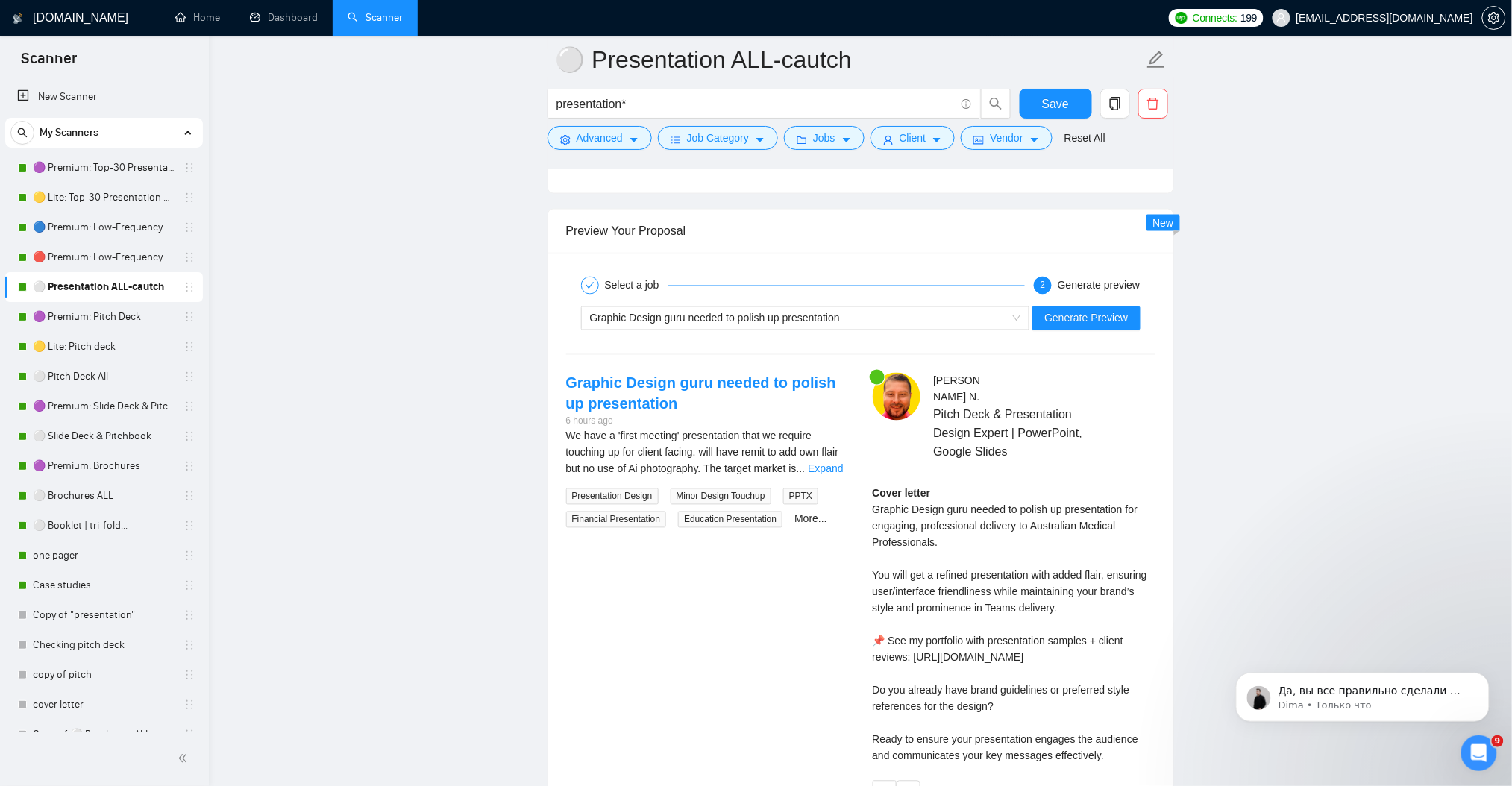
scroll to position [2818, 0]
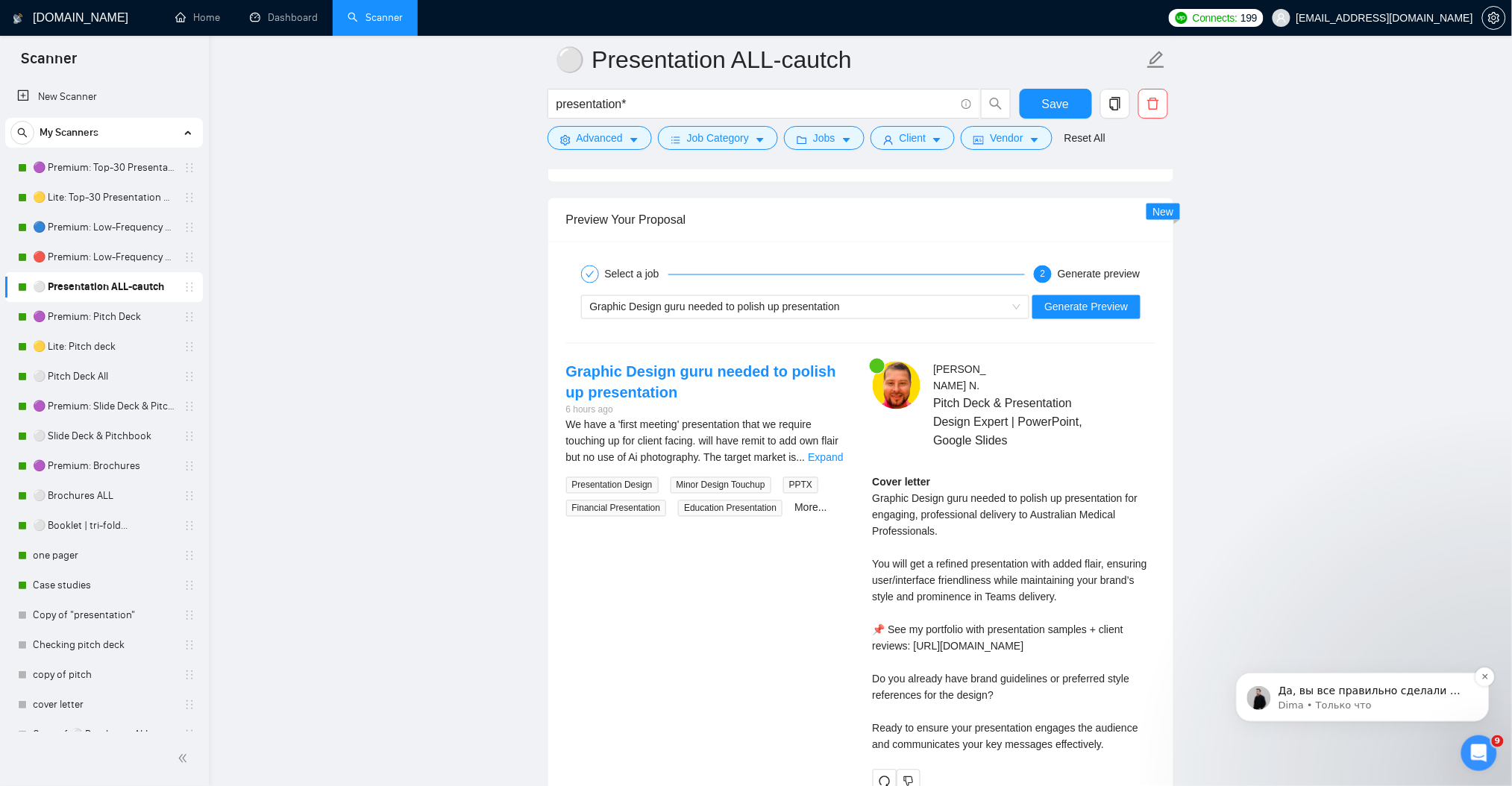
click at [1337, 698] on p "Dima • Только что" at bounding box center [1374, 704] width 192 height 13
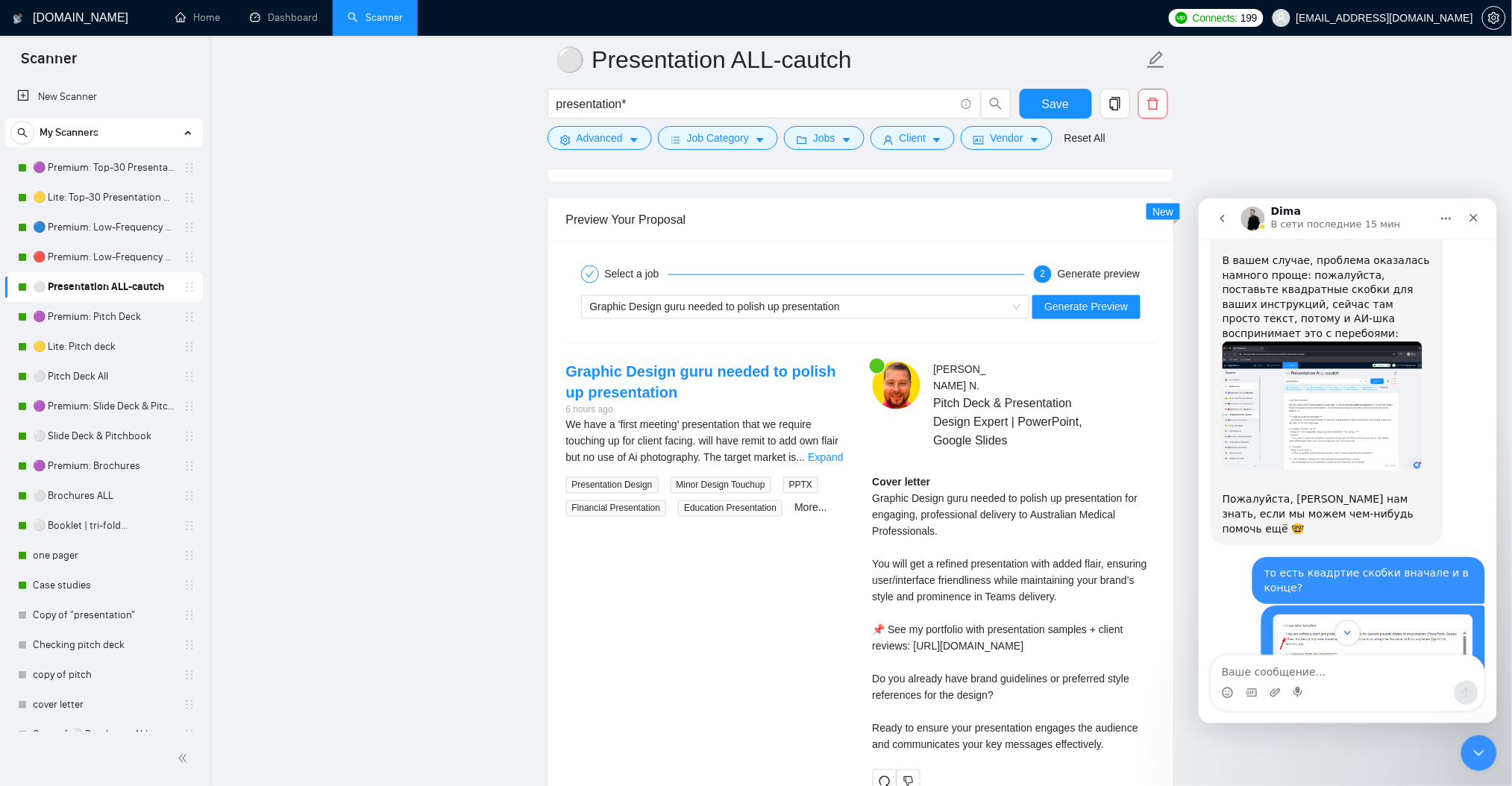
scroll to position [3705, 0]
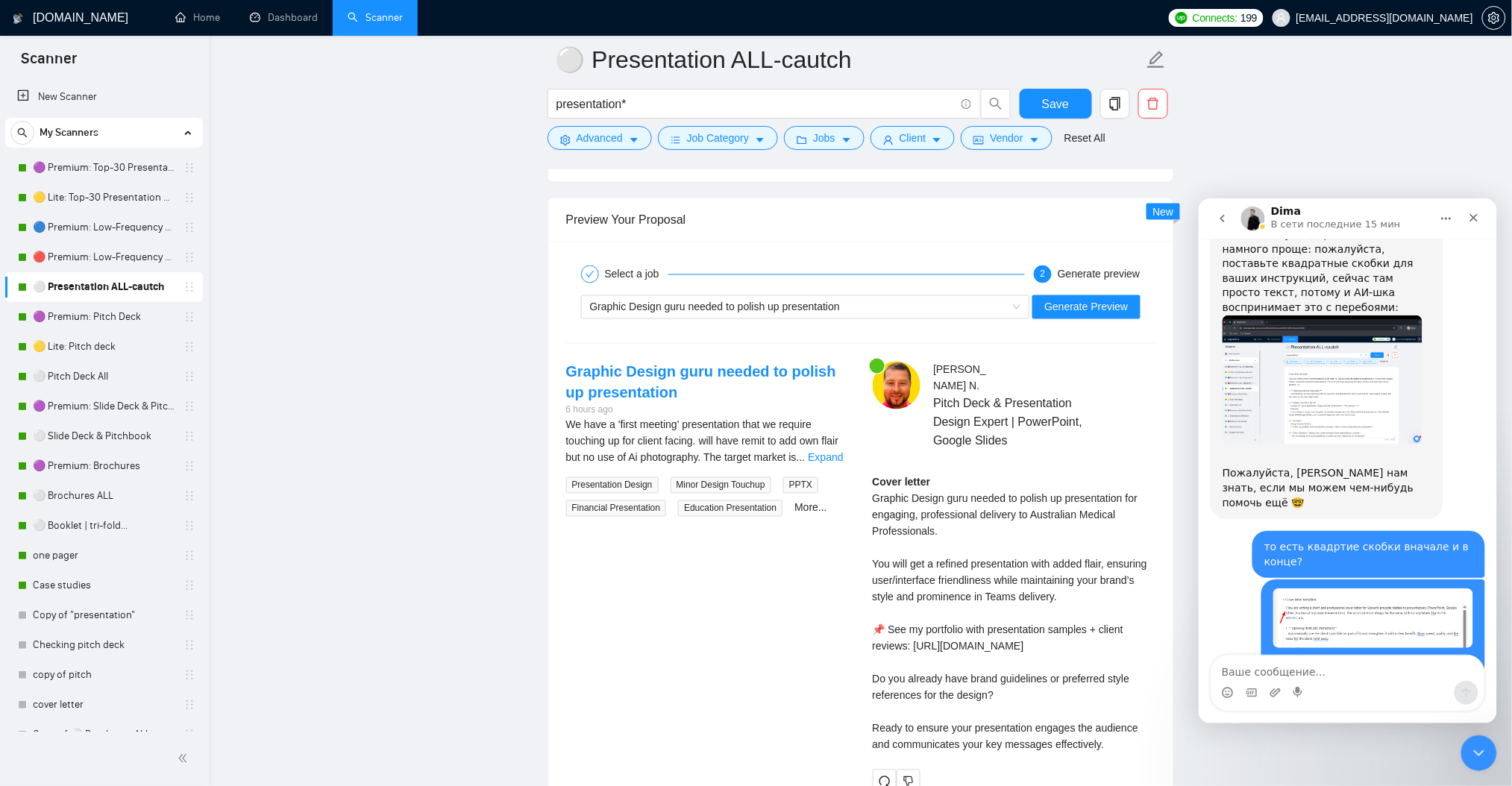
click at [1303, 669] on textarea "Ваше сообщение..." at bounding box center [1348, 667] width 273 height 25
type textarea "j"
type textarea "ок, спасибо изменю все"
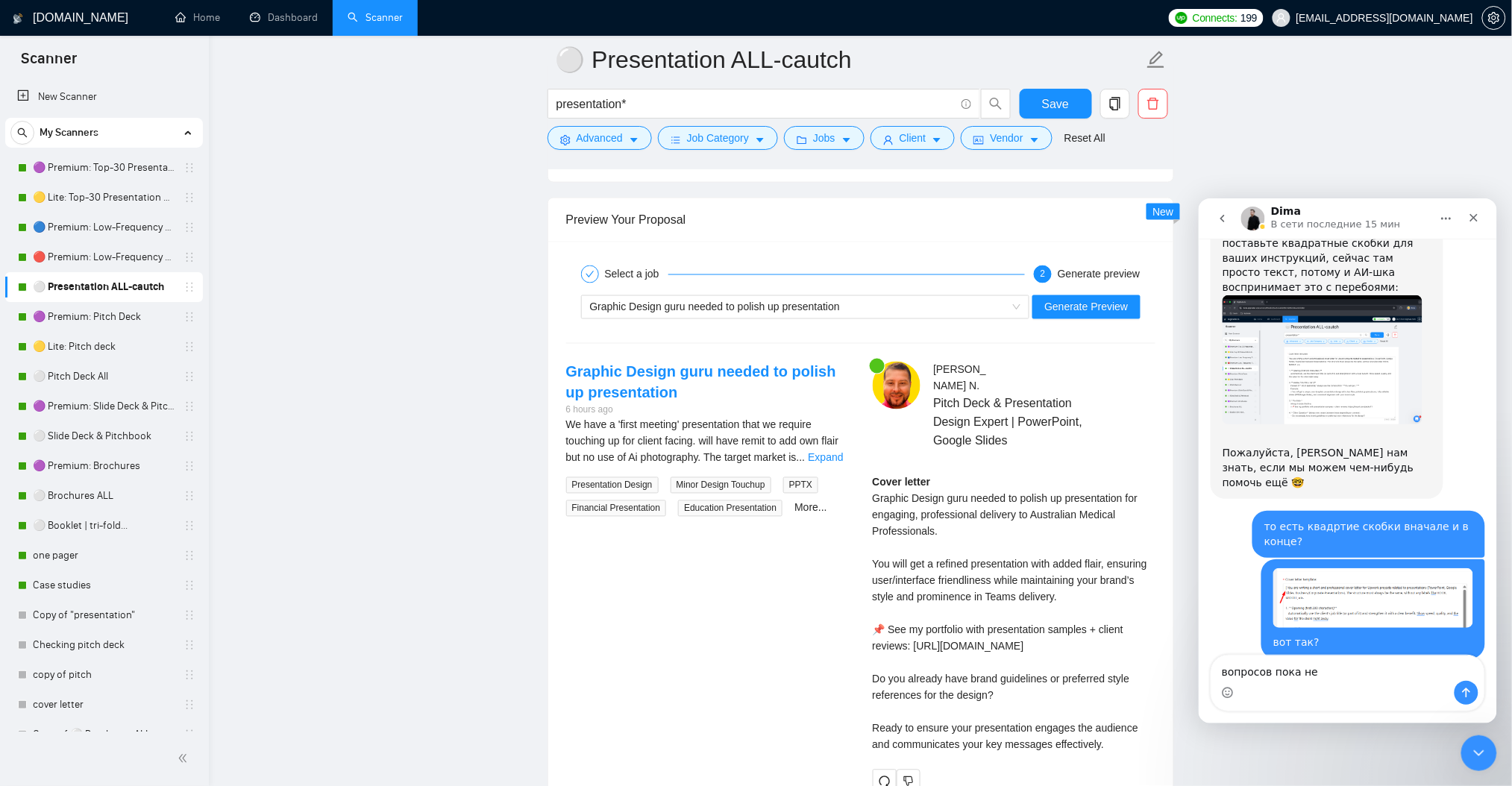
type textarea "вопросов пока нет"
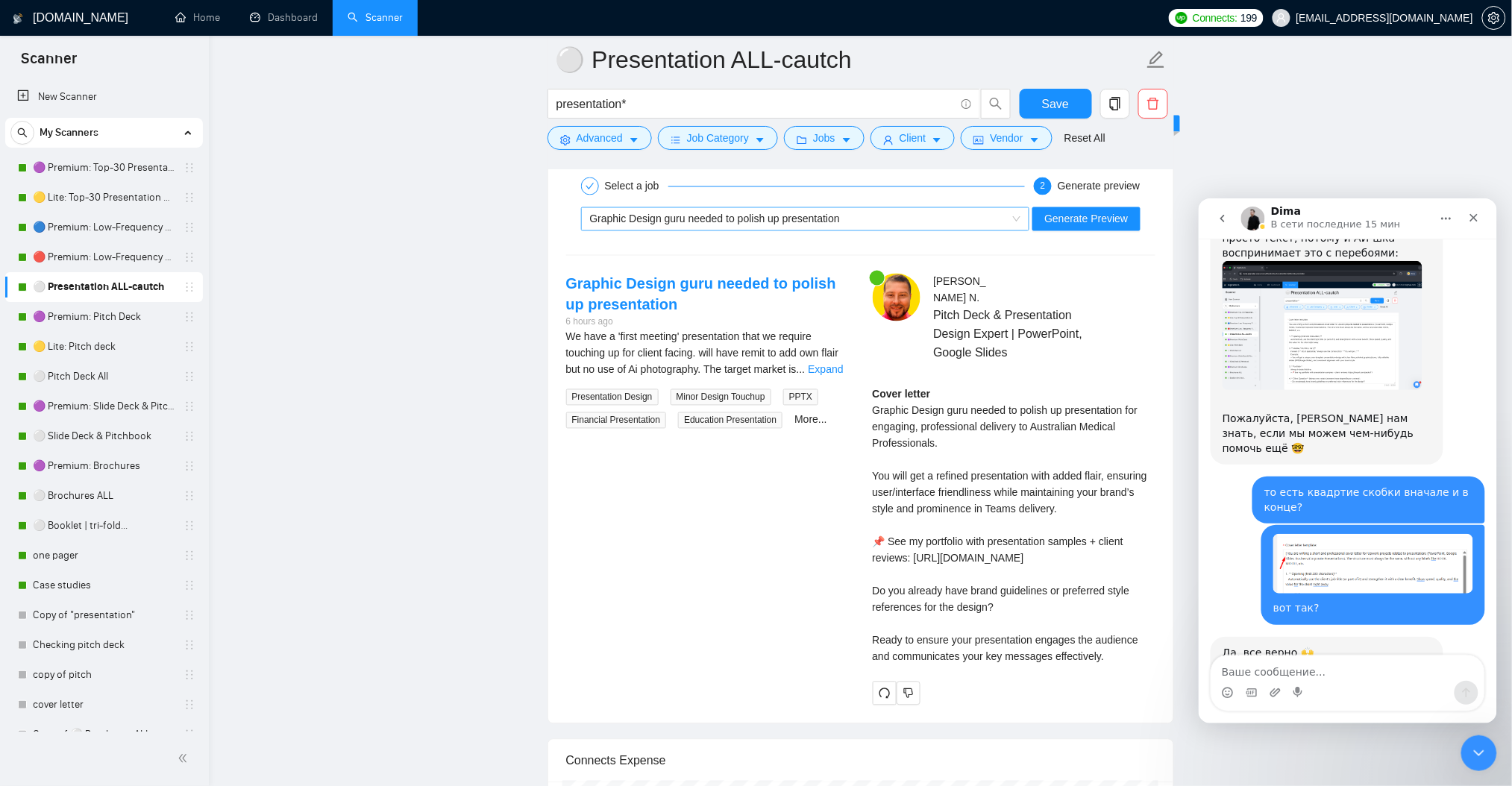
scroll to position [2917, 0]
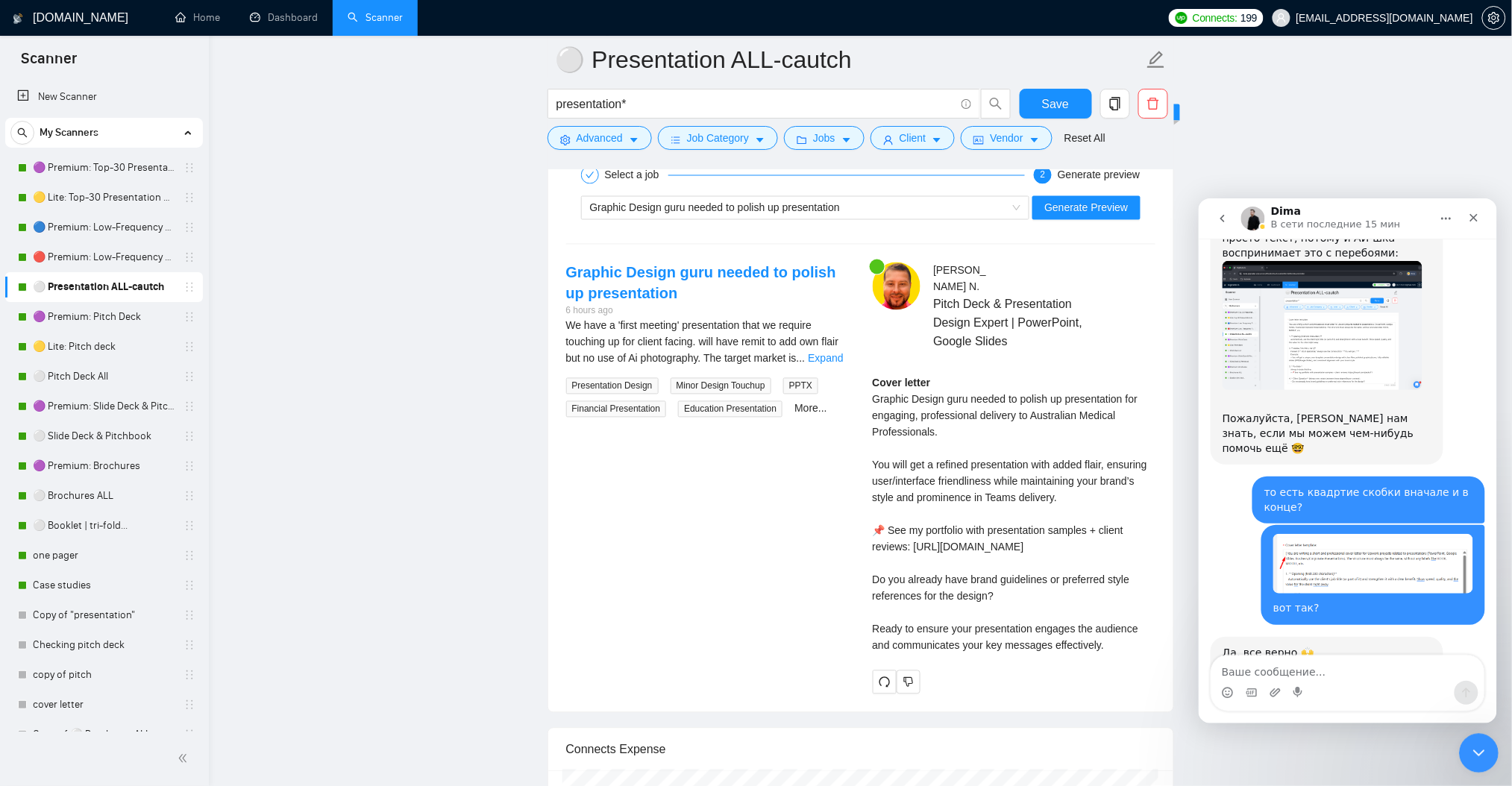
drag, startPoint x: 2844, startPoint y: 1380, endPoint x: 1468, endPoint y: 750, distance: 1513.4
click at [1468, 752] on icon "Закрыть службу сообщений Intercom" at bounding box center [1476, 751] width 18 height 18
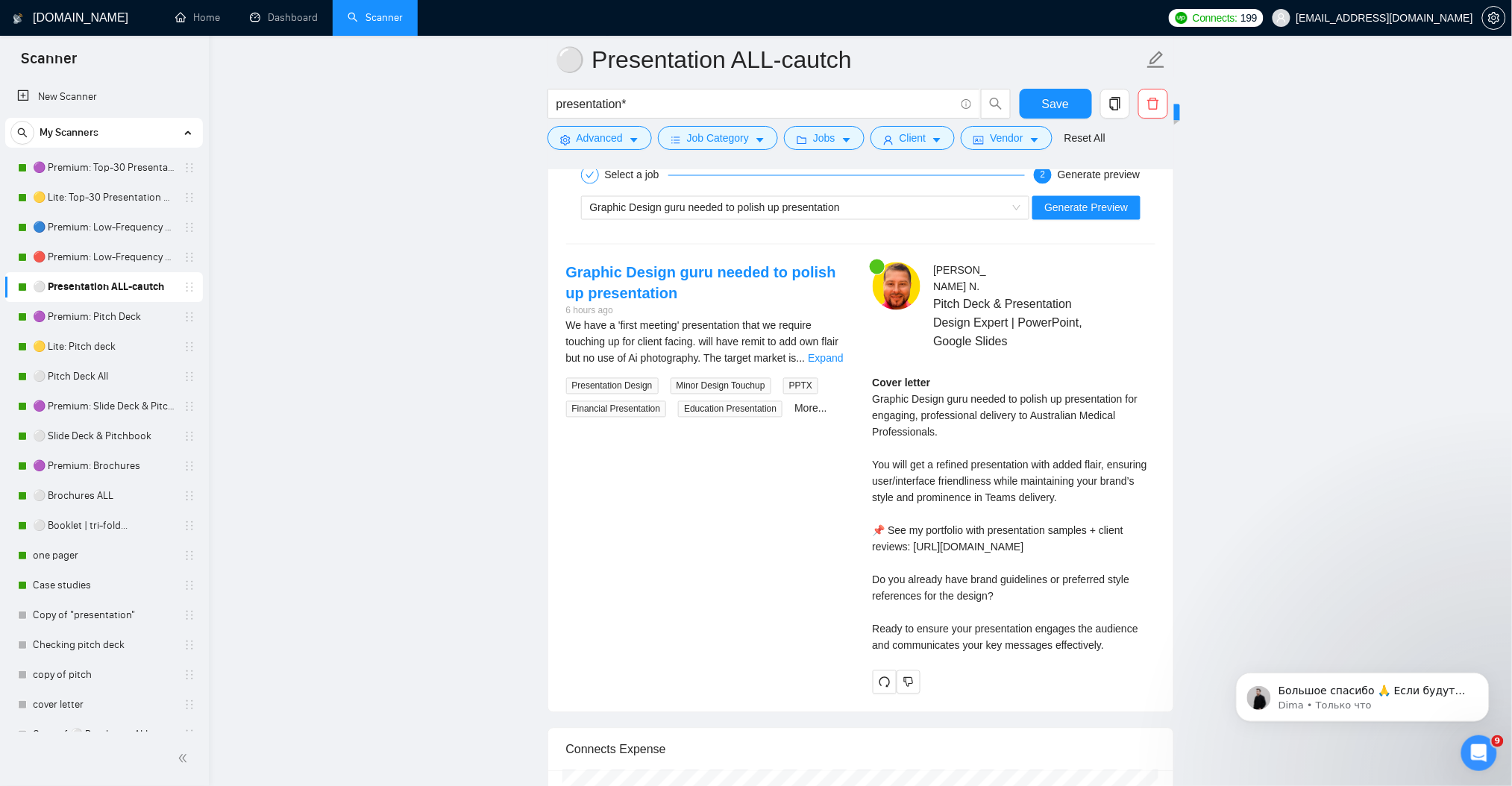
scroll to position [3862, 0]
click at [1477, 746] on icon "Открыть службу сообщений Intercom" at bounding box center [1476, 751] width 25 height 25
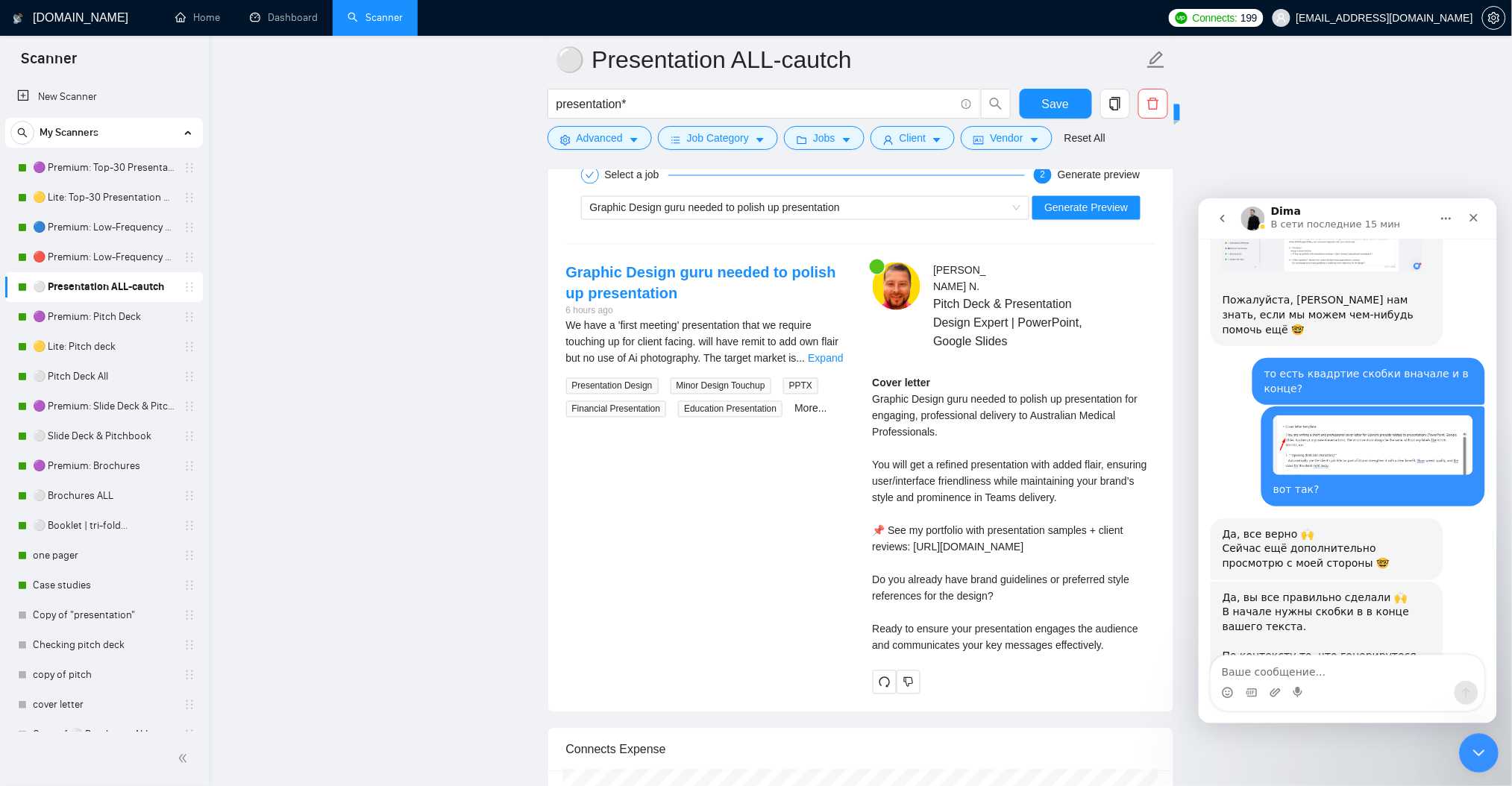
scroll to position [3886, 0]
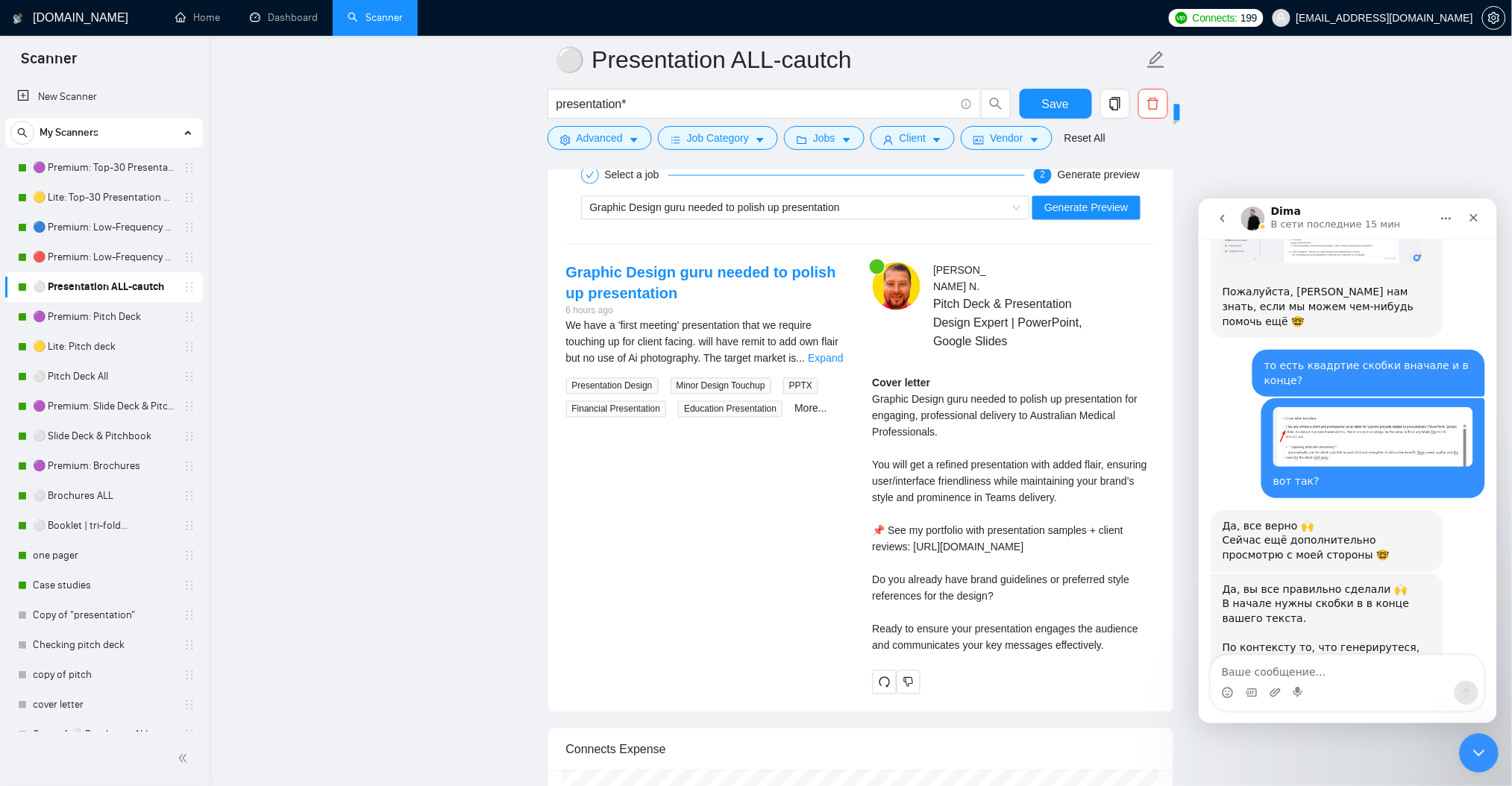
click at [1481, 748] on icon "Закрыть службу сообщений Intercom" at bounding box center [1476, 751] width 18 height 18
